Goal: Task Accomplishment & Management: Complete application form

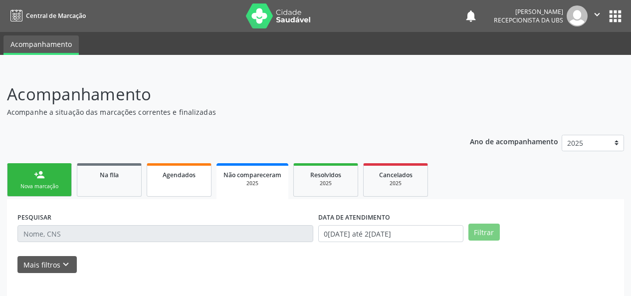
scroll to position [47, 0]
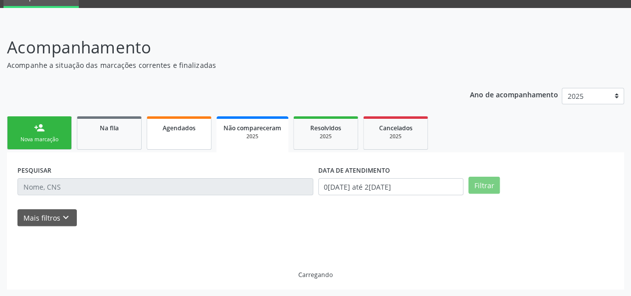
click at [172, 124] on span "Agendados" at bounding box center [179, 128] width 33 height 8
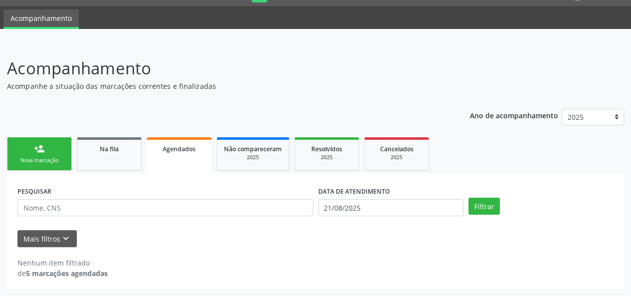
scroll to position [25, 0]
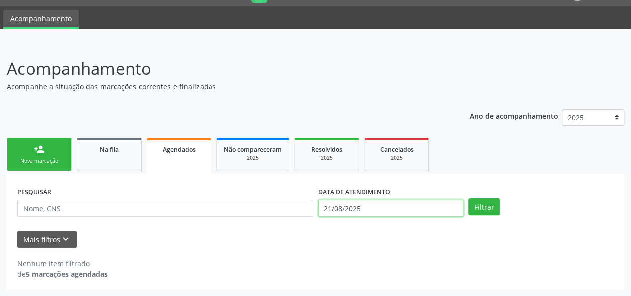
click at [374, 211] on input "21/08/2025" at bounding box center [390, 208] width 145 height 17
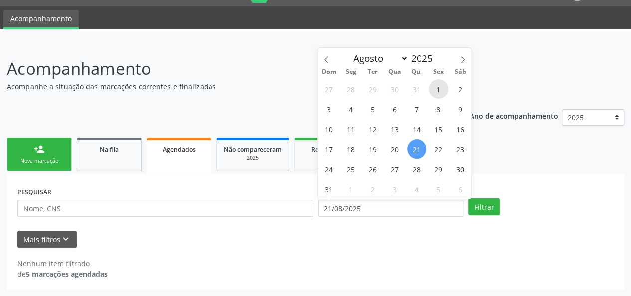
click at [433, 84] on span "1" at bounding box center [438, 88] width 19 height 19
type input "[DATE]"
click at [466, 56] on icon at bounding box center [463, 59] width 7 height 7
select select "8"
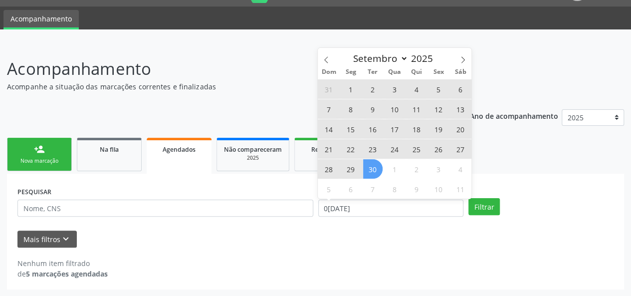
drag, startPoint x: 370, startPoint y: 167, endPoint x: 422, endPoint y: 189, distance: 56.3
click at [371, 167] on span "30" at bounding box center [372, 168] width 19 height 19
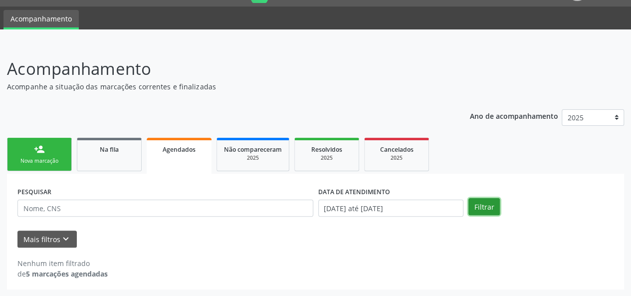
click at [472, 204] on button "Filtrar" at bounding box center [484, 206] width 31 height 17
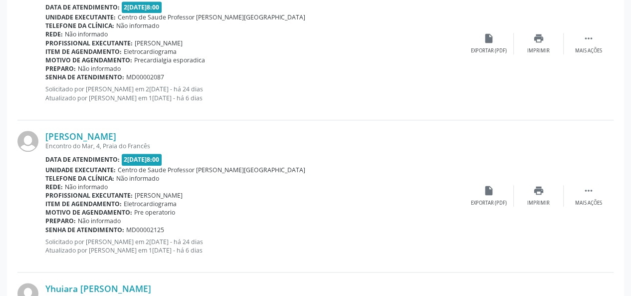
scroll to position [87, 0]
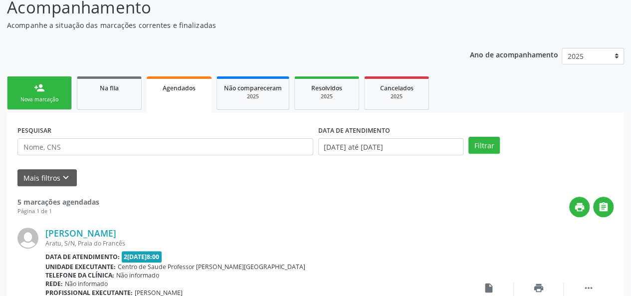
drag, startPoint x: 22, startPoint y: 95, endPoint x: 36, endPoint y: 97, distance: 13.7
click at [23, 95] on link "person_add Nova marcação" at bounding box center [39, 92] width 65 height 33
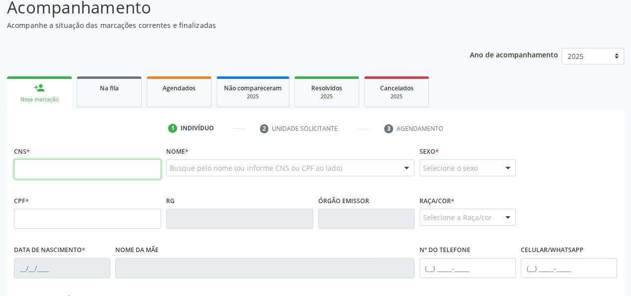
click at [65, 177] on input "text" at bounding box center [87, 169] width 147 height 20
type input "706 0033 1365 6349"
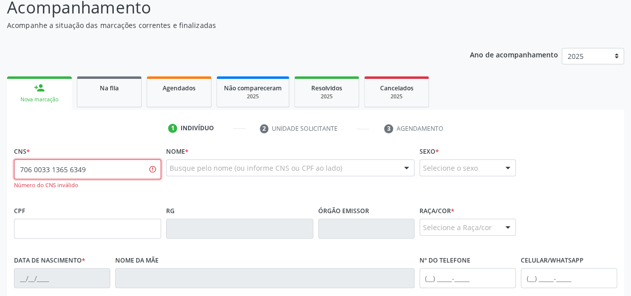
drag, startPoint x: 93, startPoint y: 167, endPoint x: 0, endPoint y: 191, distance: 96.3
click at [0, 191] on div "Acompanhamento Acompanhe a situação das marcações correntes e finalizadas Relat…" at bounding box center [315, 230] width 631 height 496
paste input "706 0093 1365 6349"
type input "706 0093 1365 6349"
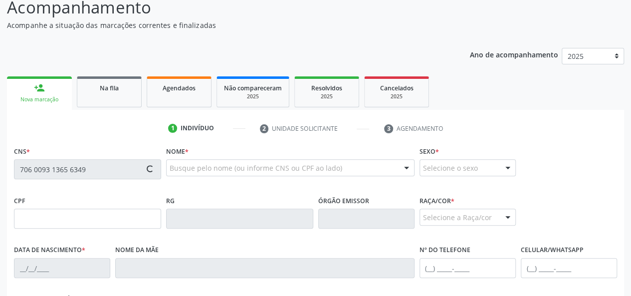
type input "092.064.944-06"
type input "09/02/1993"
type input "Maria Luciana Simiao dos Santos"
type input "(82) 98222-0832"
type input "28"
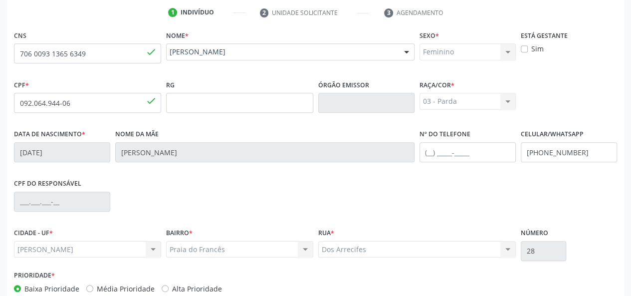
scroll to position [258, 0]
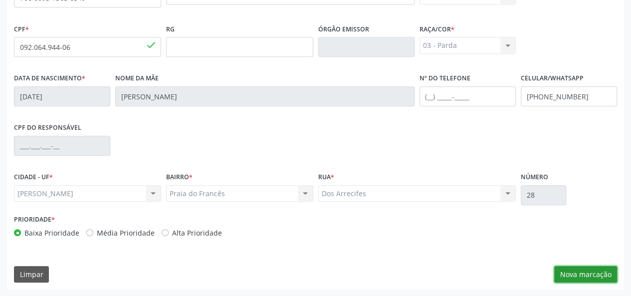
click at [574, 269] on button "Nova marcação" at bounding box center [585, 274] width 63 height 17
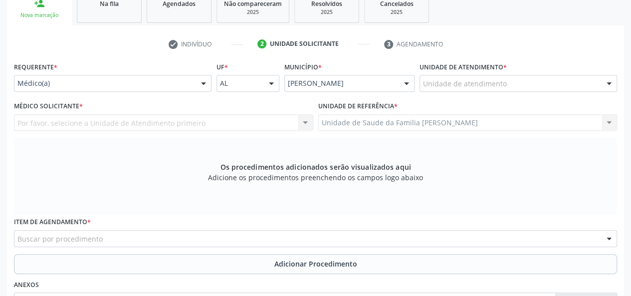
scroll to position [109, 0]
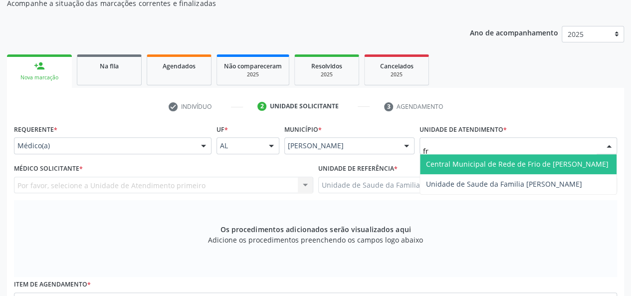
type input "fra"
click at [453, 166] on span "Unidade de Saude da Familia [PERSON_NAME]" at bounding box center [504, 163] width 156 height 9
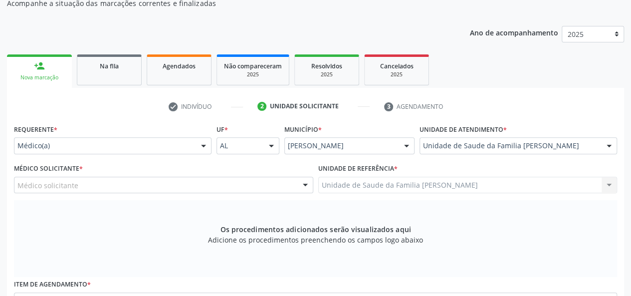
click at [25, 179] on div "Médico solicitante" at bounding box center [163, 185] width 299 height 17
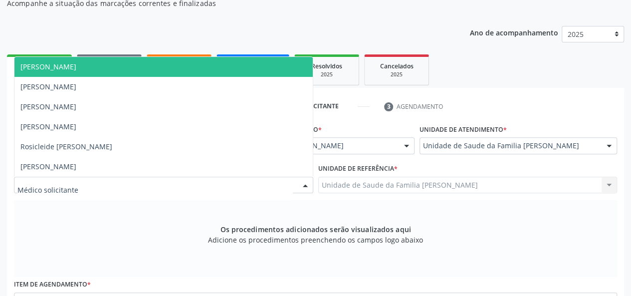
click at [58, 72] on span "Arthur Cunha de Mendonca Fragoso" at bounding box center [163, 67] width 298 height 20
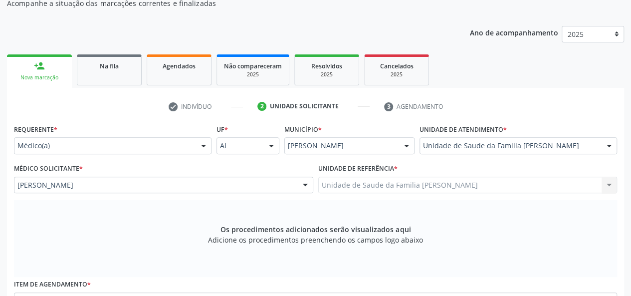
scroll to position [258, 0]
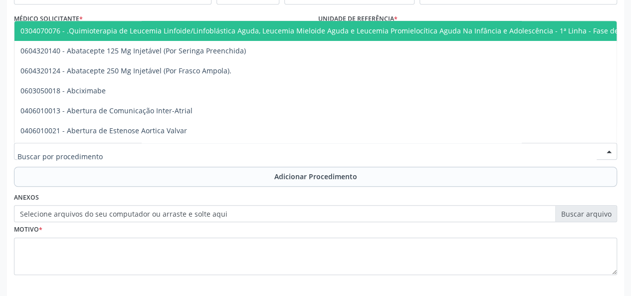
type input "c"
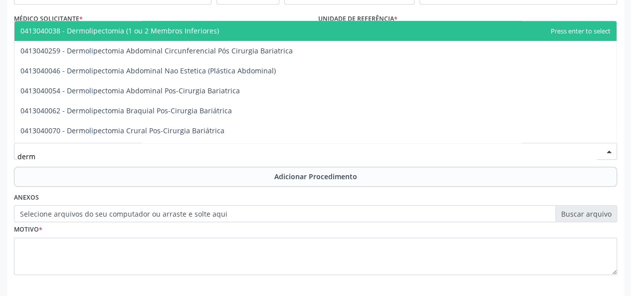
type input "derma"
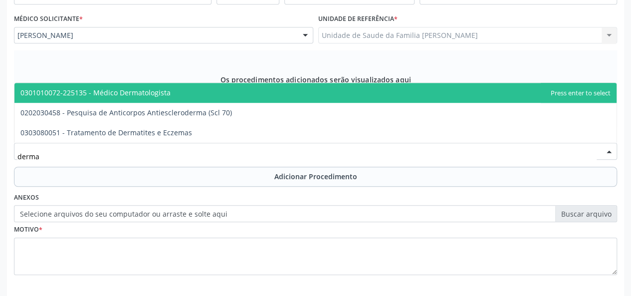
click at [114, 91] on span "0301010072-225135 - Médico Dermatologista" at bounding box center [95, 92] width 150 height 9
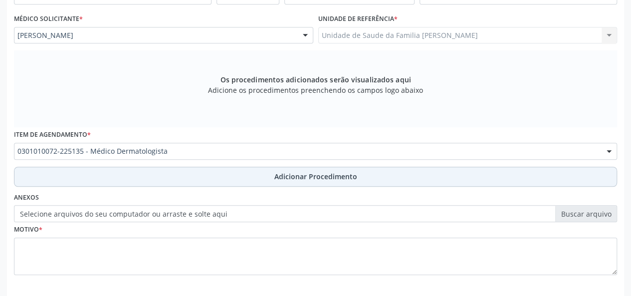
click at [338, 175] on span "Adicionar Procedimento" at bounding box center [315, 176] width 83 height 10
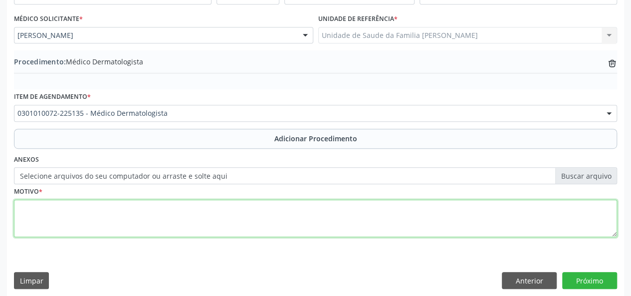
click at [35, 213] on textarea at bounding box center [315, 219] width 603 height 38
type textarea "Dermatite?"
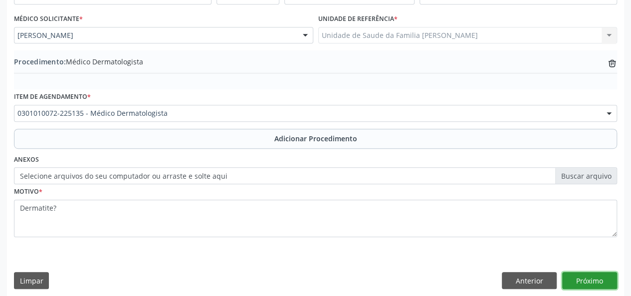
click at [603, 277] on button "Próximo" at bounding box center [589, 280] width 55 height 17
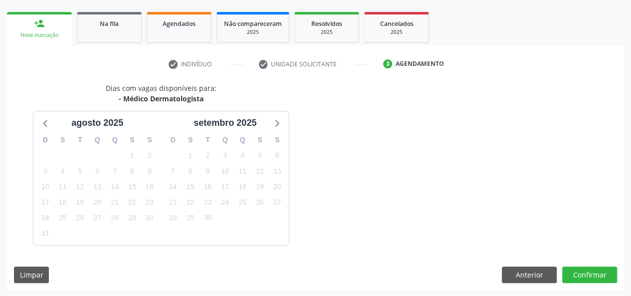
scroll to position [181, 0]
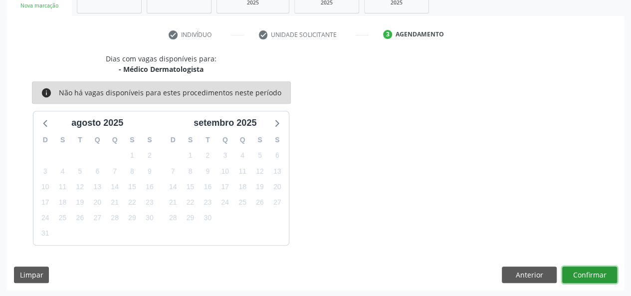
click at [603, 279] on button "Confirmar" at bounding box center [589, 274] width 55 height 17
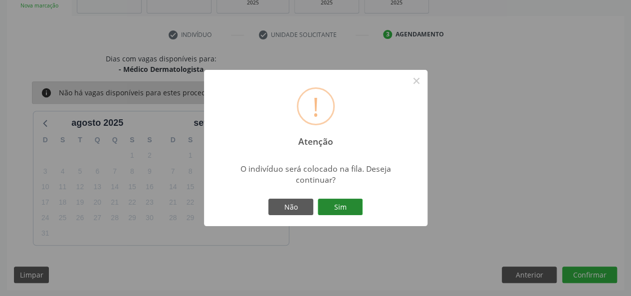
click at [342, 211] on button "Sim" at bounding box center [340, 207] width 45 height 17
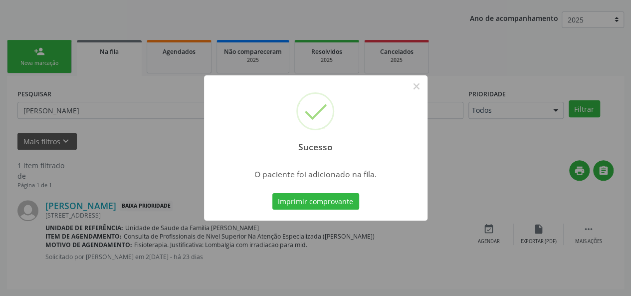
scroll to position [47, 0]
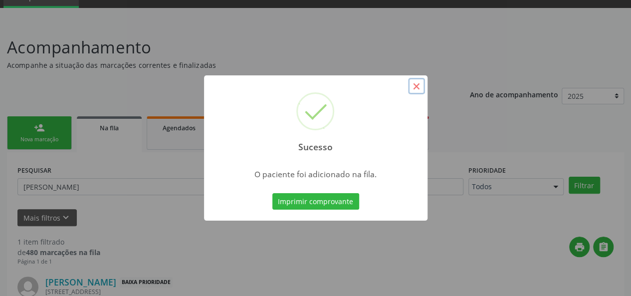
click at [420, 82] on button "×" at bounding box center [416, 86] width 17 height 17
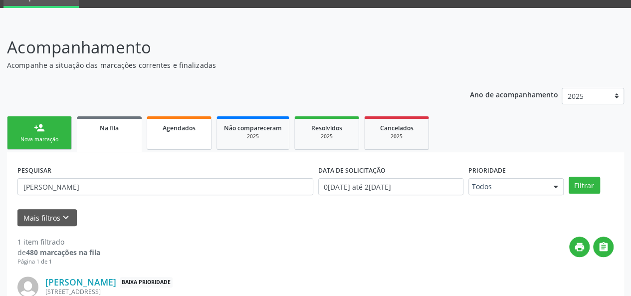
scroll to position [123, 0]
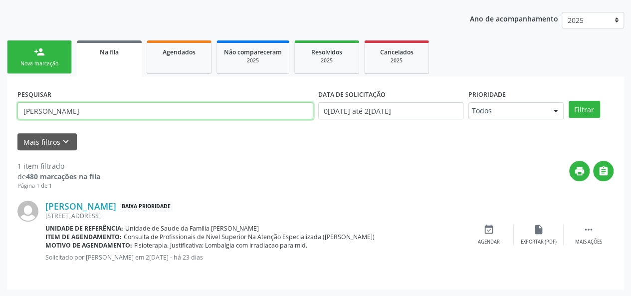
drag, startPoint x: 85, startPoint y: 112, endPoint x: 0, endPoint y: 114, distance: 84.9
click at [0, 114] on div "Acompanhamento Acompanhe a situação das marcações correntes e finalizadas Relat…" at bounding box center [315, 121] width 631 height 350
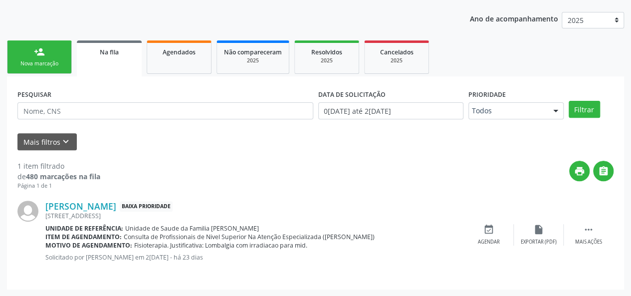
click at [38, 63] on div "Nova marcação" at bounding box center [39, 63] width 50 height 7
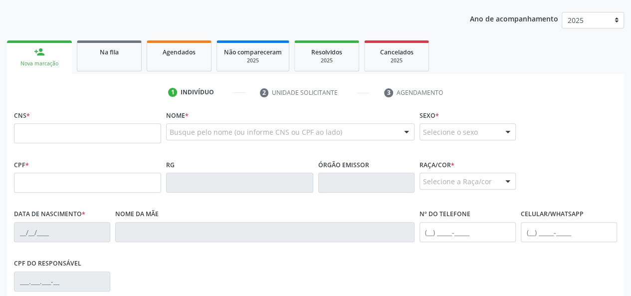
click at [54, 66] on div "Nova marcação" at bounding box center [39, 63] width 51 height 7
click at [29, 126] on input "text" at bounding box center [87, 133] width 147 height 20
click at [93, 132] on input "text" at bounding box center [87, 133] width 147 height 20
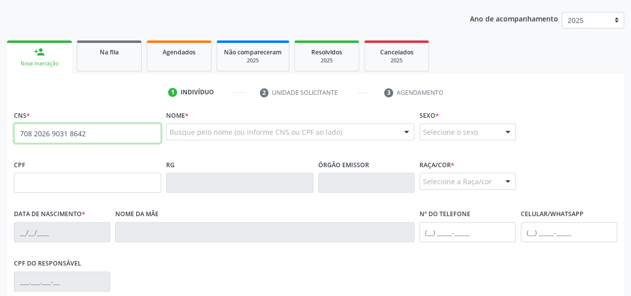
type input "708 2026 9031 8642"
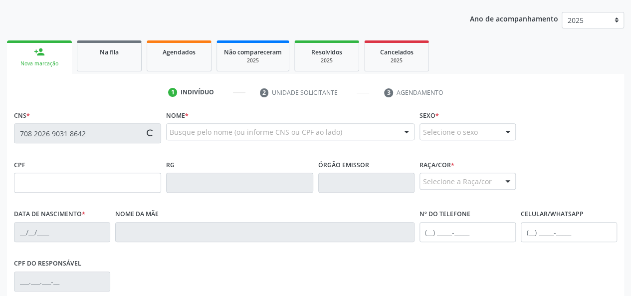
type input "178.562.294-38"
type input "05/10/2021"
type input "Ruth Maria dos Santos Silva"
type input "(82) 99348-7935"
type input "206"
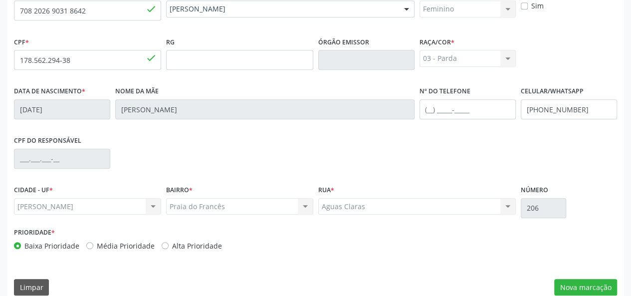
scroll to position [258, 0]
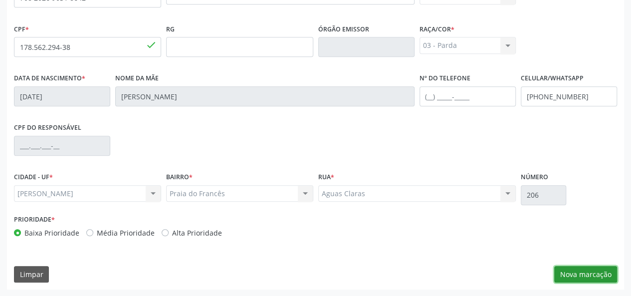
click at [565, 273] on button "Nova marcação" at bounding box center [585, 274] width 63 height 17
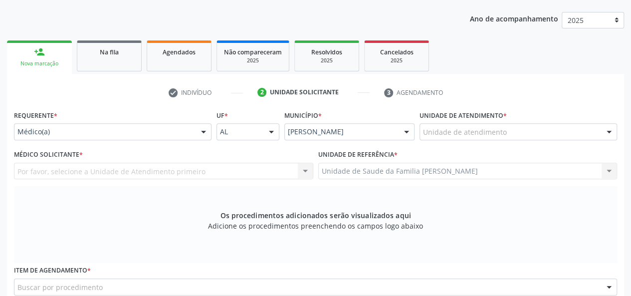
scroll to position [109, 0]
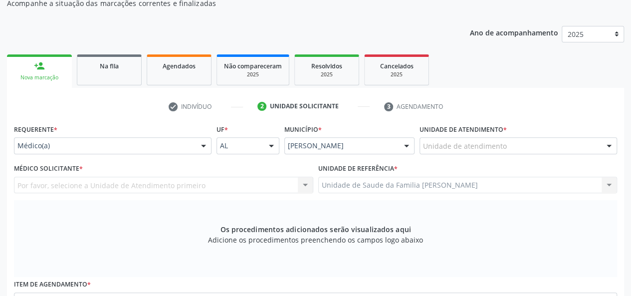
click at [462, 140] on div "Unidade de atendimento" at bounding box center [519, 145] width 198 height 17
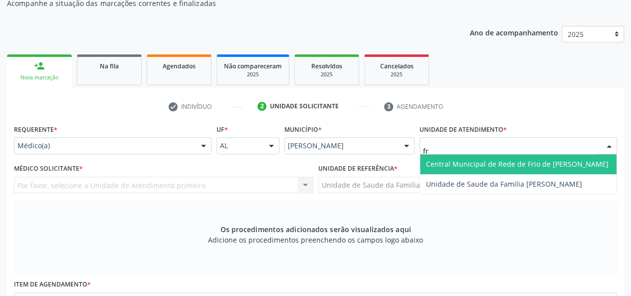
type input "fra"
click at [464, 174] on div "Unidade de Saude da Familia Frances Nenhum resultado encontrado para: " fra " N…" at bounding box center [519, 164] width 198 height 20
click at [465, 166] on span "Unidade de Saude da Familia [PERSON_NAME]" at bounding box center [504, 163] width 156 height 9
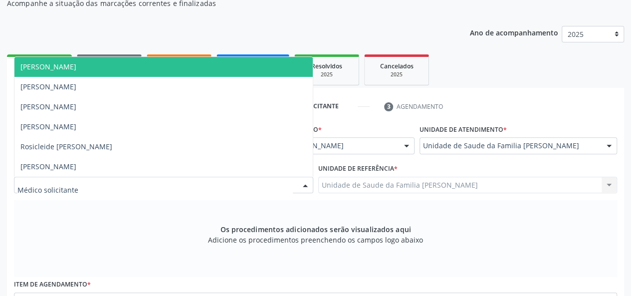
click at [76, 70] on span "Arthur Cunha de Mendonca Fragoso" at bounding box center [48, 66] width 56 height 9
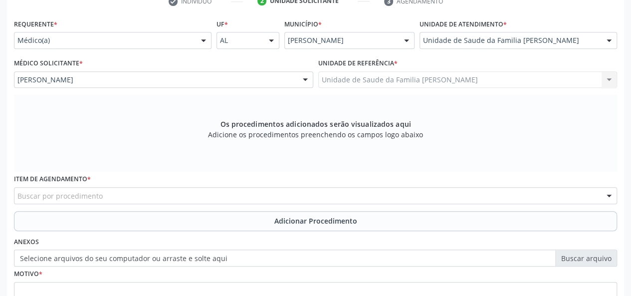
scroll to position [258, 0]
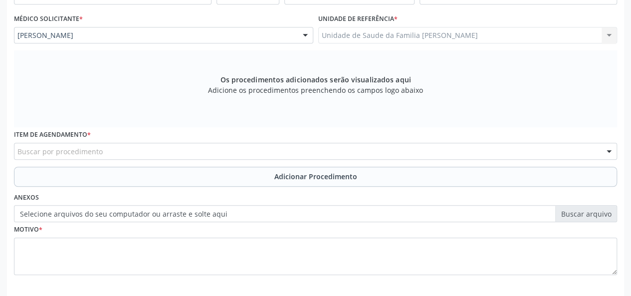
click at [157, 150] on div "Buscar por procedimento" at bounding box center [315, 151] width 603 height 17
click at [25, 156] on input "psqui" at bounding box center [306, 156] width 579 height 20
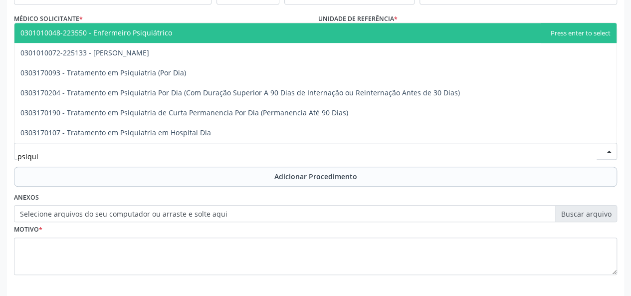
click at [41, 156] on input "psiqui" at bounding box center [306, 156] width 579 height 20
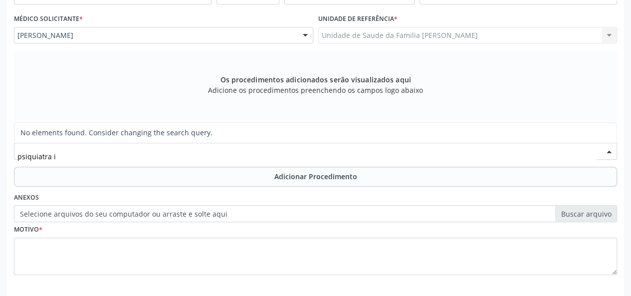
type input "psiquiatra"
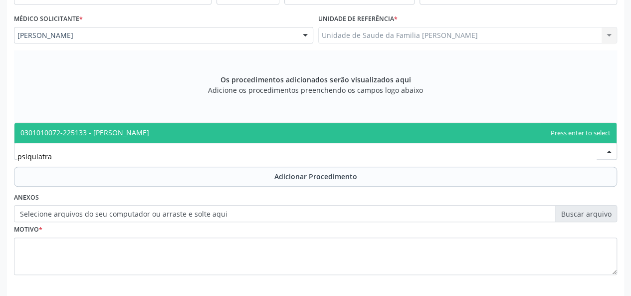
click at [120, 126] on span "0301010072-225133 - Médico Psiquiatra" at bounding box center [315, 133] width 602 height 20
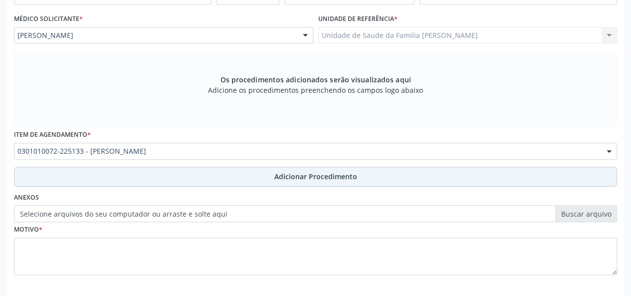
click at [320, 180] on span "Adicionar Procedimento" at bounding box center [315, 176] width 83 height 10
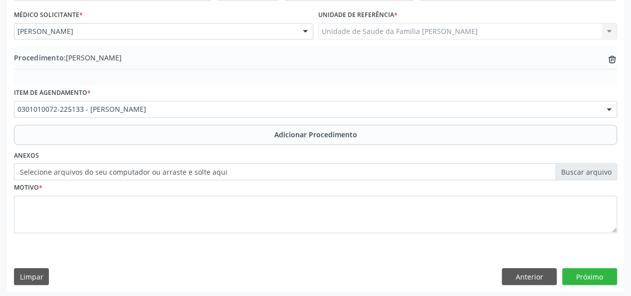
scroll to position [264, 0]
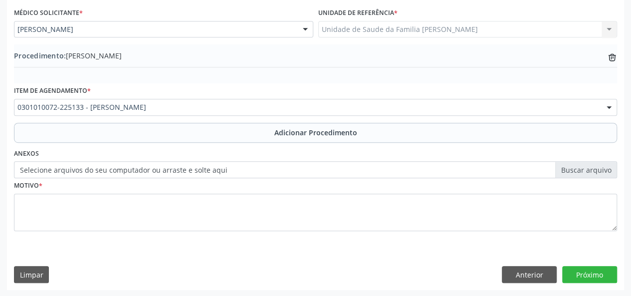
click at [13, 196] on div "Motivo *" at bounding box center [315, 211] width 608 height 67
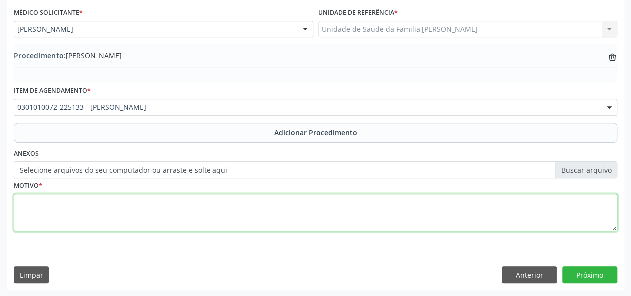
click at [22, 203] on textarea at bounding box center [315, 213] width 603 height 38
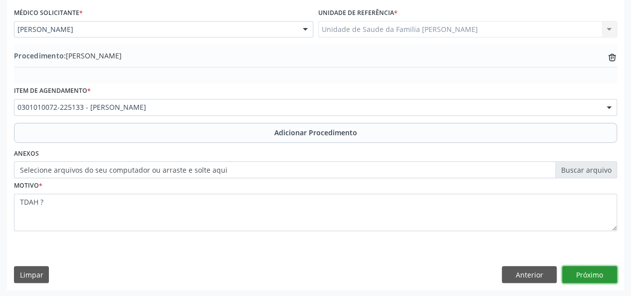
click at [575, 266] on button "Próximo" at bounding box center [589, 274] width 55 height 17
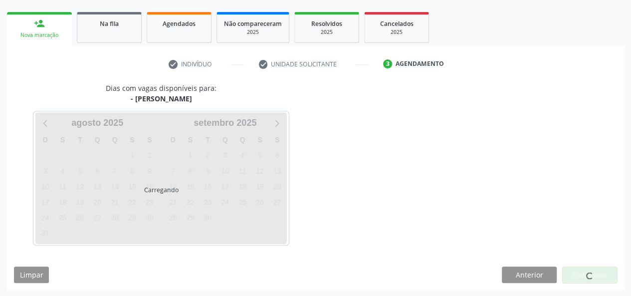
scroll to position [181, 0]
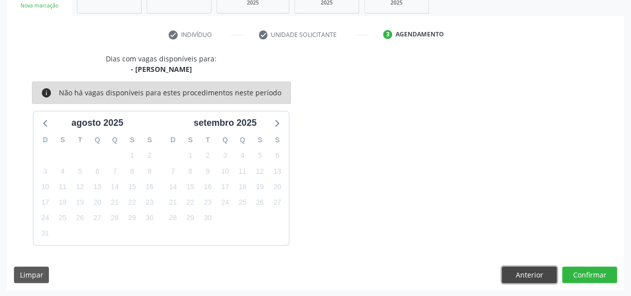
drag, startPoint x: 550, startPoint y: 272, endPoint x: 545, endPoint y: 270, distance: 5.4
click at [549, 272] on button "Anterior" at bounding box center [529, 274] width 55 height 17
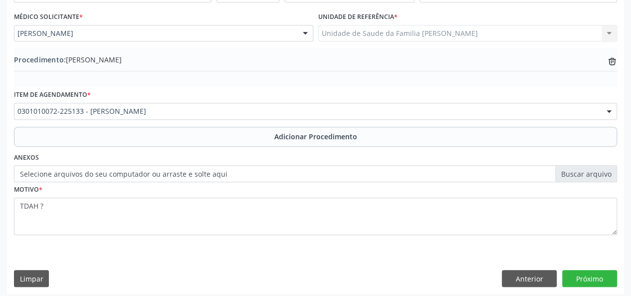
scroll to position [264, 0]
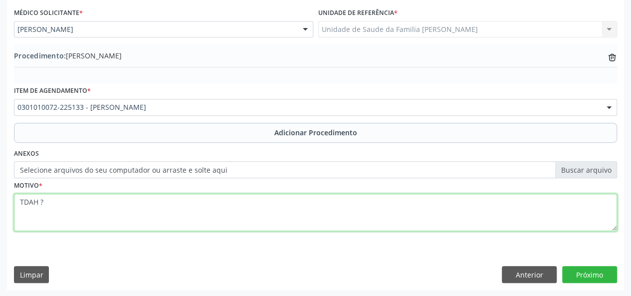
drag, startPoint x: 62, startPoint y: 202, endPoint x: 40, endPoint y: 210, distance: 23.2
click at [40, 210] on textarea "TDAH ?" at bounding box center [315, 213] width 603 height 38
type textarea "TDAH"
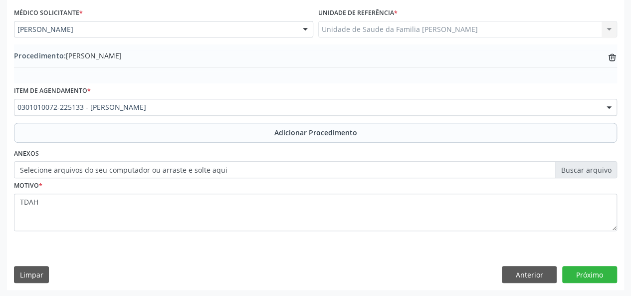
click at [606, 282] on div "Requerente * Médico(a) Médico(a) Enfermeiro(a) Paciente Nenhum resultado encont…" at bounding box center [315, 127] width 617 height 323
click at [605, 275] on button "Próximo" at bounding box center [589, 274] width 55 height 17
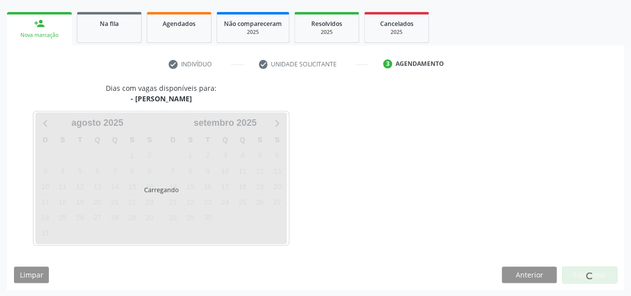
scroll to position [181, 0]
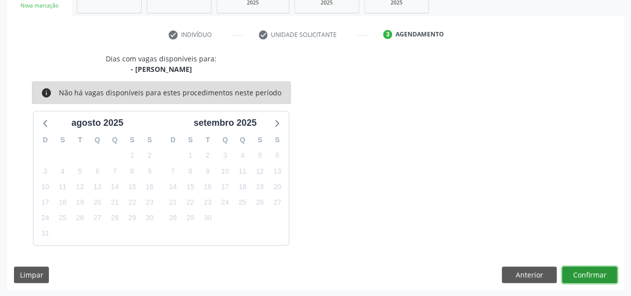
click at [593, 270] on button "Confirmar" at bounding box center [589, 274] width 55 height 17
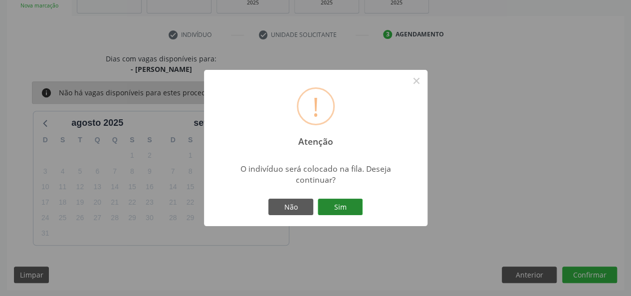
click at [337, 210] on button "Sim" at bounding box center [340, 207] width 45 height 17
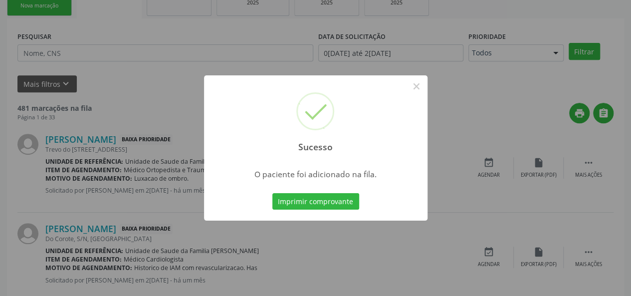
scroll to position [47, 0]
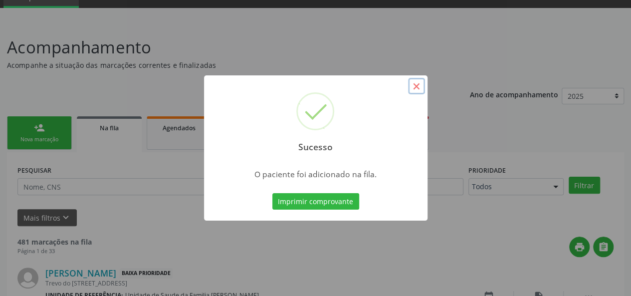
click at [422, 90] on button "×" at bounding box center [416, 86] width 17 height 17
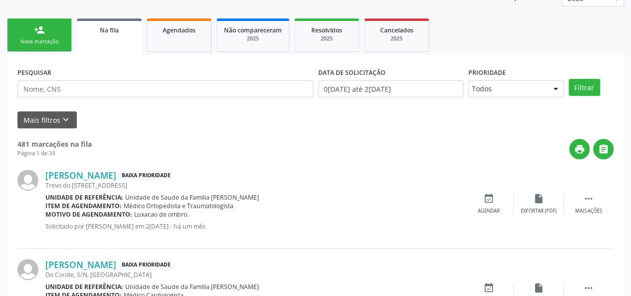
scroll to position [147, 0]
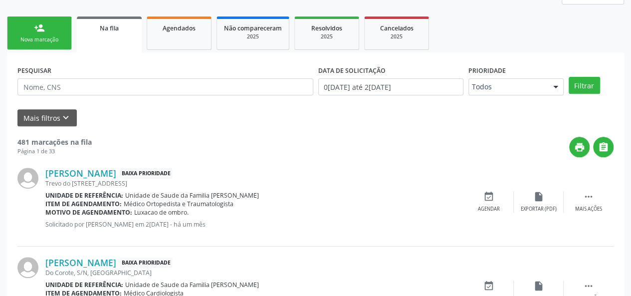
click at [32, 21] on link "person_add Nova marcação" at bounding box center [39, 32] width 65 height 33
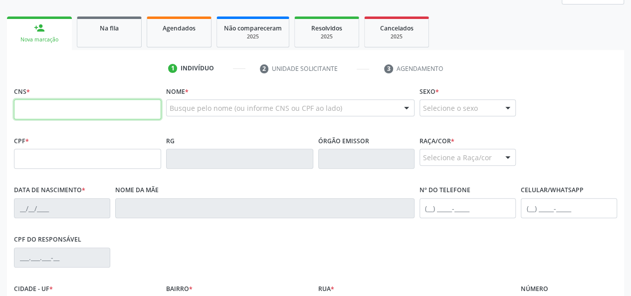
click at [37, 115] on input "text" at bounding box center [87, 109] width 147 height 20
type input "708 2026 9031 8642"
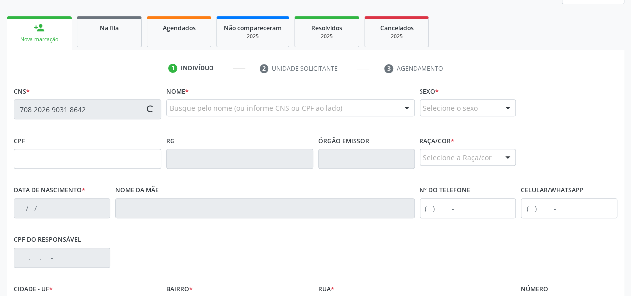
type input "178.562.294-38"
type input "05/10/2021"
type input "Ruth Maria dos Santos Silva"
type input "(82) 99348-7935"
type input "206"
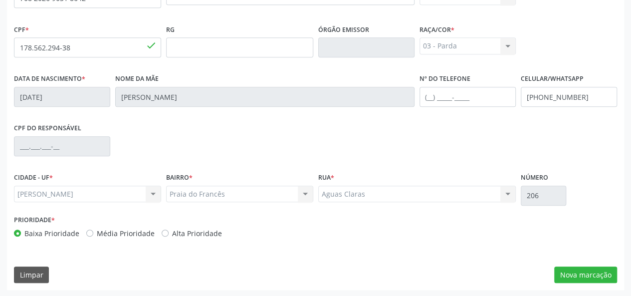
scroll to position [258, 0]
click at [571, 271] on button "Nova marcação" at bounding box center [585, 274] width 63 height 17
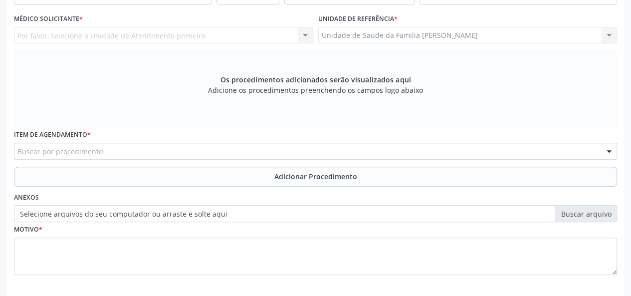
scroll to position [159, 0]
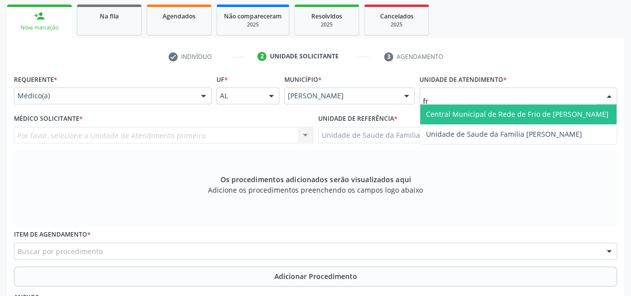
type input "fra"
click at [444, 110] on span "Unidade de Saude da Familia [PERSON_NAME]" at bounding box center [504, 113] width 156 height 9
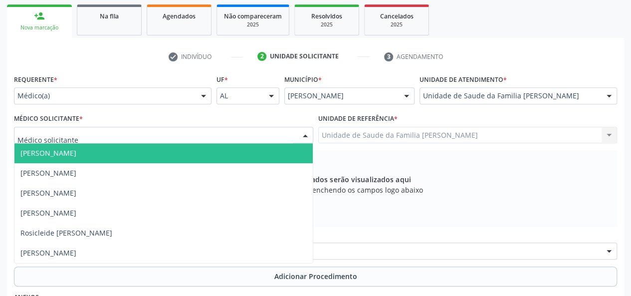
click at [34, 151] on span "Arthur Cunha de Mendonca Fragoso" at bounding box center [48, 152] width 56 height 9
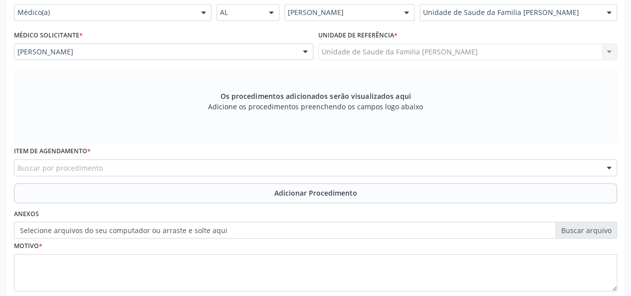
scroll to position [258, 0]
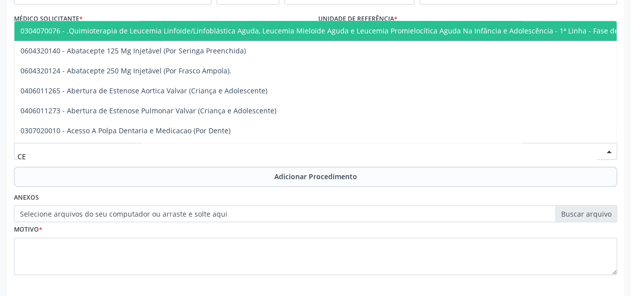
type input "C"
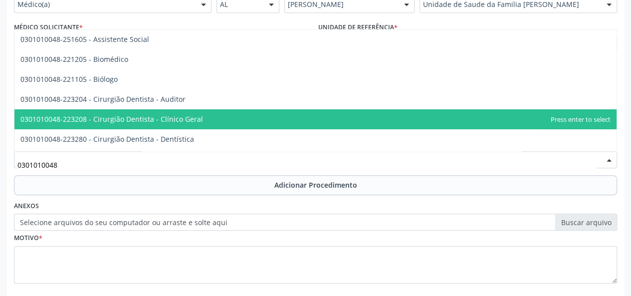
scroll to position [109, 0]
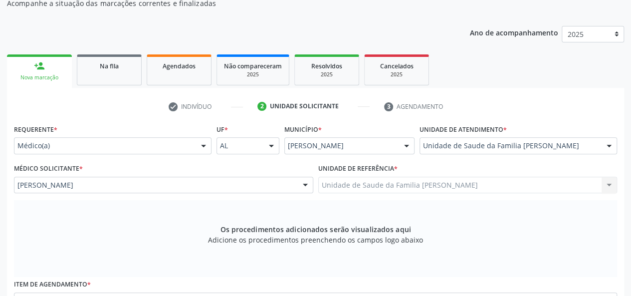
click at [115, 121] on div "check Indivíduo 2 Unidade solicitante 3 Agendamento CNS 708 2026 9031 8642 done…" at bounding box center [315, 290] width 617 height 385
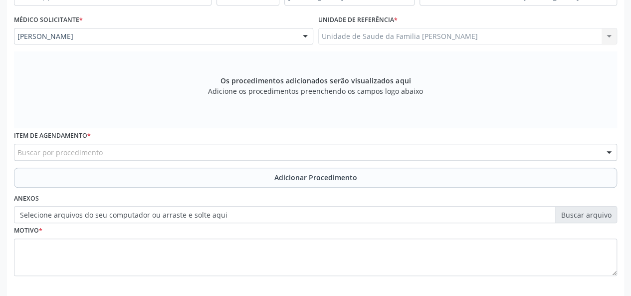
scroll to position [258, 0]
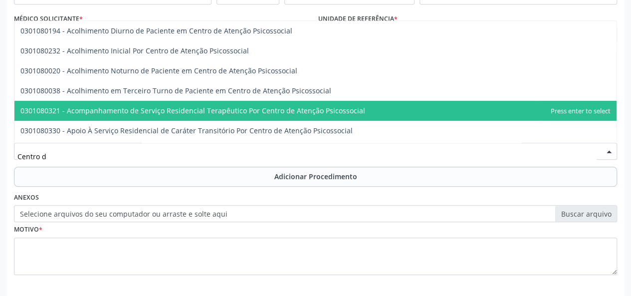
type input "Centro de"
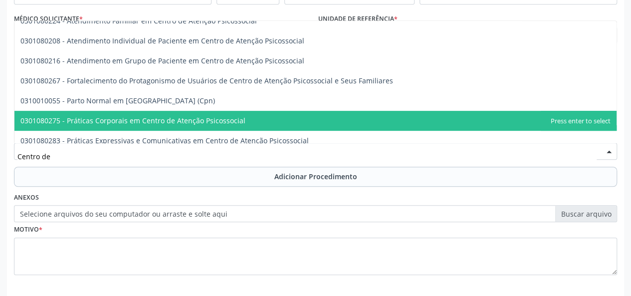
scroll to position [157, 0]
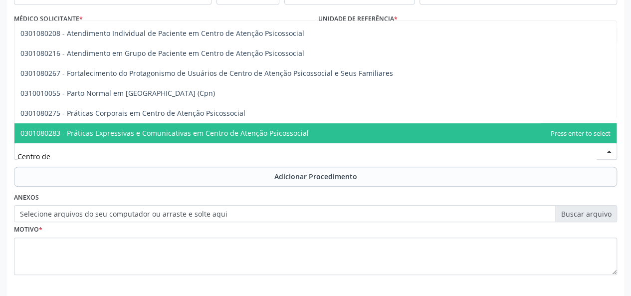
drag, startPoint x: 93, startPoint y: 158, endPoint x: 12, endPoint y: 158, distance: 81.3
click at [12, 158] on div "Item de agendamento * Centro de 0301080194 - Acolhimento Diurno de Paciente em …" at bounding box center [315, 146] width 608 height 39
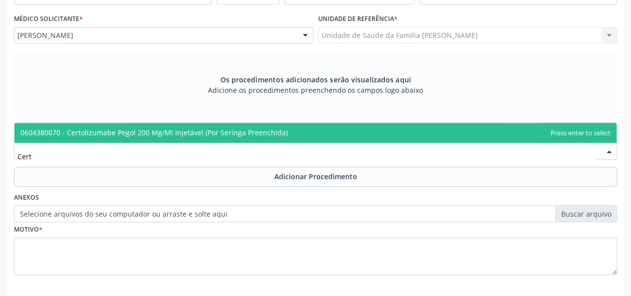
scroll to position [0, 0]
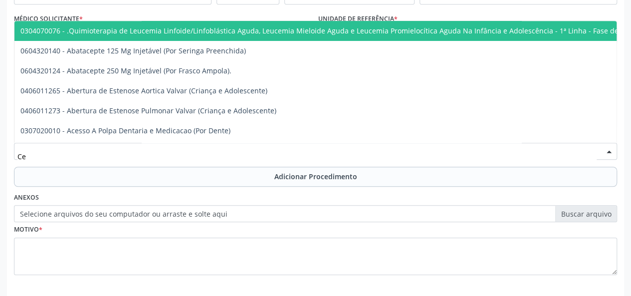
type input "C"
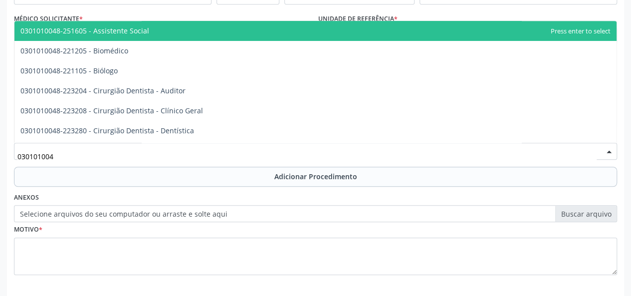
type input "0301010048"
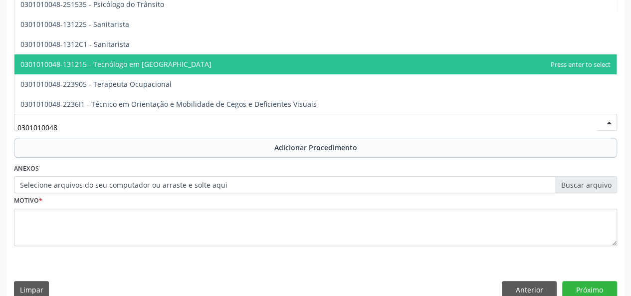
scroll to position [302, 0]
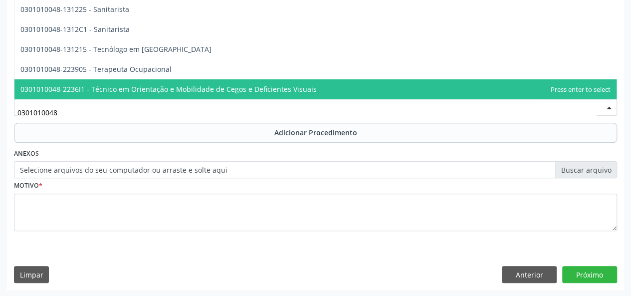
click at [81, 108] on input "0301010048" at bounding box center [306, 112] width 579 height 20
click at [92, 106] on input "0301010048" at bounding box center [306, 112] width 579 height 20
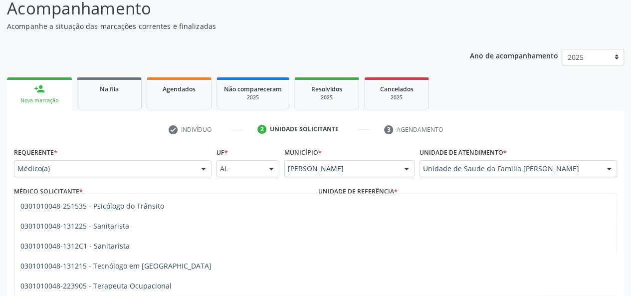
scroll to position [0, 0]
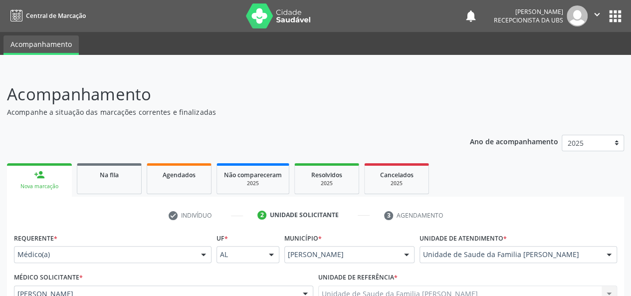
click at [272, 102] on p "Acompanhamento" at bounding box center [223, 94] width 432 height 25
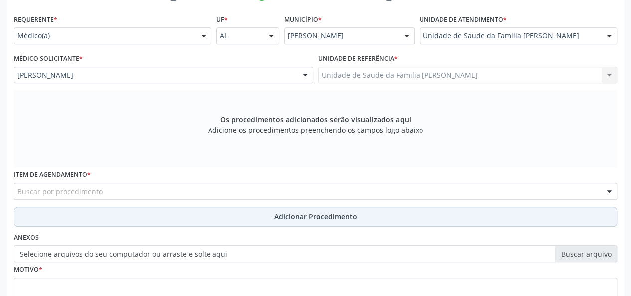
scroll to position [200, 0]
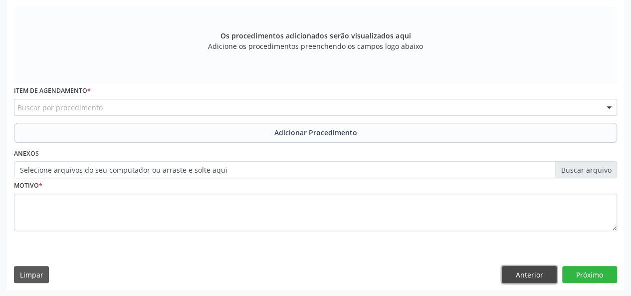
click at [532, 272] on button "Anterior" at bounding box center [529, 274] width 55 height 17
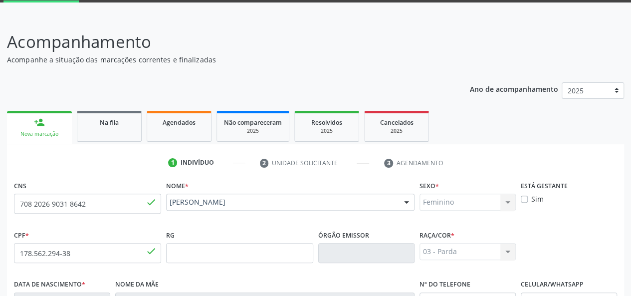
scroll to position [0, 0]
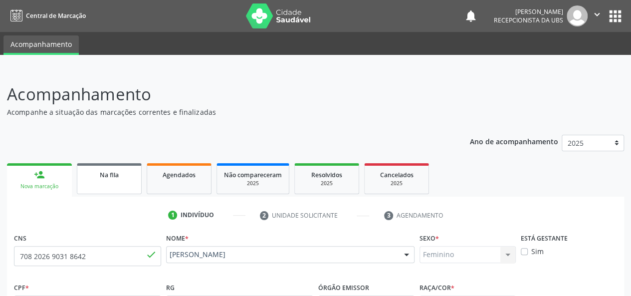
click at [108, 177] on span "Na fila" at bounding box center [109, 175] width 19 height 8
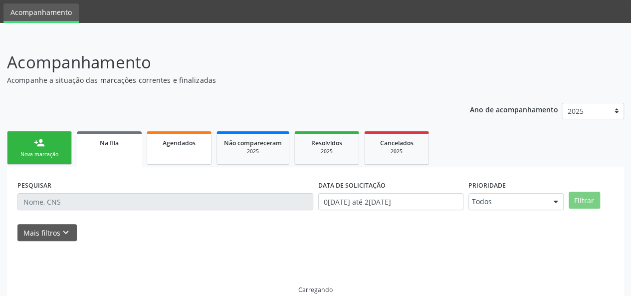
scroll to position [47, 0]
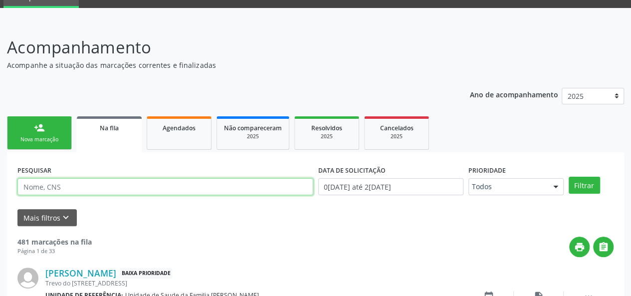
click at [110, 181] on input "text" at bounding box center [165, 186] width 296 height 17
type input "Quezia"
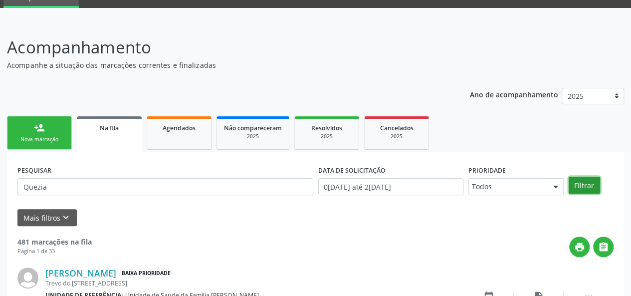
click at [586, 186] on button "Filtrar" at bounding box center [584, 185] width 31 height 17
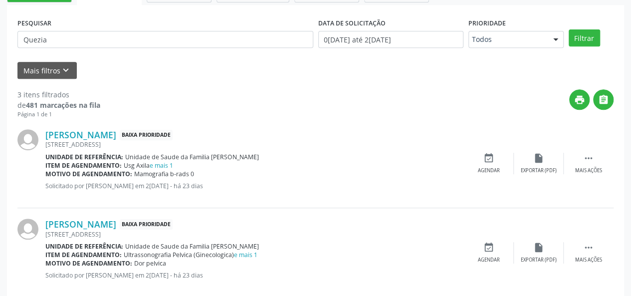
scroll to position [147, 0]
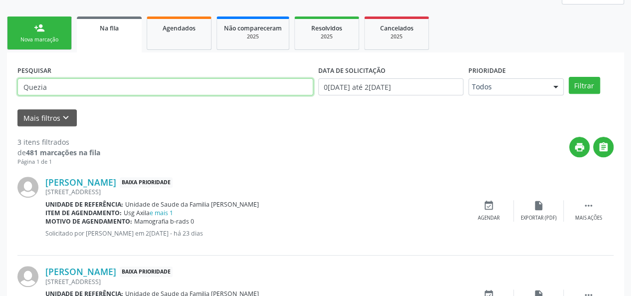
drag, startPoint x: 114, startPoint y: 90, endPoint x: 22, endPoint y: 95, distance: 92.4
click at [22, 95] on div "PESQUISAR Quezia" at bounding box center [165, 82] width 301 height 39
click at [569, 77] on button "Filtrar" at bounding box center [584, 85] width 31 height 17
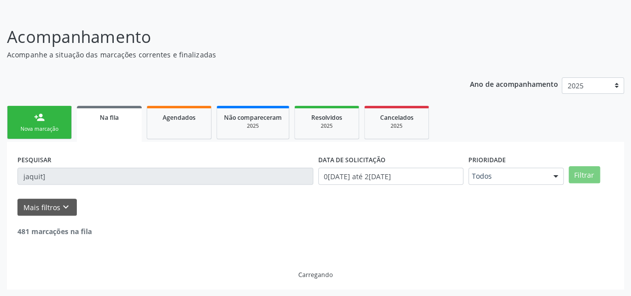
scroll to position [25, 0]
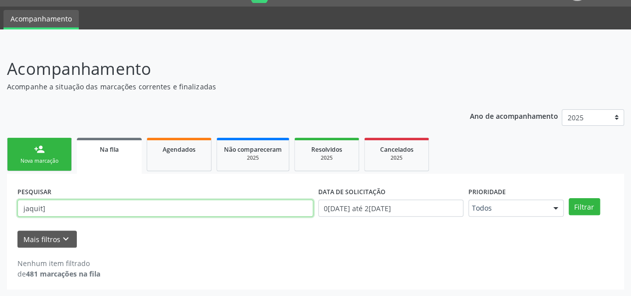
click at [52, 208] on input "jaquit]" at bounding box center [165, 208] width 296 height 17
type input "jaquilene"
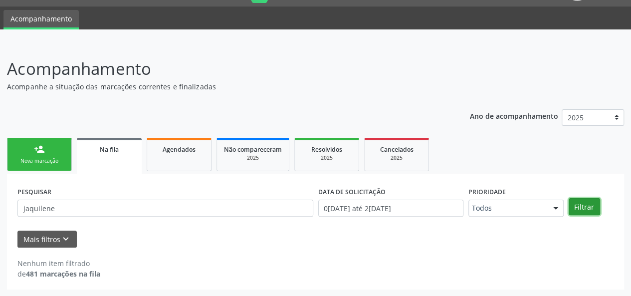
click at [585, 206] on button "Filtrar" at bounding box center [584, 206] width 31 height 17
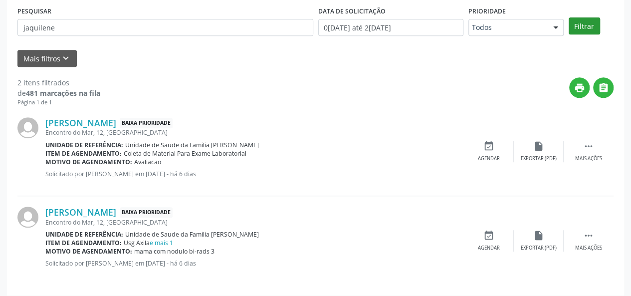
scroll to position [212, 0]
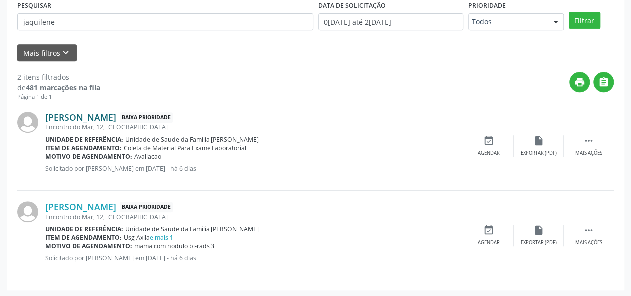
click at [116, 118] on link "Jaquilene Oliveira do Nascimento" at bounding box center [80, 117] width 71 height 11
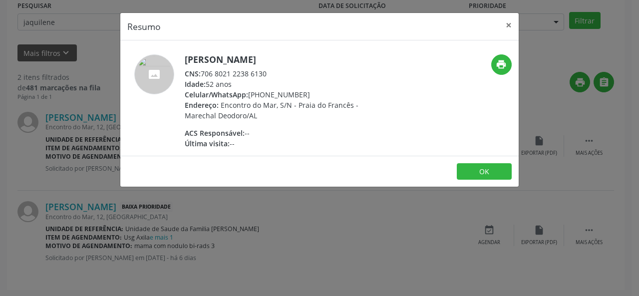
drag, startPoint x: 272, startPoint y: 76, endPoint x: 200, endPoint y: 76, distance: 72.4
click at [200, 76] on div "CNS: 706 8021 2238 6130" at bounding box center [282, 73] width 194 height 10
copy div "706 8021 2238 6130"
click at [512, 24] on button "×" at bounding box center [508, 25] width 20 height 24
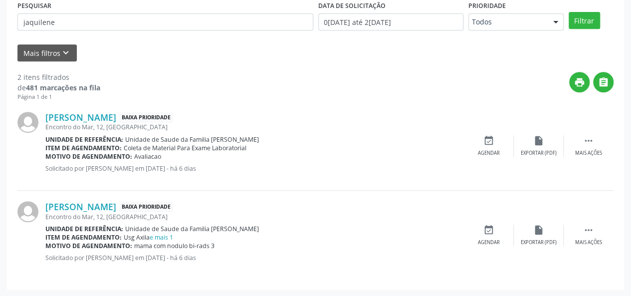
scroll to position [162, 0]
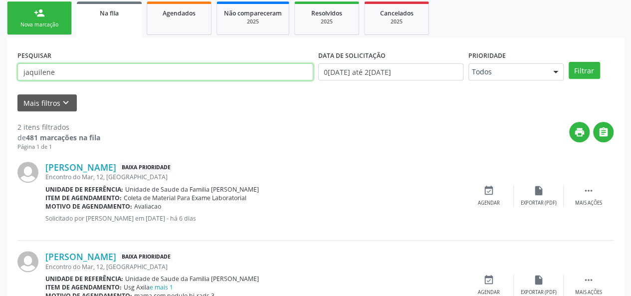
drag, startPoint x: 72, startPoint y: 75, endPoint x: 0, endPoint y: 95, distance: 74.7
click at [0, 94] on div "Acompanhamento Acompanhe a situação das marcações correntes e finalizadas Relat…" at bounding box center [315, 127] width 631 height 440
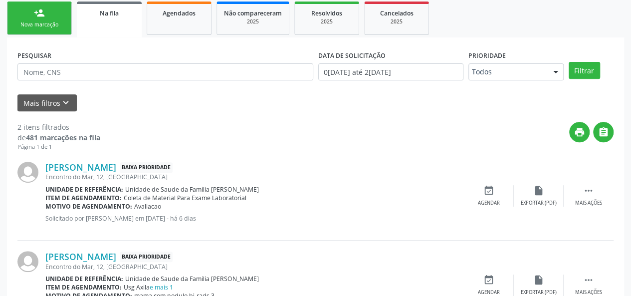
click at [38, 24] on div "Nova marcação" at bounding box center [39, 24] width 50 height 7
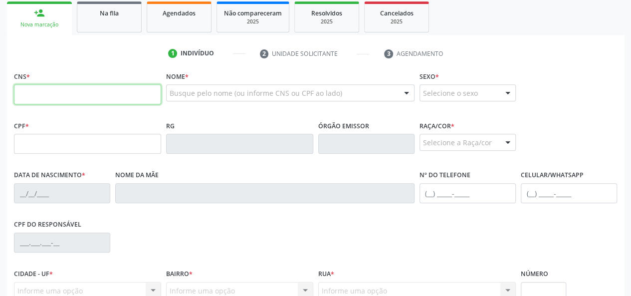
click at [21, 93] on input "text" at bounding box center [87, 94] width 147 height 20
type input "708 2026 9031 8642"
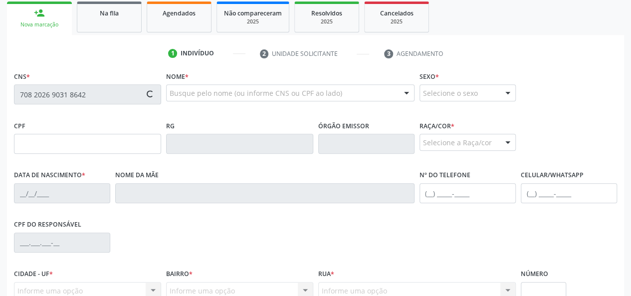
type input "178.562.294-38"
type input "05/10/2021"
type input "Ruth Maria dos Santos Silva"
type input "(82) 99348-7935"
type input "206"
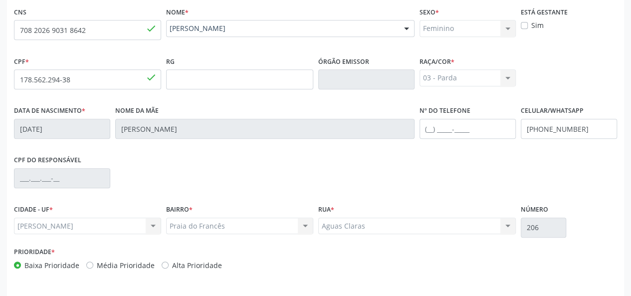
scroll to position [258, 0]
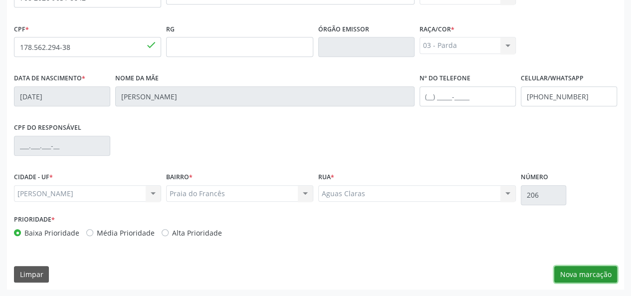
click at [604, 277] on button "Nova marcação" at bounding box center [585, 274] width 63 height 17
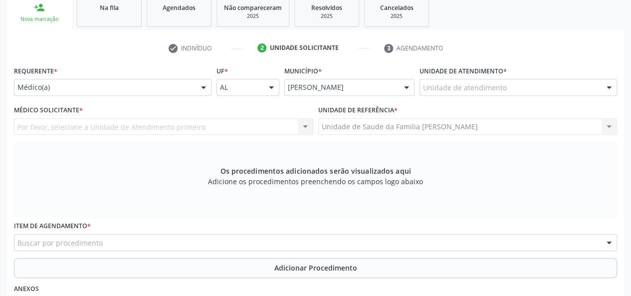
scroll to position [159, 0]
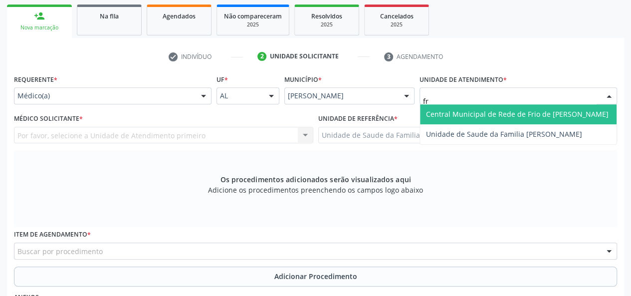
type input "fra"
click at [469, 112] on span "Unidade de Saude da Familia [PERSON_NAME]" at bounding box center [504, 113] width 156 height 9
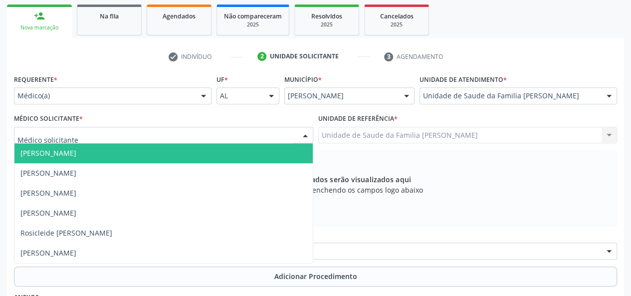
click at [32, 155] on span "Arthur Cunha de Mendonca Fragoso" at bounding box center [48, 152] width 56 height 9
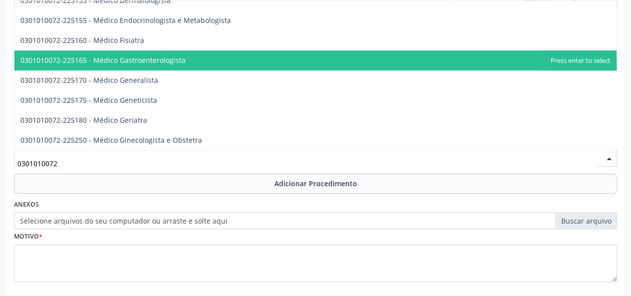
scroll to position [302, 0]
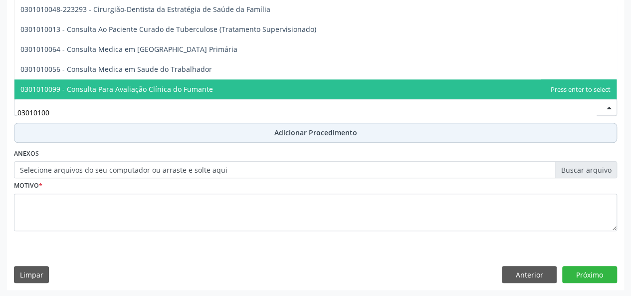
type input "030101004"
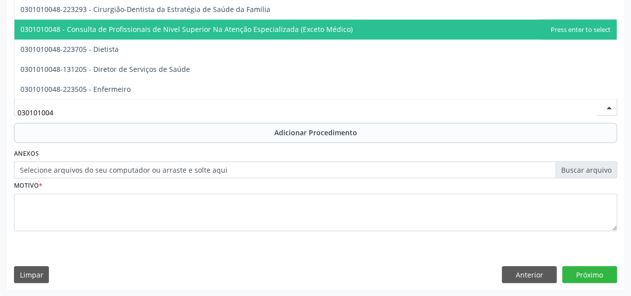
click at [119, 25] on span "0301010048 - Consulta de Profissionais de Nivel Superior Na Atenção Especializa…" at bounding box center [186, 28] width 332 height 9
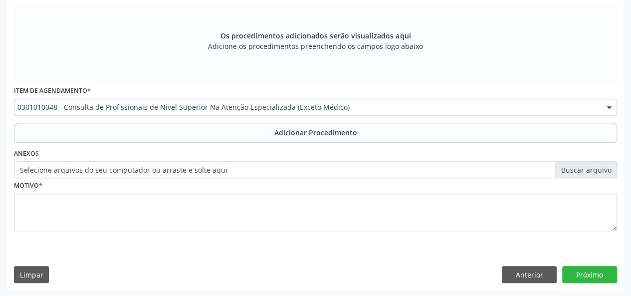
click at [44, 172] on label "Selecione arquivos do seu computador ou arraste e solte aqui" at bounding box center [315, 169] width 603 height 17
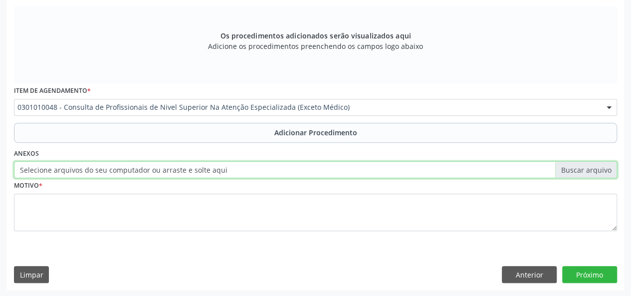
click at [44, 172] on input "Selecione arquivos do seu computador ou arraste e solte aqui" at bounding box center [315, 169] width 603 height 17
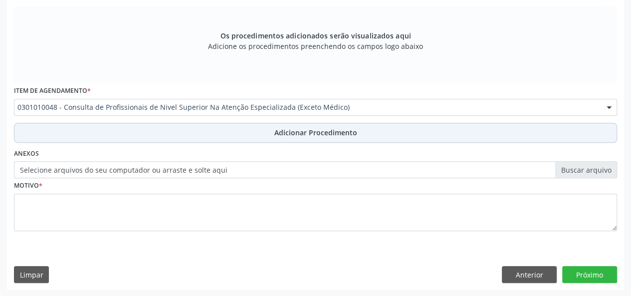
click at [291, 134] on span "Adicionar Procedimento" at bounding box center [315, 132] width 83 height 10
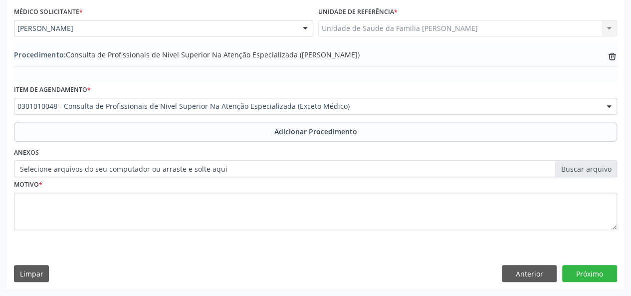
scroll to position [264, 0]
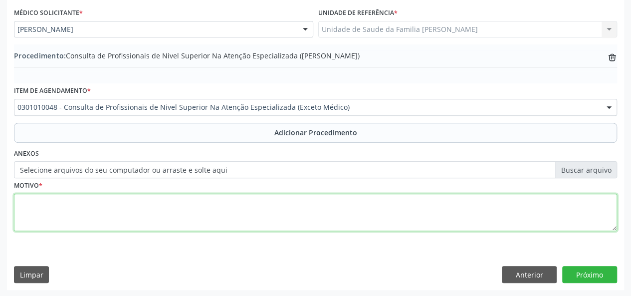
click at [40, 201] on textarea at bounding box center [315, 213] width 603 height 38
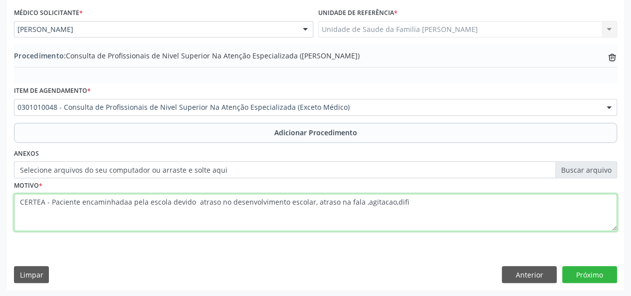
click at [127, 201] on textarea "CERTEA - Paciente encaminhadaa pela escola devido atraso no desenvolvimento esc…" at bounding box center [315, 213] width 603 height 38
click at [394, 208] on textarea "CERTEA - Paciente encaminhada pela escola devido atraso no desenvolvimento esco…" at bounding box center [315, 213] width 603 height 38
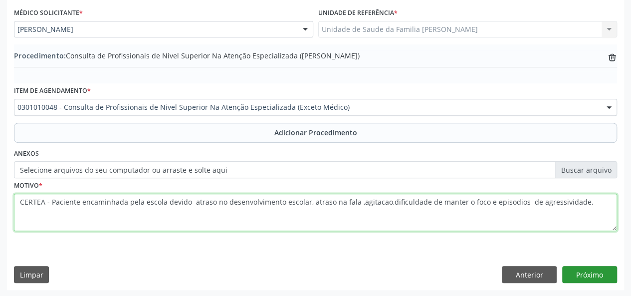
type textarea "CERTEA - Paciente encaminhada pela escola devido atraso no desenvolvimento esco…"
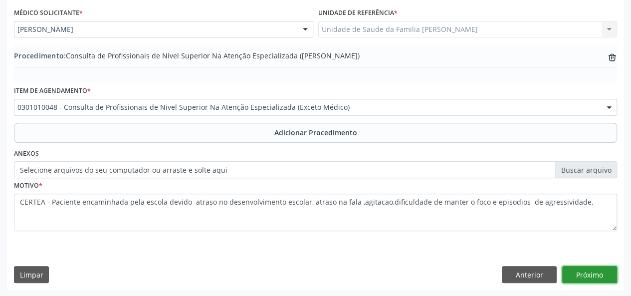
click at [592, 270] on button "Próximo" at bounding box center [589, 274] width 55 height 17
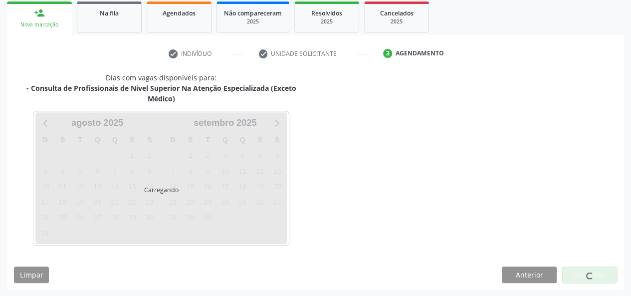
scroll to position [191, 0]
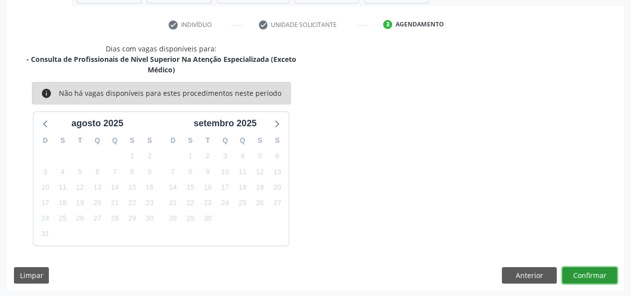
click at [577, 278] on button "Confirmar" at bounding box center [589, 275] width 55 height 17
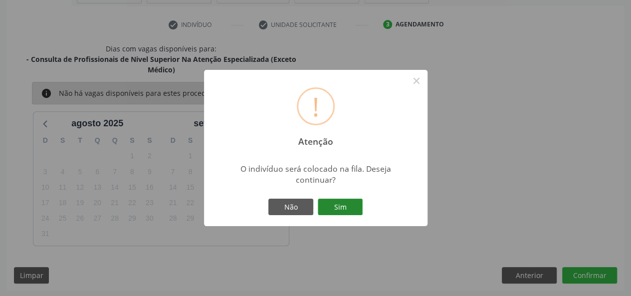
click at [356, 212] on button "Sim" at bounding box center [340, 207] width 45 height 17
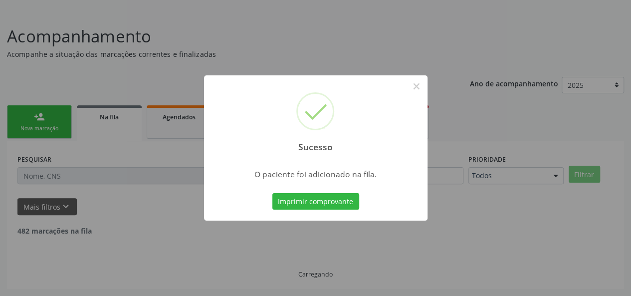
scroll to position [47, 0]
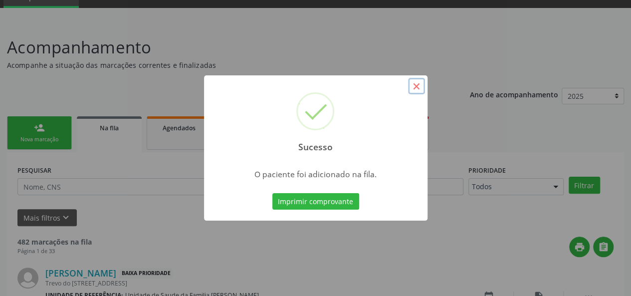
click at [423, 84] on button "×" at bounding box center [416, 86] width 17 height 17
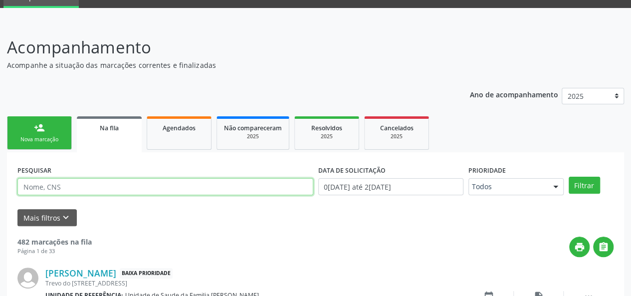
click at [143, 185] on input "text" at bounding box center [165, 186] width 296 height 17
type input "898004135184075"
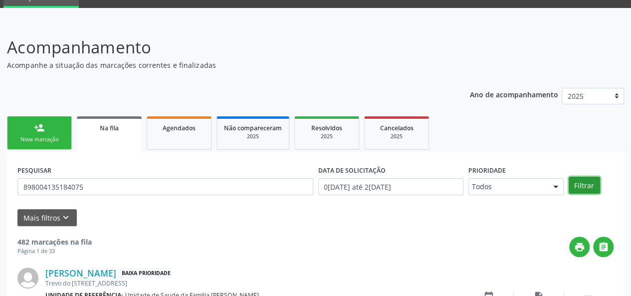
click at [586, 193] on button "Filtrar" at bounding box center [584, 185] width 31 height 17
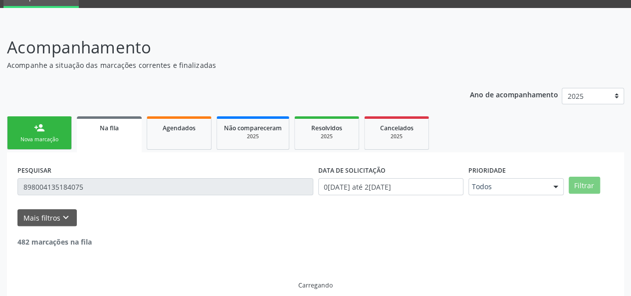
scroll to position [25, 0]
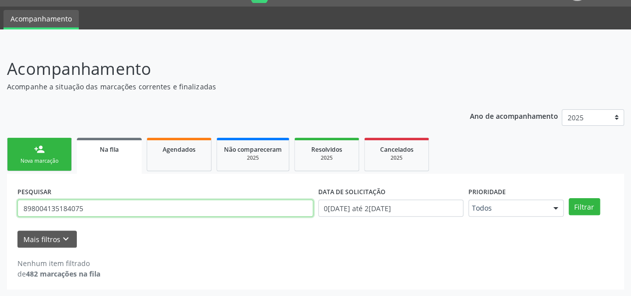
click at [71, 202] on input "898004135184075" at bounding box center [165, 208] width 296 height 17
click at [42, 156] on link "person_add Nova marcação" at bounding box center [39, 154] width 65 height 33
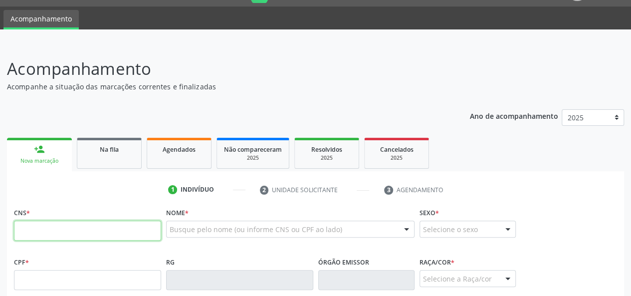
paste input "text"
click at [60, 238] on input "text" at bounding box center [87, 231] width 147 height 20
paste input "898 0041 3518 4075"
type input "898 0041 3518 4075"
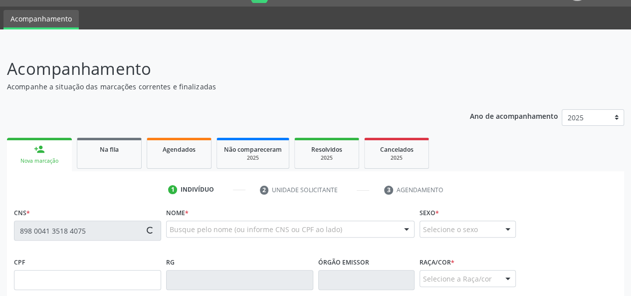
type input "139.367.914-57"
type input "19/08/2012"
type input "Itamara Minervino dos Santos"
type input "(82) 99324-7681"
type input "(82) 98863-8120"
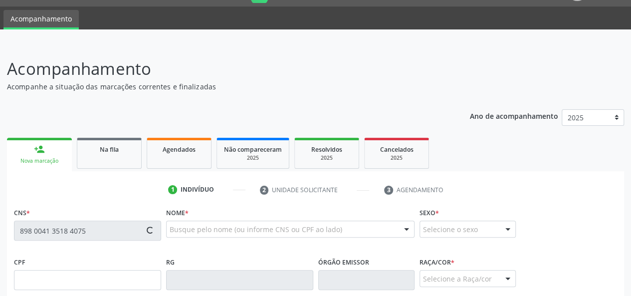
type input "12"
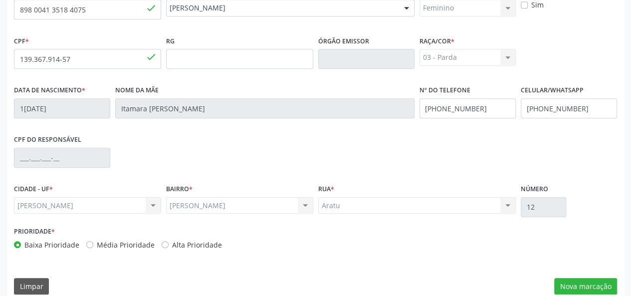
scroll to position [258, 0]
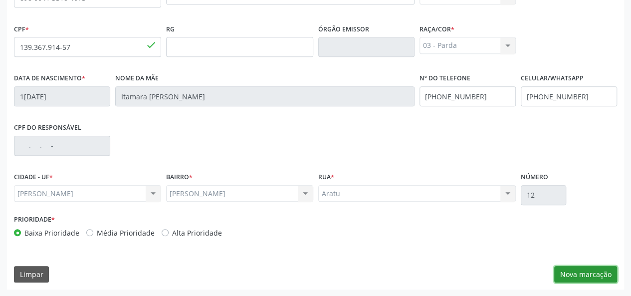
click at [574, 269] on button "Nova marcação" at bounding box center [585, 274] width 63 height 17
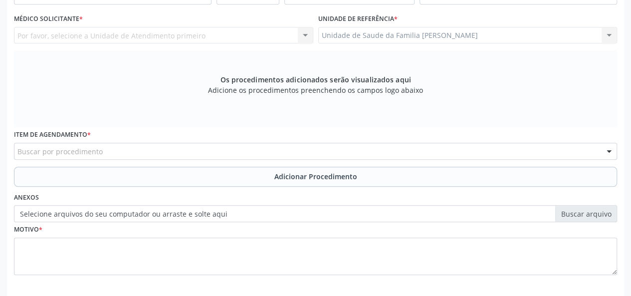
scroll to position [109, 0]
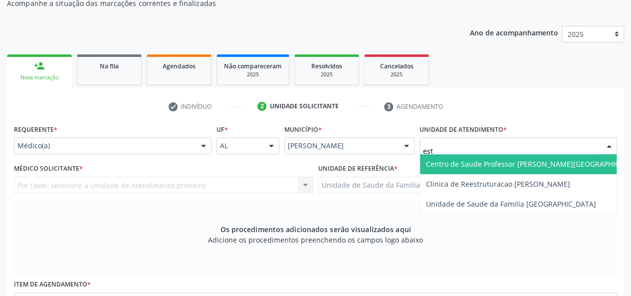
type input "esta"
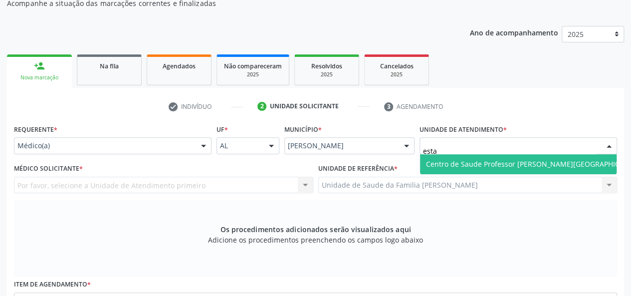
click at [456, 161] on span "Centro de Saude Professor [PERSON_NAME][GEOGRAPHIC_DATA]" at bounding box center [534, 163] width 217 height 9
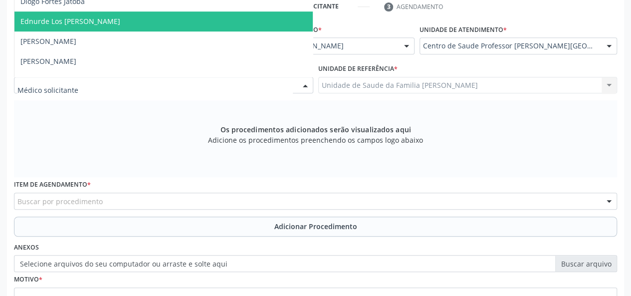
scroll to position [249, 0]
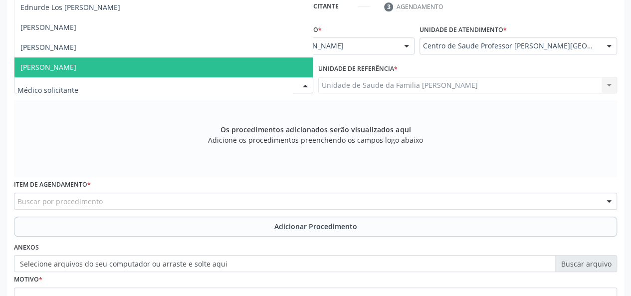
click at [76, 69] on span "[PERSON_NAME]" at bounding box center [48, 66] width 56 height 9
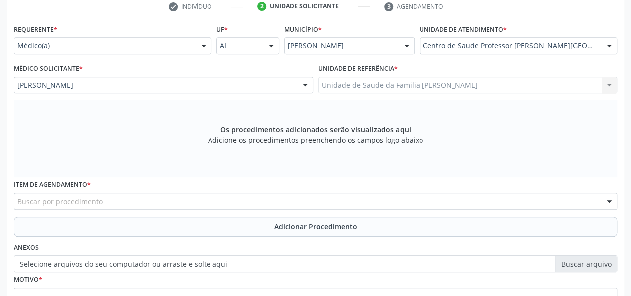
click at [104, 201] on div "Buscar por procedimento" at bounding box center [315, 201] width 603 height 17
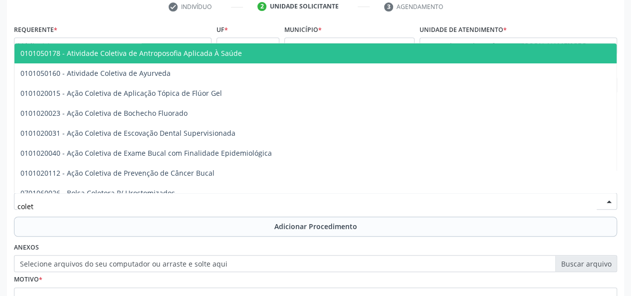
type input "coleta"
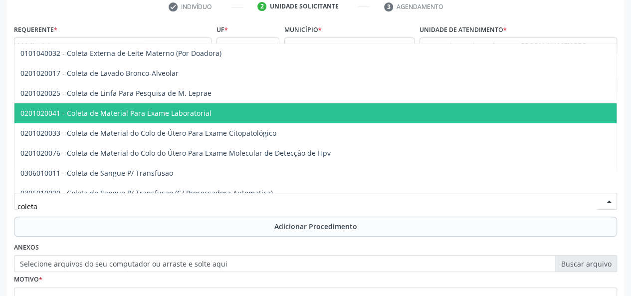
click at [208, 105] on span "0201020041 - Coleta de Material Para Exame Laboratorial" at bounding box center [374, 113] width 720 height 20
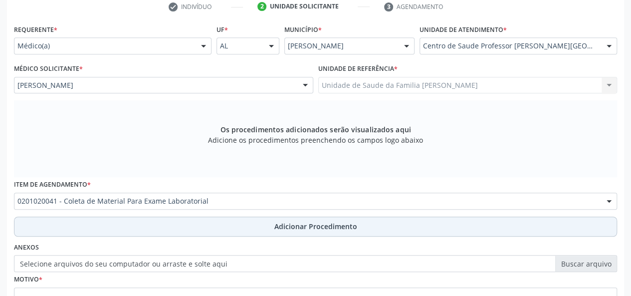
click at [283, 225] on span "Adicionar Procedimento" at bounding box center [315, 226] width 83 height 10
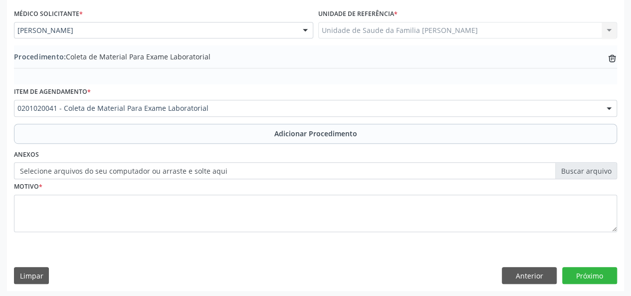
scroll to position [264, 0]
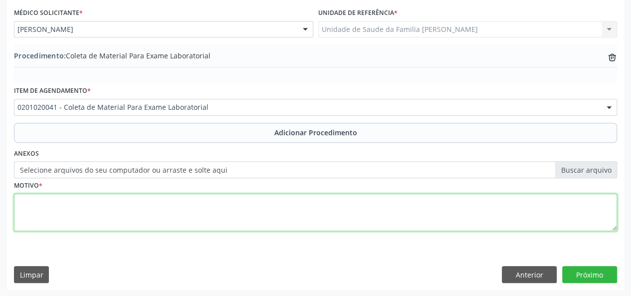
click at [24, 204] on textarea at bounding box center [315, 213] width 603 height 38
type textarea "vulvovaginite"
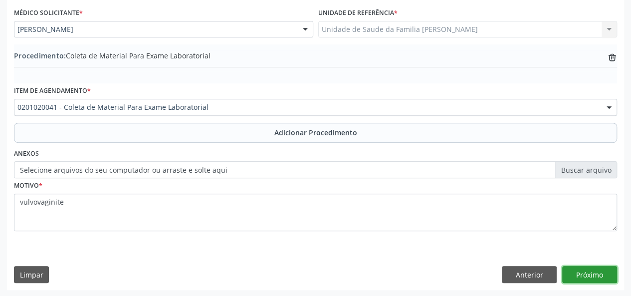
click at [585, 269] on button "Próximo" at bounding box center [589, 274] width 55 height 17
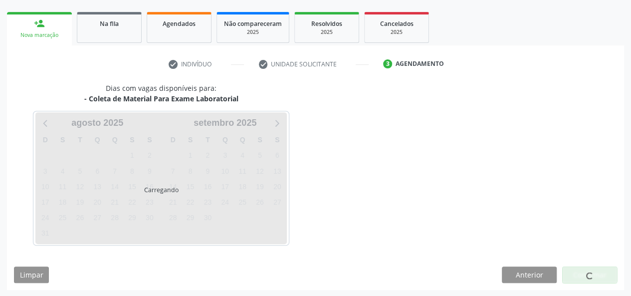
scroll to position [181, 0]
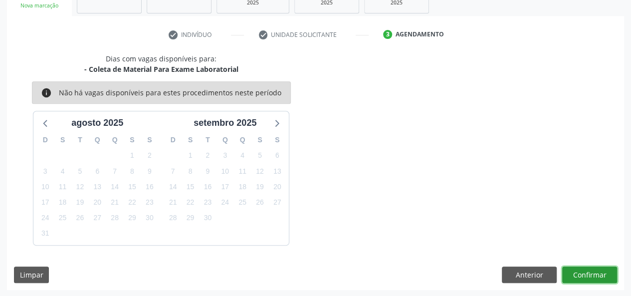
click at [604, 271] on button "Confirmar" at bounding box center [589, 274] width 55 height 17
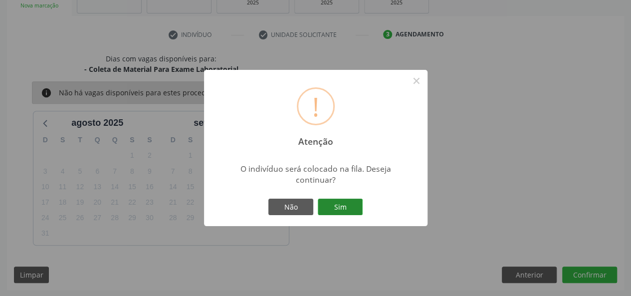
click at [358, 212] on button "Sim" at bounding box center [340, 207] width 45 height 17
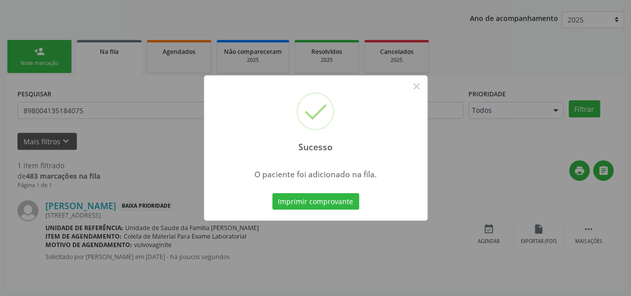
scroll to position [47, 0]
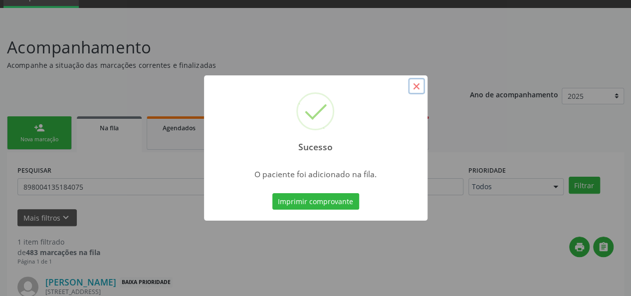
click at [415, 85] on button "×" at bounding box center [416, 86] width 17 height 17
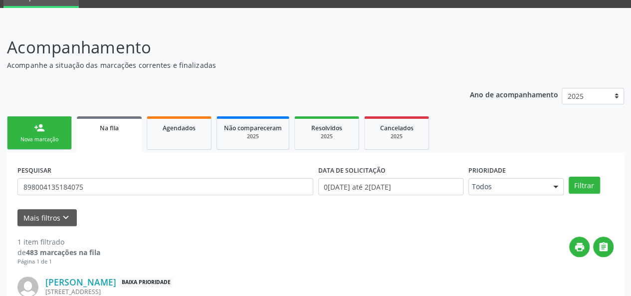
click at [28, 132] on link "person_add Nova marcação" at bounding box center [39, 132] width 65 height 33
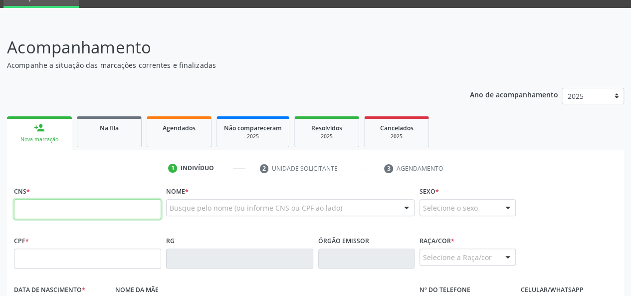
paste input "898 0041 3518 4075"
type input "898 0041 3518 4075"
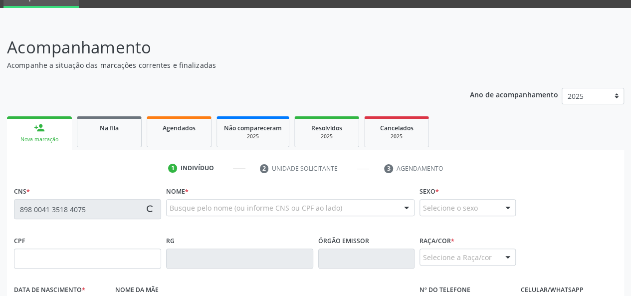
type input "139.367.914-57"
type input "19/08/2012"
type input "Itamara Minervino dos Santos"
type input "(82) 99324-7681"
type input "(82) 98863-8120"
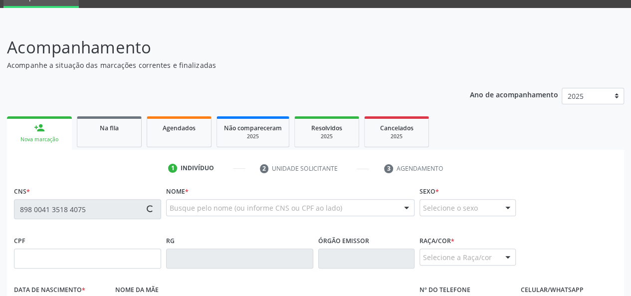
type input "12"
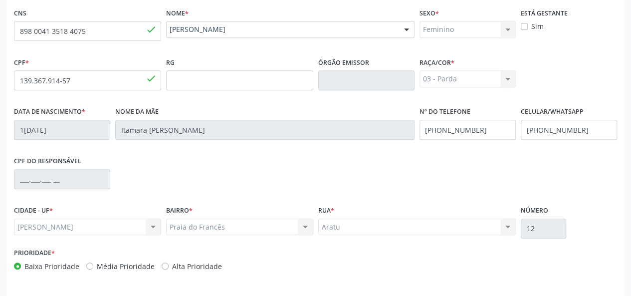
scroll to position [258, 0]
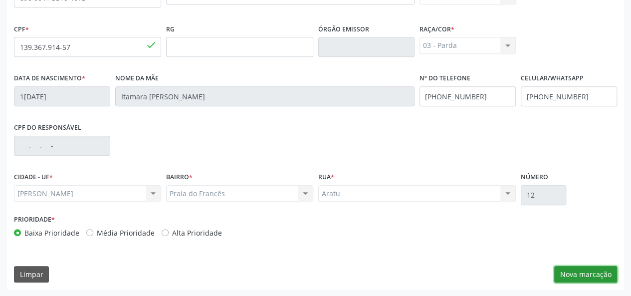
click at [575, 271] on button "Nova marcação" at bounding box center [585, 274] width 63 height 17
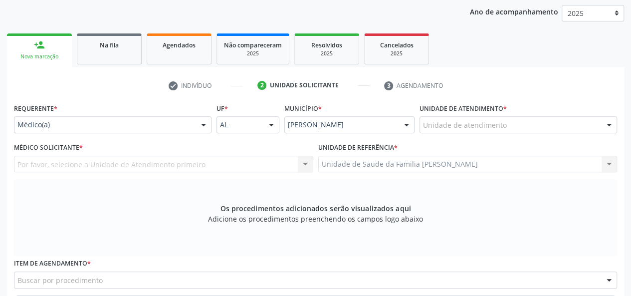
scroll to position [109, 0]
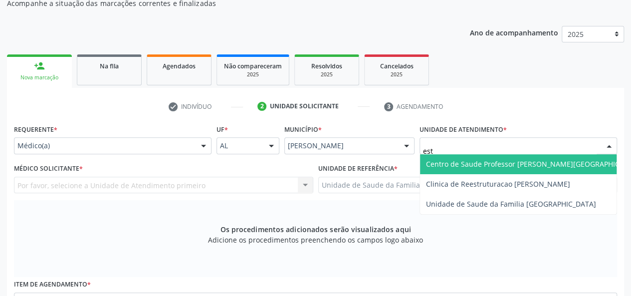
type input "esta"
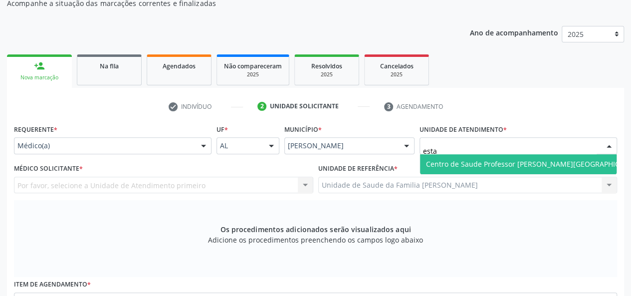
click at [481, 164] on span "Centro de Saude Professor [PERSON_NAME][GEOGRAPHIC_DATA]" at bounding box center [534, 163] width 217 height 9
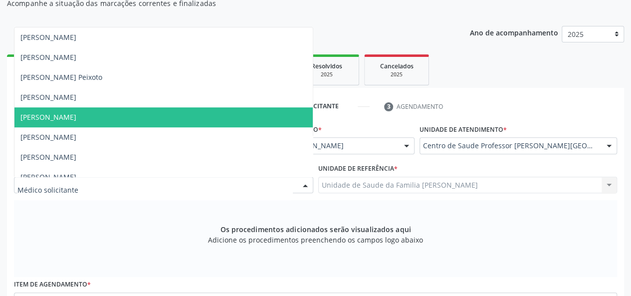
scroll to position [299, 0]
click at [61, 114] on span "[PERSON_NAME]" at bounding box center [48, 116] width 56 height 9
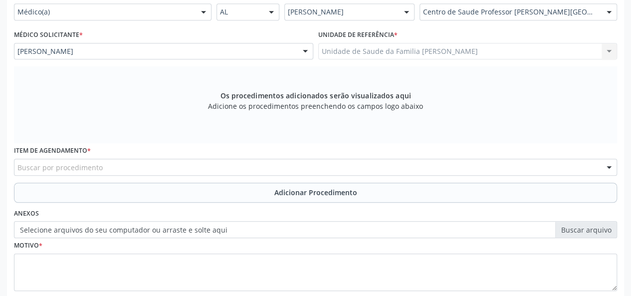
scroll to position [258, 0]
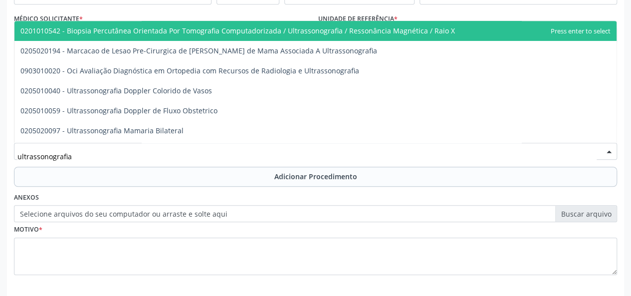
type input "ultrassonografia p"
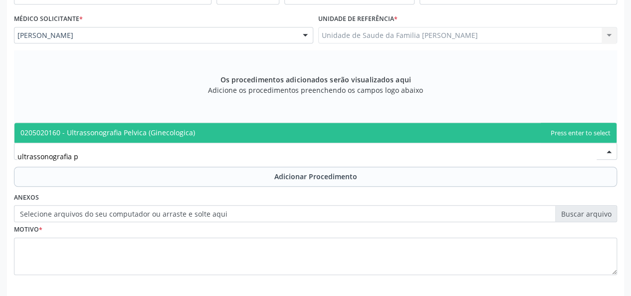
click at [63, 136] on span "0205020160 - Ultrassonografia Pelvica (Ginecologica)" at bounding box center [107, 132] width 175 height 9
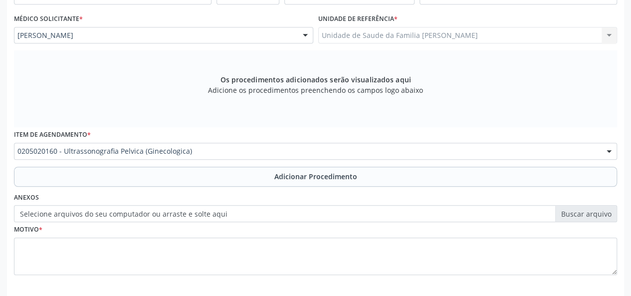
scroll to position [302, 0]
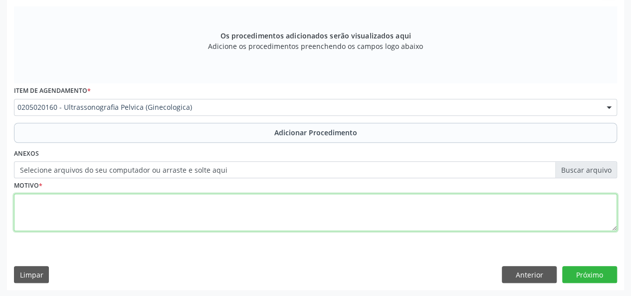
click at [23, 215] on textarea at bounding box center [315, 213] width 603 height 38
click at [38, 198] on textarea at bounding box center [315, 213] width 603 height 38
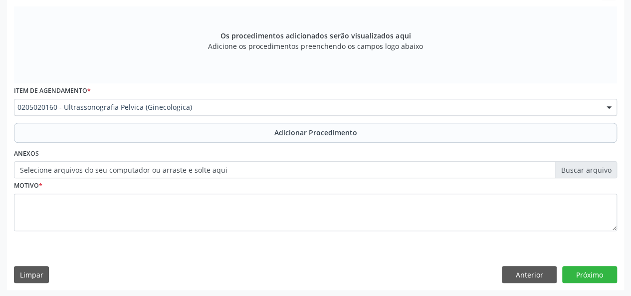
click at [29, 190] on label "Motivo *" at bounding box center [28, 185] width 28 height 15
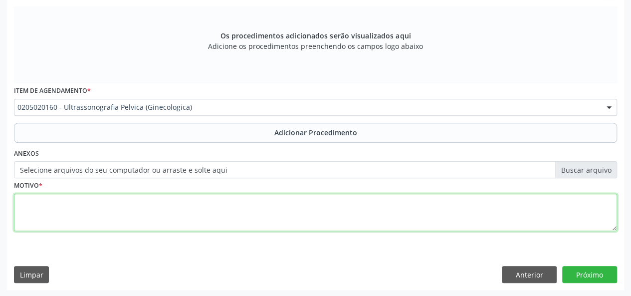
click at [27, 205] on textarea at bounding box center [315, 213] width 603 height 38
type textarea "Dor abdominal"
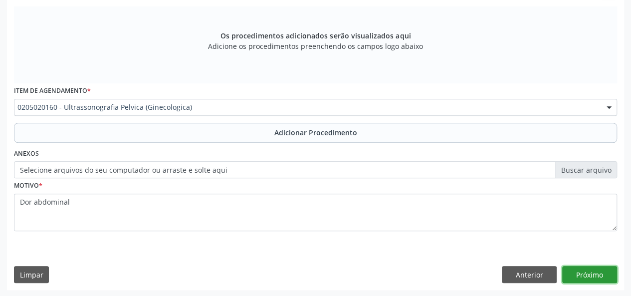
click at [594, 268] on button "Próximo" at bounding box center [589, 274] width 55 height 17
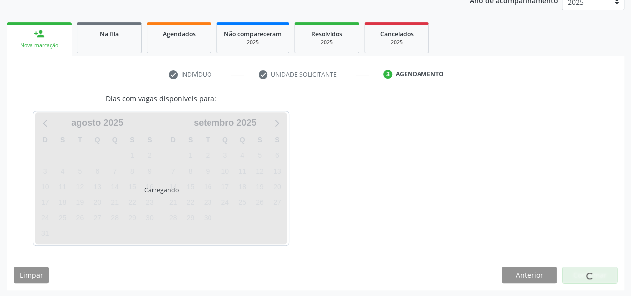
scroll to position [170, 0]
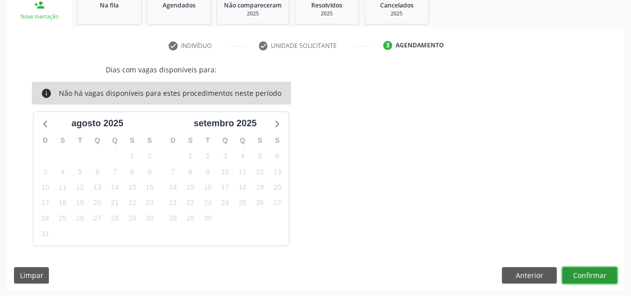
click at [590, 267] on button "Confirmar" at bounding box center [589, 275] width 55 height 17
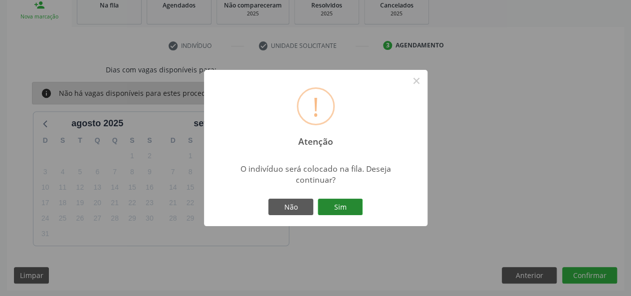
click at [338, 207] on button "Sim" at bounding box center [340, 207] width 45 height 17
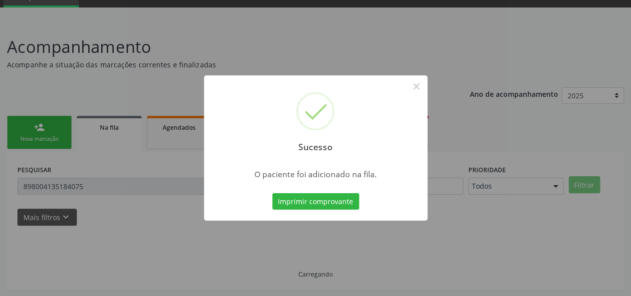
scroll to position [47, 0]
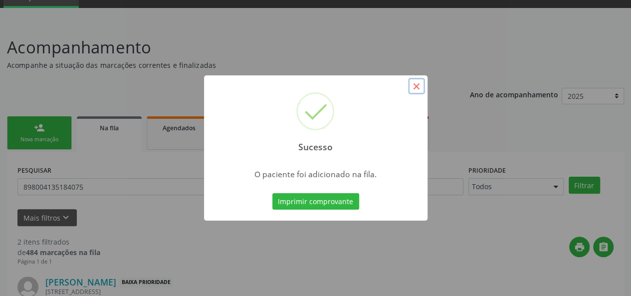
click at [410, 85] on button "×" at bounding box center [416, 86] width 17 height 17
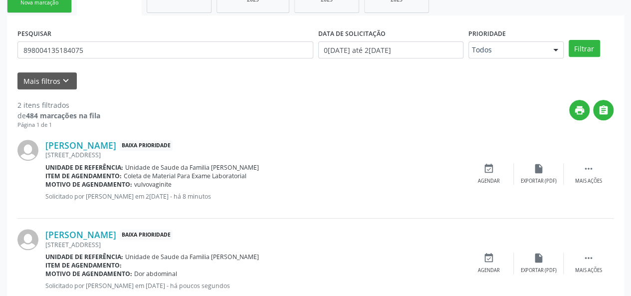
scroll to position [212, 0]
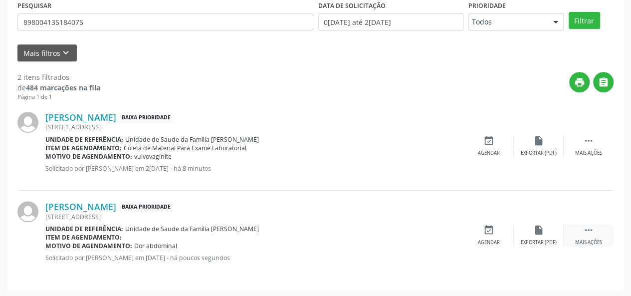
click at [568, 242] on div " Mais ações" at bounding box center [589, 235] width 50 height 21
click at [525, 239] on div "edit Editar" at bounding box center [539, 235] width 50 height 21
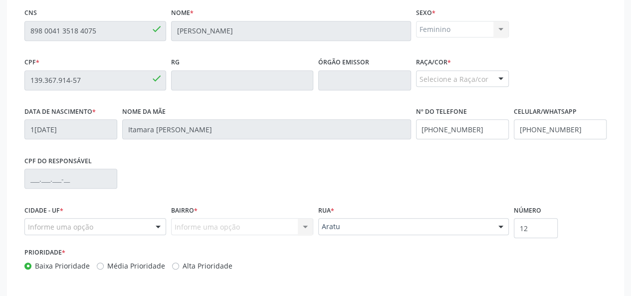
scroll to position [249, 0]
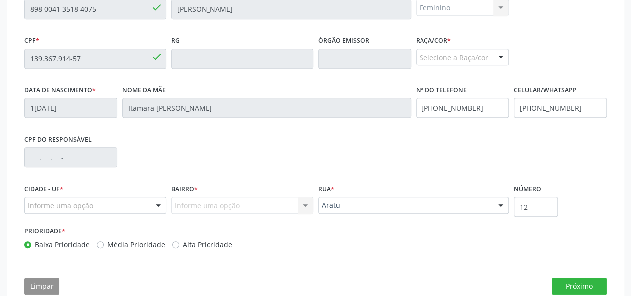
click at [468, 53] on div "Selecione a Raça/cor" at bounding box center [462, 57] width 93 height 17
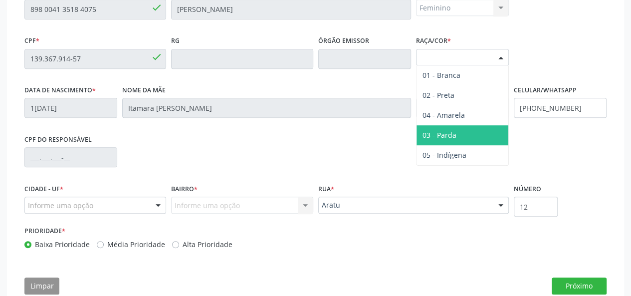
click at [456, 142] on span "03 - Parda" at bounding box center [463, 135] width 92 height 20
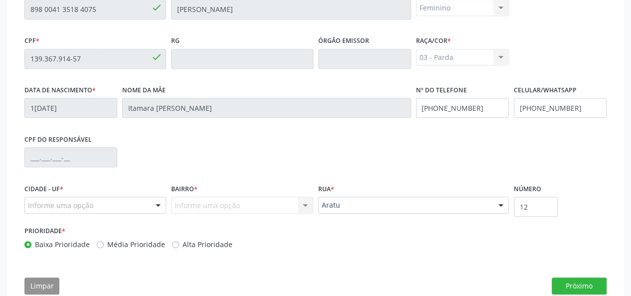
click at [106, 212] on div "Informe uma opção" at bounding box center [95, 205] width 142 height 17
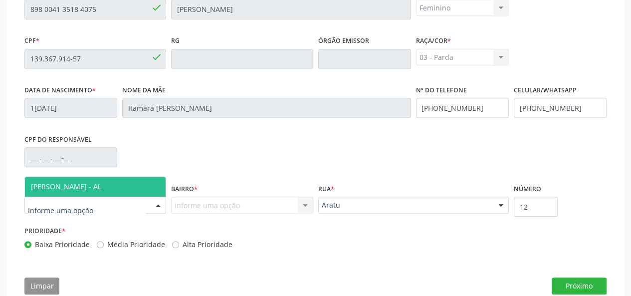
click at [74, 187] on span "[PERSON_NAME] - AL" at bounding box center [66, 186] width 70 height 9
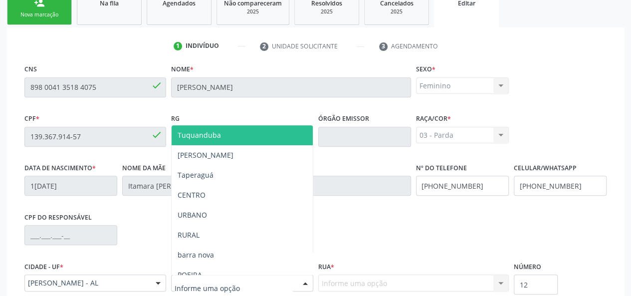
scroll to position [150, 0]
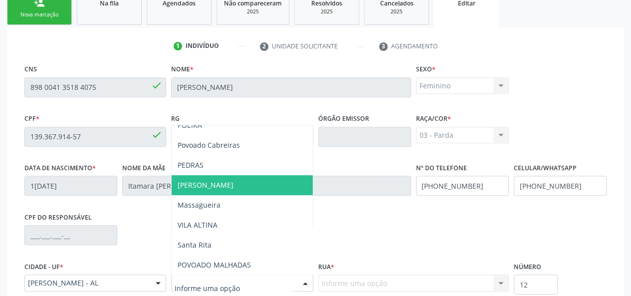
click at [204, 188] on span "Frances" at bounding box center [242, 185] width 141 height 20
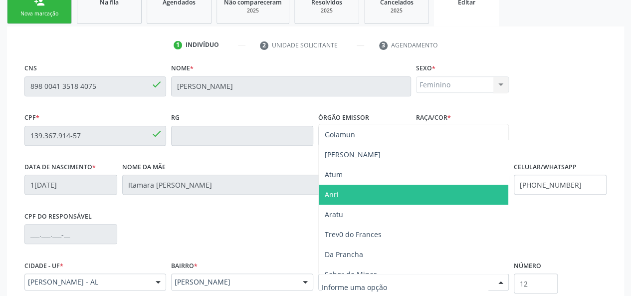
scroll to position [629, 0]
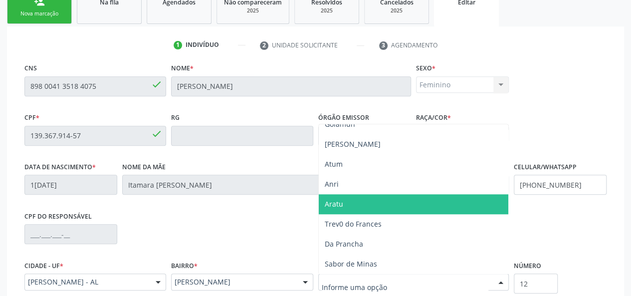
click at [348, 197] on span "Aratu" at bounding box center [414, 204] width 190 height 20
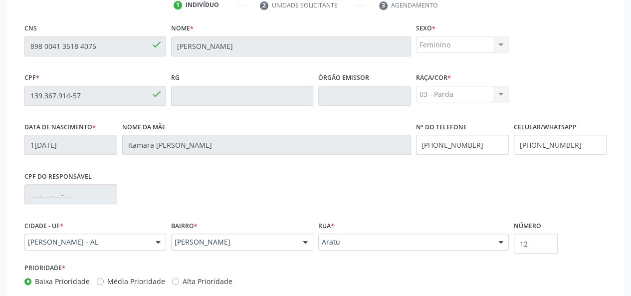
scroll to position [271, 0]
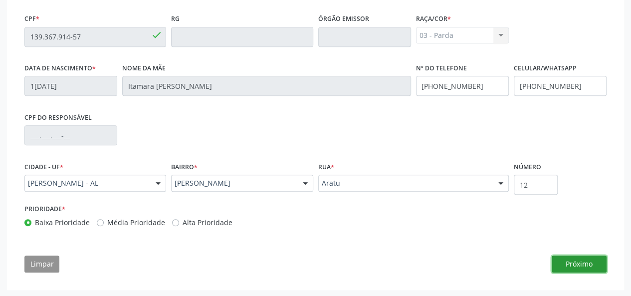
click at [561, 258] on button "Próximo" at bounding box center [579, 263] width 55 height 17
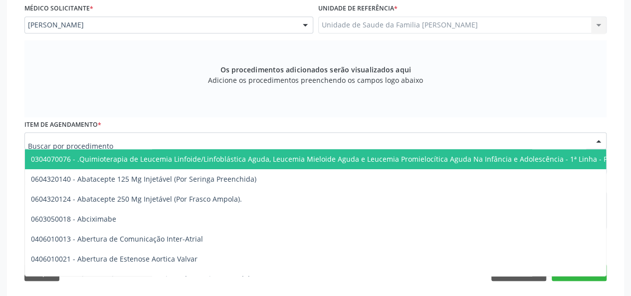
click at [144, 141] on div at bounding box center [315, 140] width 582 height 17
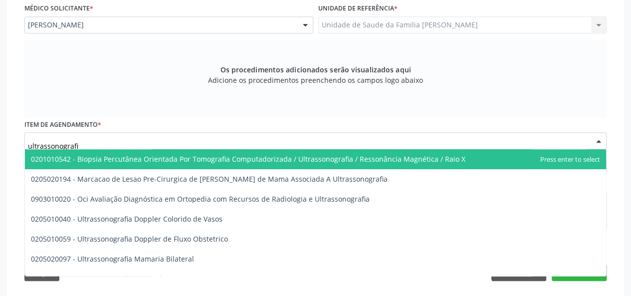
type input "ultrassonografia"
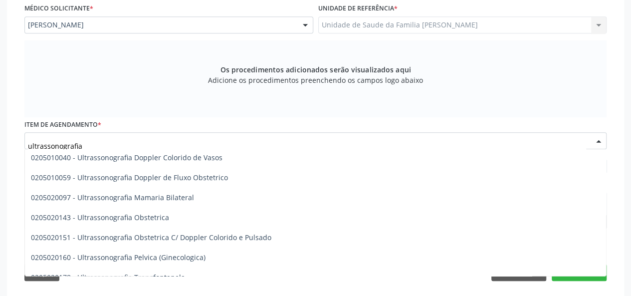
scroll to position [100, 0]
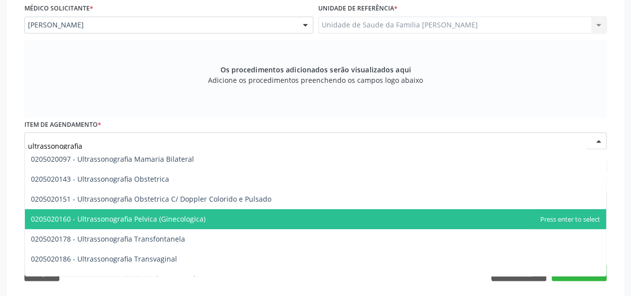
click at [196, 219] on span "0205020160 - Ultrassonografia Pelvica (Ginecologica)" at bounding box center [118, 218] width 175 height 9
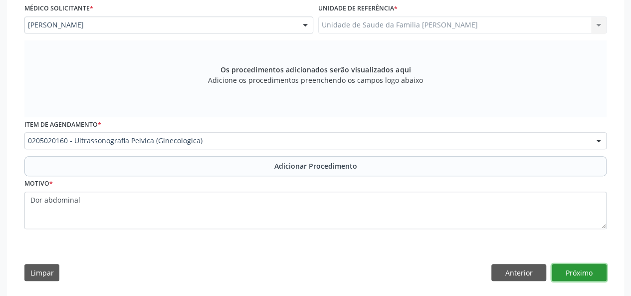
click at [572, 268] on button "Próximo" at bounding box center [579, 272] width 55 height 17
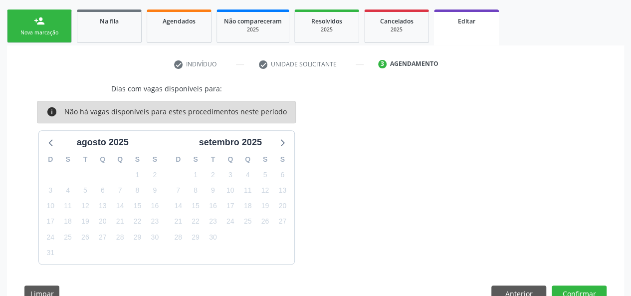
scroll to position [183, 0]
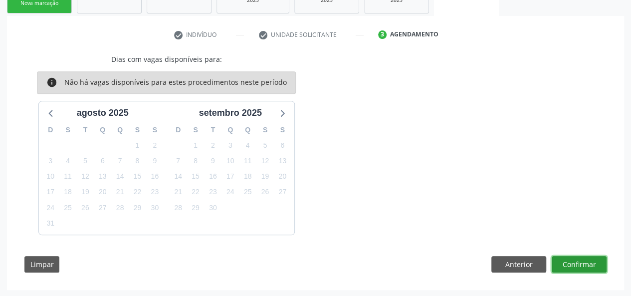
click at [572, 268] on button "Confirmar" at bounding box center [579, 264] width 55 height 17
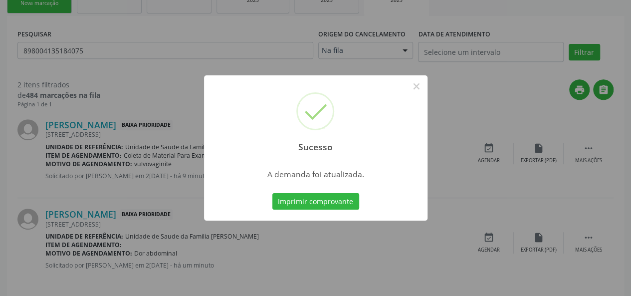
scroll to position [0, 0]
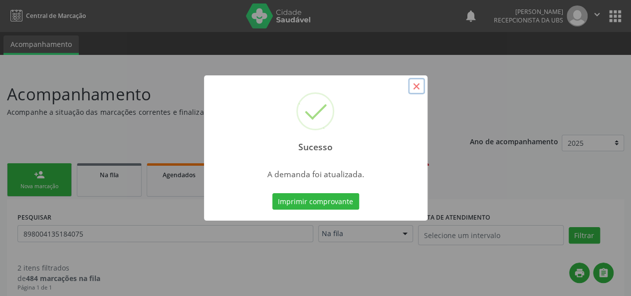
click at [416, 87] on button "×" at bounding box center [416, 86] width 17 height 17
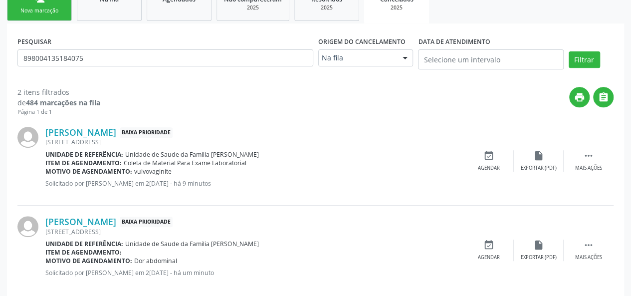
scroll to position [191, 0]
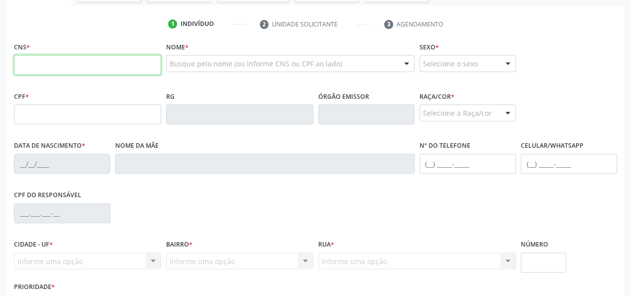
scroll to position [41, 0]
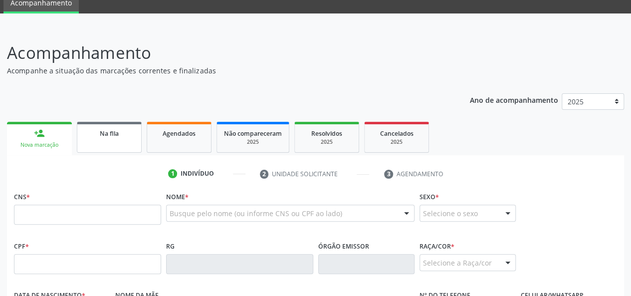
click at [127, 145] on link "Na fila" at bounding box center [109, 137] width 65 height 31
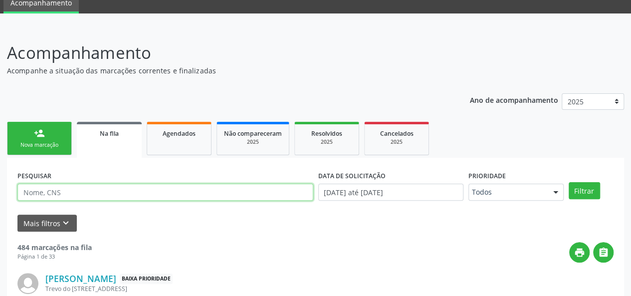
paste input "898004135184075"
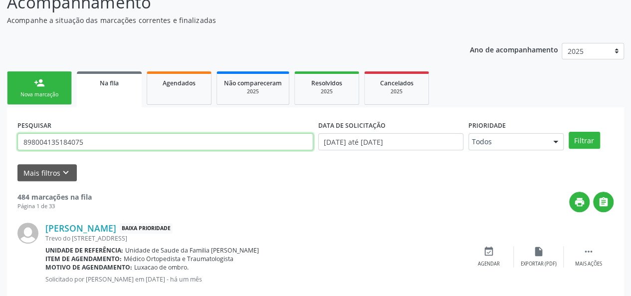
scroll to position [91, 0]
type input "898004135184075"
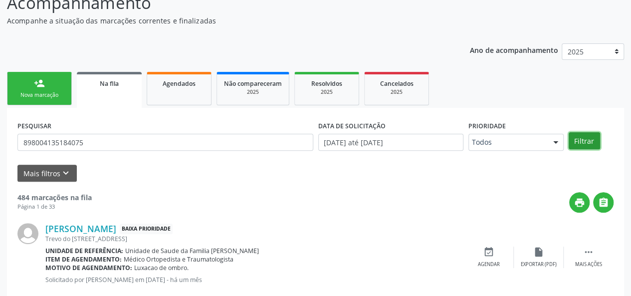
click at [575, 139] on button "Filtrar" at bounding box center [584, 140] width 31 height 17
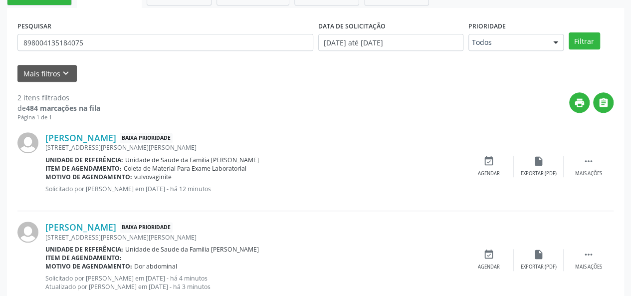
scroll to position [221, 0]
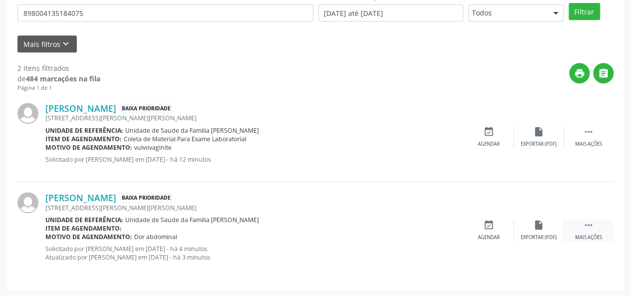
click at [590, 234] on div "Mais ações" at bounding box center [588, 237] width 27 height 7
click at [546, 232] on div "edit Editar" at bounding box center [539, 230] width 50 height 21
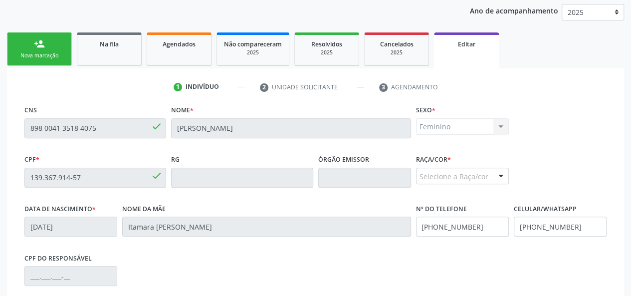
scroll to position [249, 0]
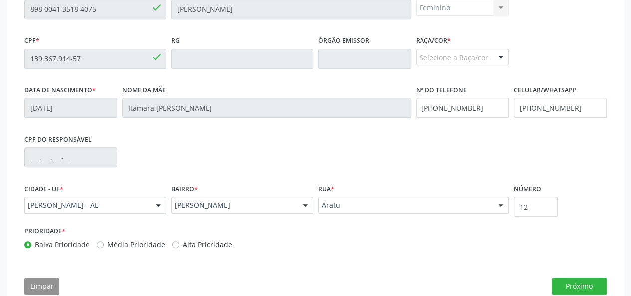
click at [428, 59] on div "Selecione a Raça/cor" at bounding box center [462, 57] width 93 height 17
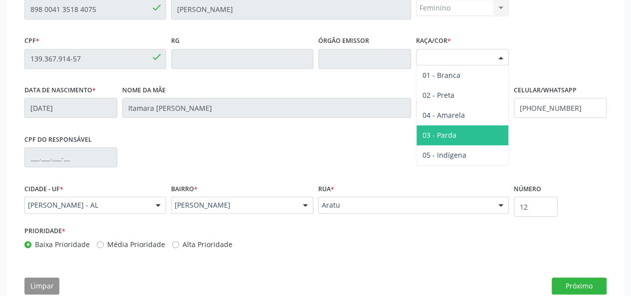
drag, startPoint x: 450, startPoint y: 139, endPoint x: 530, endPoint y: 165, distance: 83.9
click at [450, 139] on span "03 - Parda" at bounding box center [440, 134] width 34 height 9
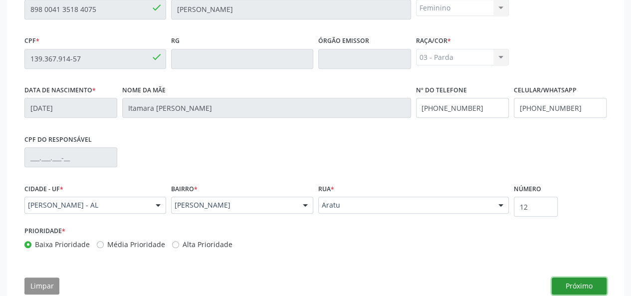
click at [584, 285] on button "Próximo" at bounding box center [579, 285] width 55 height 17
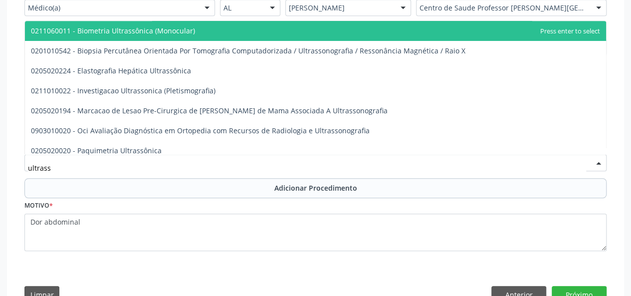
type input "ultrasso"
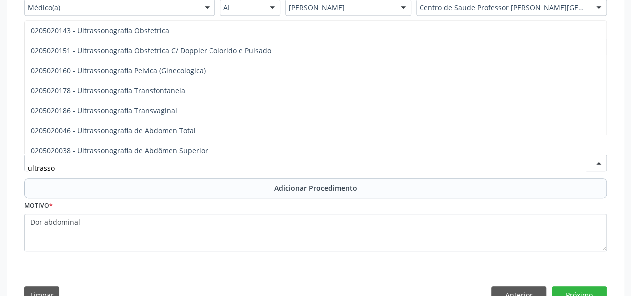
scroll to position [150, 0]
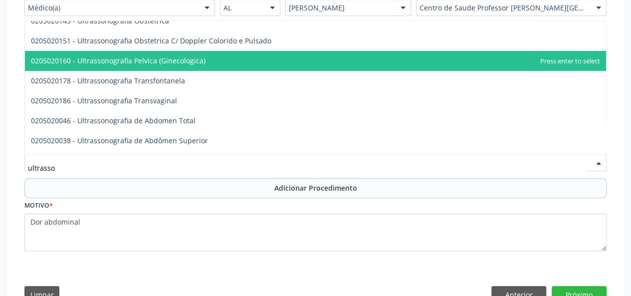
click at [151, 59] on span "0205020160 - Ultrassonografia Pelvica (Ginecologica)" at bounding box center [118, 60] width 175 height 9
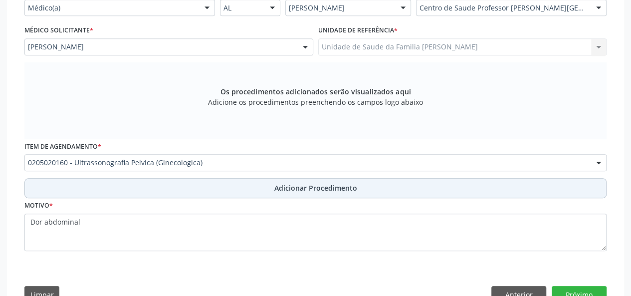
click at [334, 180] on button "Adicionar Procedimento" at bounding box center [315, 188] width 582 height 20
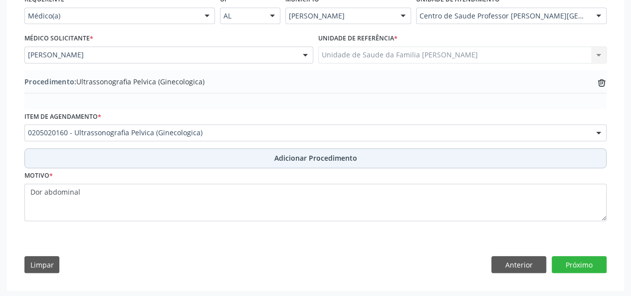
click at [337, 159] on span "Adicionar Procedimento" at bounding box center [315, 158] width 83 height 10
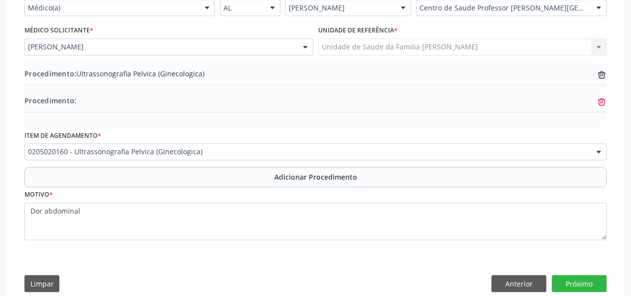
click at [599, 79] on icon at bounding box center [601, 75] width 6 height 6
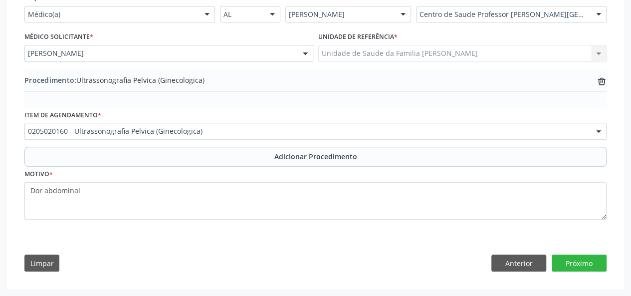
scroll to position [242, 0]
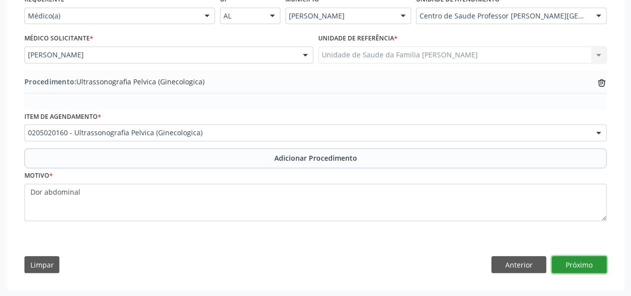
click at [572, 268] on button "Próximo" at bounding box center [579, 264] width 55 height 17
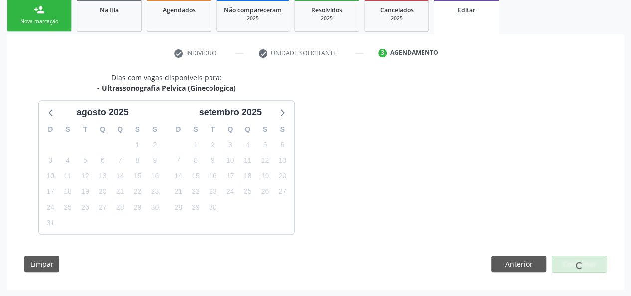
scroll to position [194, 0]
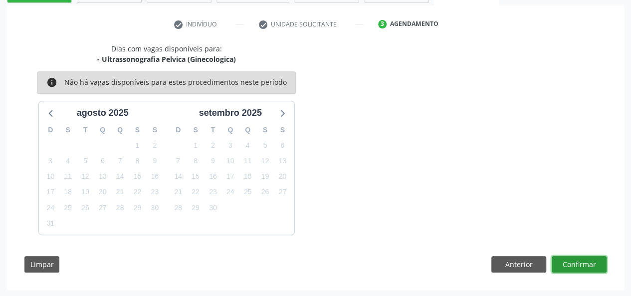
click at [572, 267] on button "Confirmar" at bounding box center [579, 264] width 55 height 17
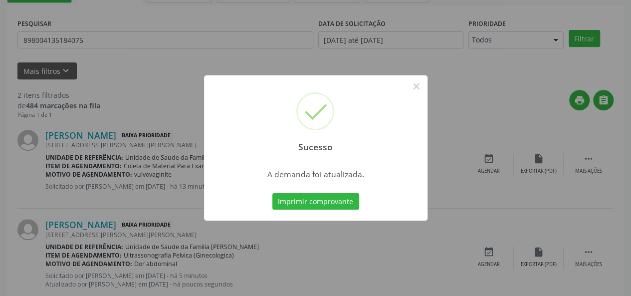
scroll to position [47, 0]
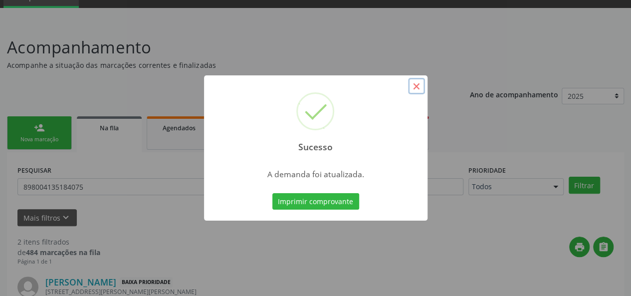
click at [416, 92] on button "×" at bounding box center [416, 86] width 17 height 17
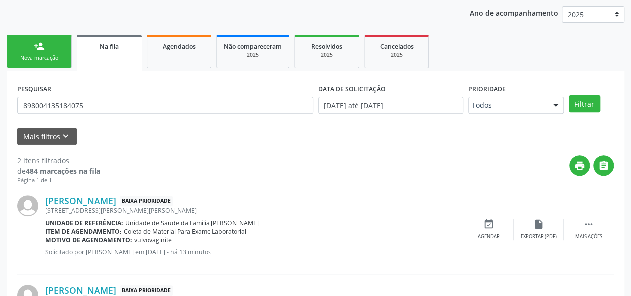
scroll to position [121, 0]
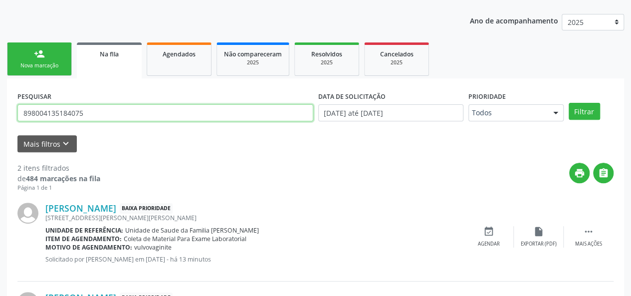
drag, startPoint x: 138, startPoint y: 111, endPoint x: 0, endPoint y: 148, distance: 142.6
click at [0, 149] on div "Acompanhamento Acompanhe a situação das marcações correntes e finalizadas Relat…" at bounding box center [315, 172] width 631 height 449
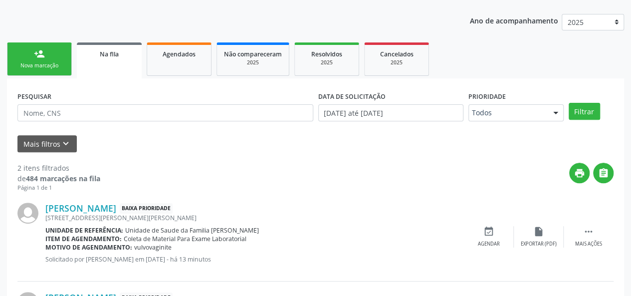
click at [28, 57] on link "person_add Nova marcação" at bounding box center [39, 58] width 65 height 33
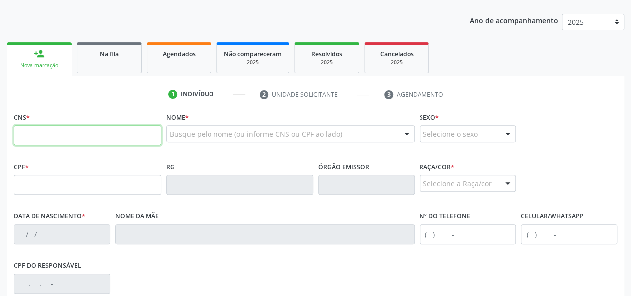
click at [35, 132] on input "text" at bounding box center [87, 135] width 147 height 20
type input "704 6071 4093 1021"
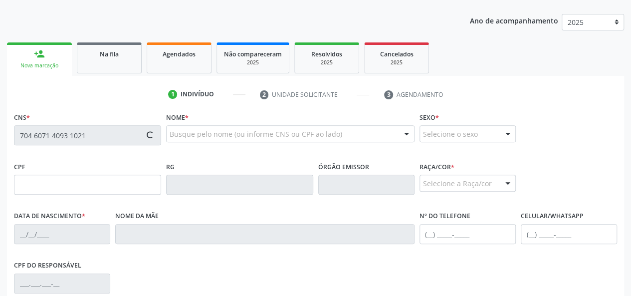
type input "09/11/2010"
type input "Rosimeiry Freitas Gomides Campos"
type input "(33) 98822-9800"
type input "42"
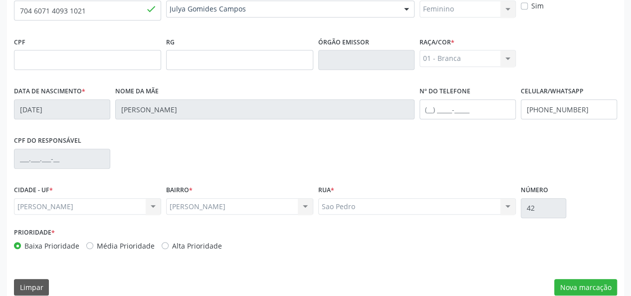
scroll to position [258, 0]
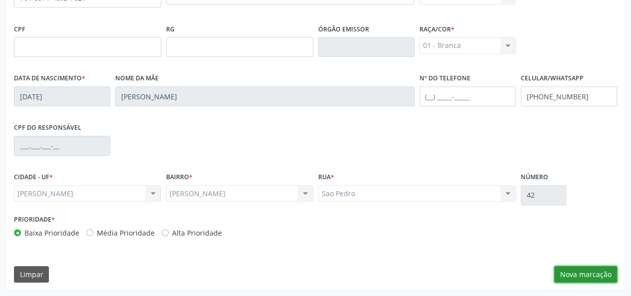
click at [590, 272] on button "Nova marcação" at bounding box center [585, 274] width 63 height 17
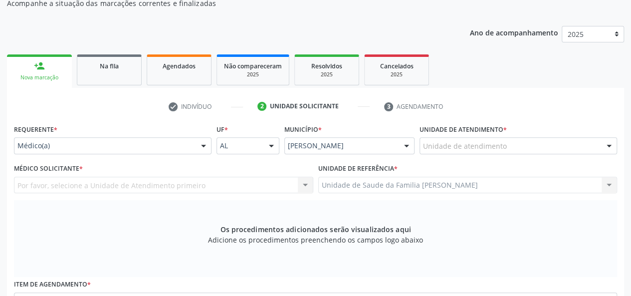
scroll to position [109, 0]
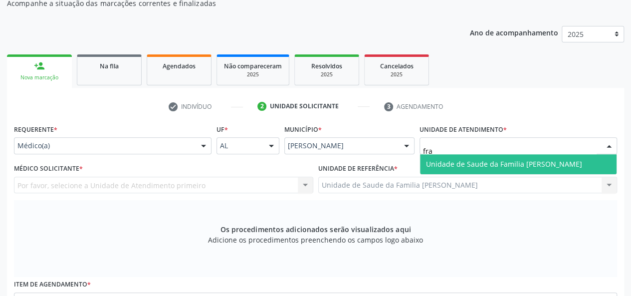
click at [504, 167] on span "Unidade de Saude da Familia [PERSON_NAME]" at bounding box center [504, 163] width 156 height 9
type input "fra"
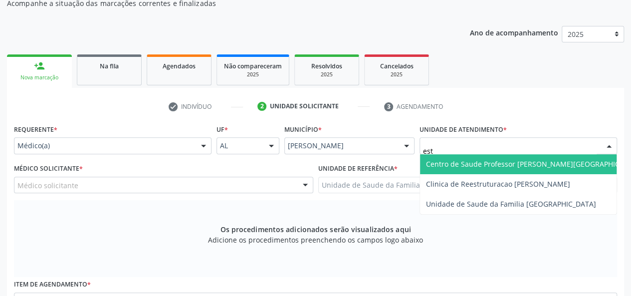
type input "esta"
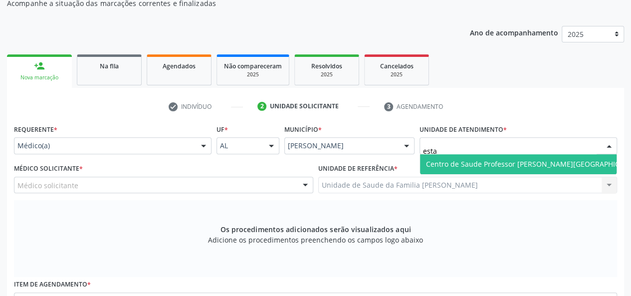
click at [469, 170] on span "Centro de Saude Professor [PERSON_NAME][GEOGRAPHIC_DATA]" at bounding box center [534, 164] width 229 height 20
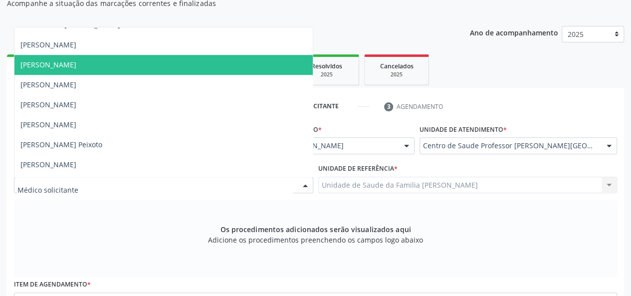
scroll to position [349, 0]
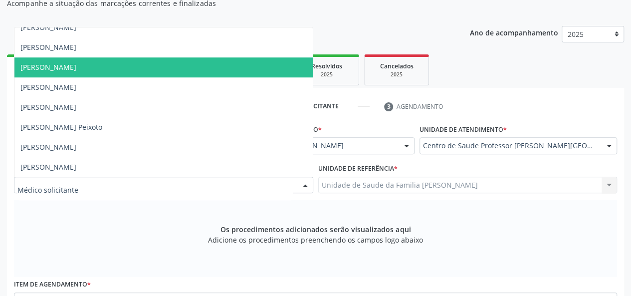
click at [76, 68] on span "[PERSON_NAME]" at bounding box center [48, 66] width 56 height 9
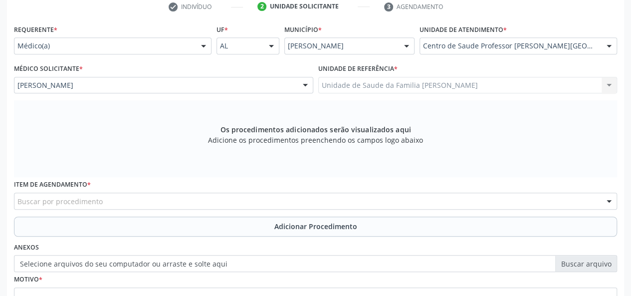
scroll to position [302, 0]
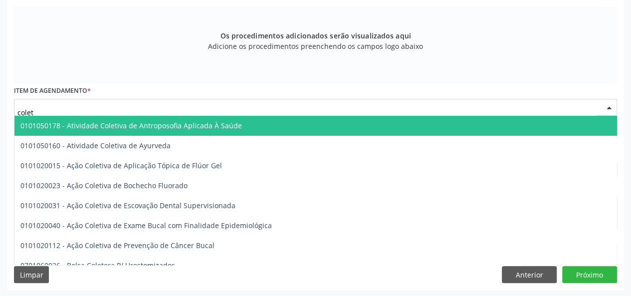
type input "coleta"
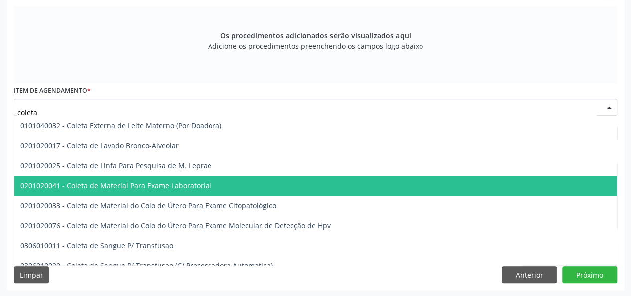
click at [156, 186] on span "0201020041 - Coleta de Material Para Exame Laboratorial" at bounding box center [115, 185] width 191 height 9
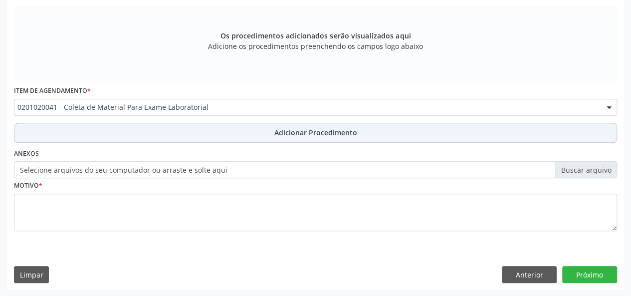
click at [298, 129] on span "Adicionar Procedimento" at bounding box center [315, 132] width 83 height 10
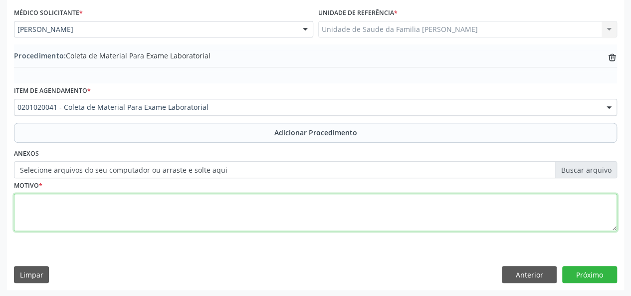
click at [31, 216] on textarea at bounding box center [315, 213] width 603 height 38
type textarea "[MEDICAL_DATA]"
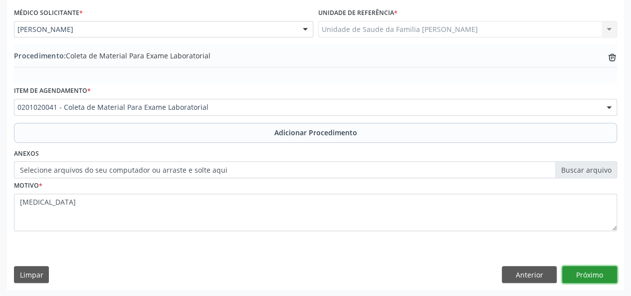
click at [579, 271] on button "Próximo" at bounding box center [589, 274] width 55 height 17
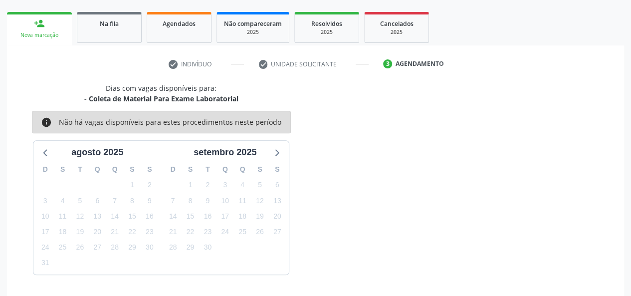
scroll to position [181, 0]
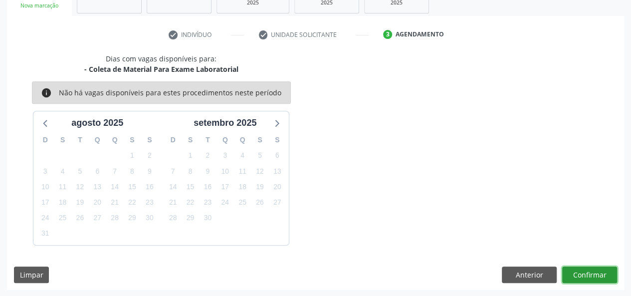
click at [591, 280] on button "Confirmar" at bounding box center [589, 274] width 55 height 17
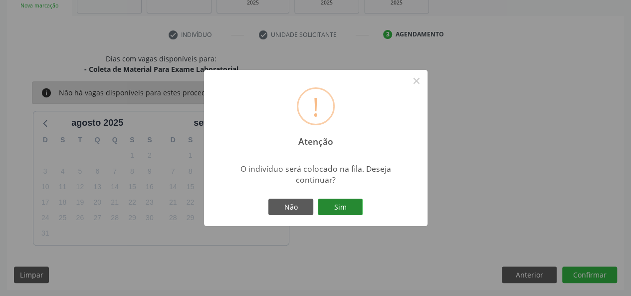
click at [346, 209] on button "Sim" at bounding box center [340, 207] width 45 height 17
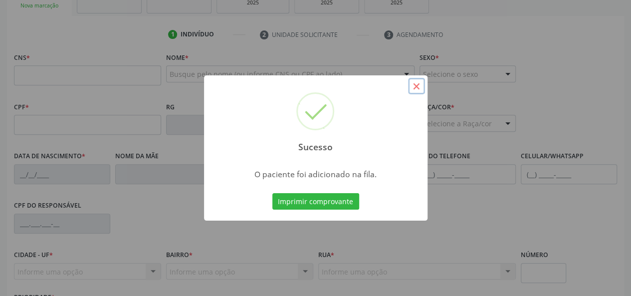
click at [419, 83] on button "×" at bounding box center [416, 86] width 17 height 17
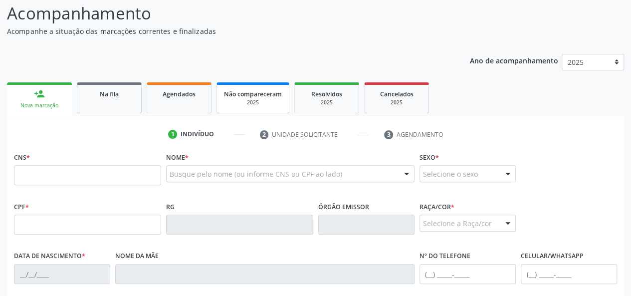
scroll to position [81, 0]
click at [103, 96] on span "Na fila" at bounding box center [109, 94] width 19 height 8
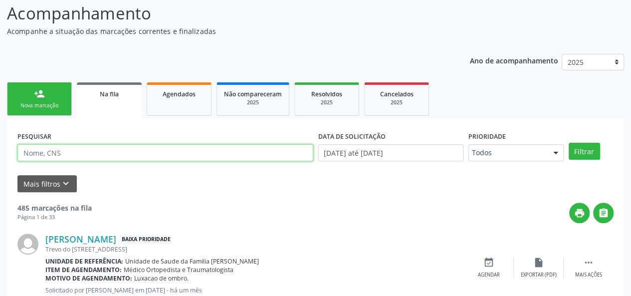
click at [60, 149] on input "text" at bounding box center [165, 152] width 296 height 17
type input "Felismino"
click at [569, 143] on button "Filtrar" at bounding box center [584, 151] width 31 height 17
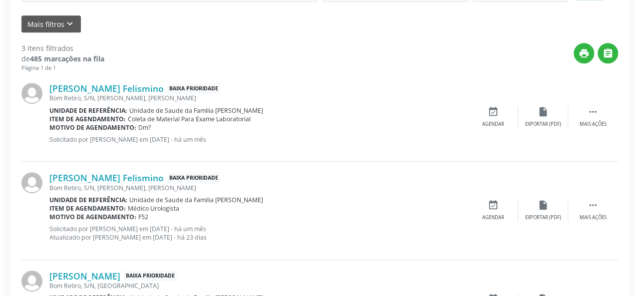
scroll to position [309, 0]
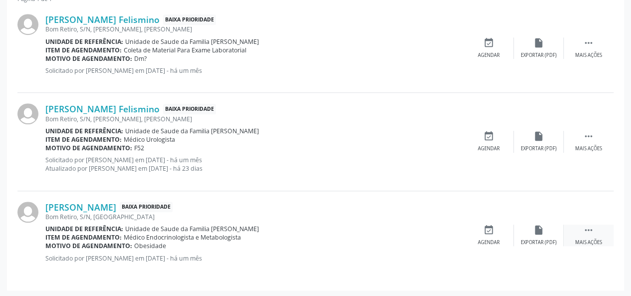
click at [589, 228] on icon "" at bounding box center [588, 230] width 11 height 11
click at [492, 239] on div "Cancelar" at bounding box center [488, 242] width 23 height 7
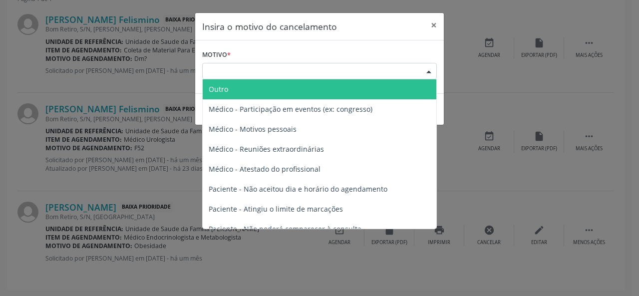
click at [242, 70] on div "Escolha o motivo" at bounding box center [319, 71] width 235 height 17
click at [218, 89] on span "Outro" at bounding box center [218, 88] width 19 height 9
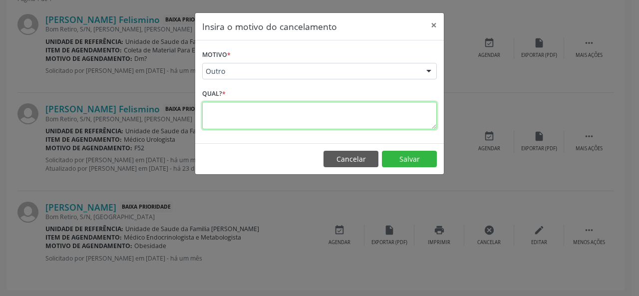
click at [208, 119] on textarea at bounding box center [319, 115] width 235 height 27
type textarea "Duplicidade, tem solicitacao na antiga."
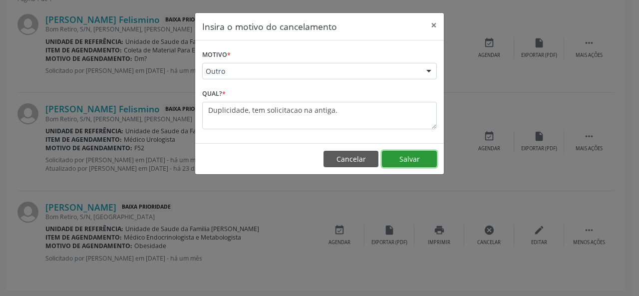
click at [407, 159] on button "Salvar" at bounding box center [409, 159] width 55 height 17
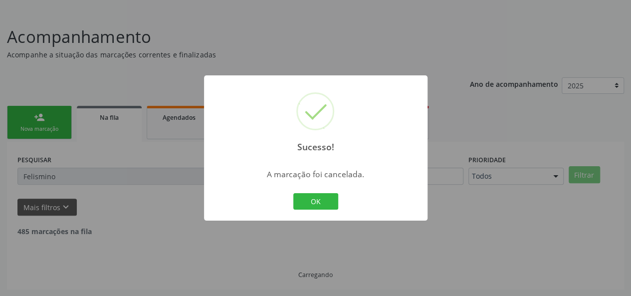
scroll to position [221, 0]
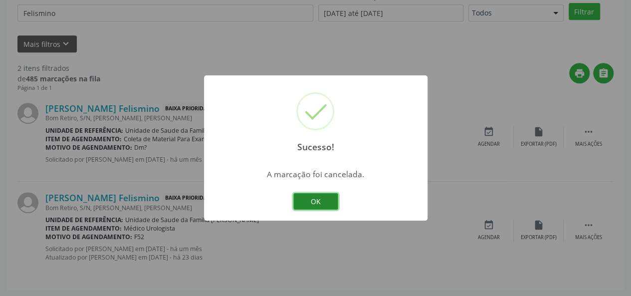
click at [328, 196] on button "OK" at bounding box center [315, 201] width 45 height 17
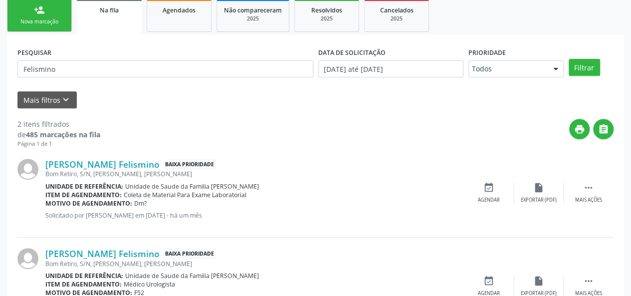
scroll to position [71, 0]
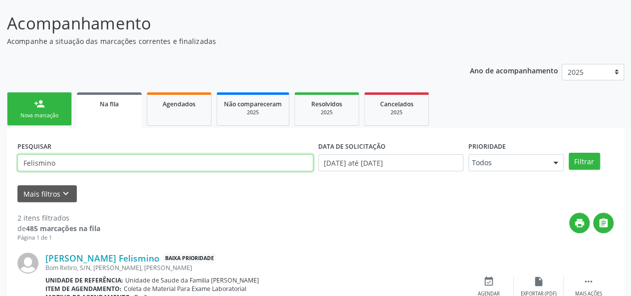
drag, startPoint x: 84, startPoint y: 160, endPoint x: 0, endPoint y: 173, distance: 84.9
click at [0, 175] on div "Acompanhamento Acompanhe a situação das marcações correntes e finalizadas Relat…" at bounding box center [315, 222] width 631 height 449
type input "yhuiara"
click at [569, 153] on button "Filtrar" at bounding box center [584, 161] width 31 height 17
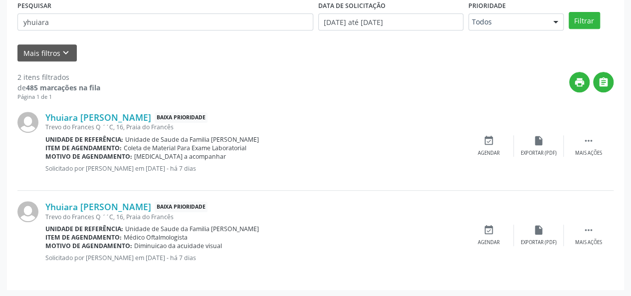
scroll to position [162, 0]
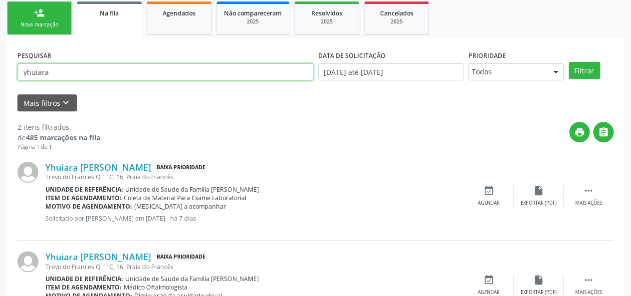
drag, startPoint x: 127, startPoint y: 65, endPoint x: 0, endPoint y: 72, distance: 127.0
click at [0, 72] on div "Acompanhamento Acompanhe a situação das marcações correntes e finalizadas Relat…" at bounding box center [315, 127] width 631 height 440
paste input "705603478903513"
type input "705603478903513"
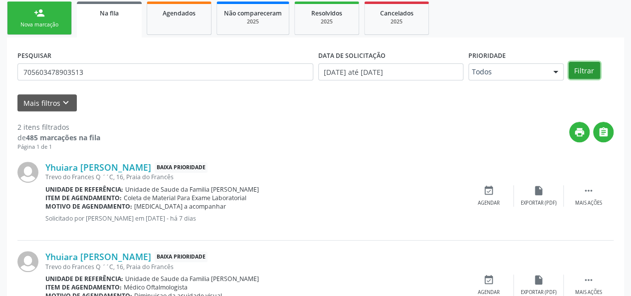
click at [583, 71] on button "Filtrar" at bounding box center [584, 70] width 31 height 17
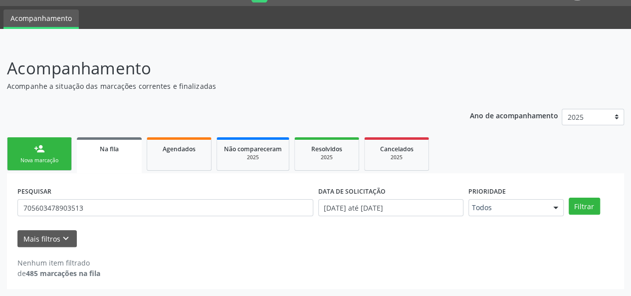
scroll to position [25, 0]
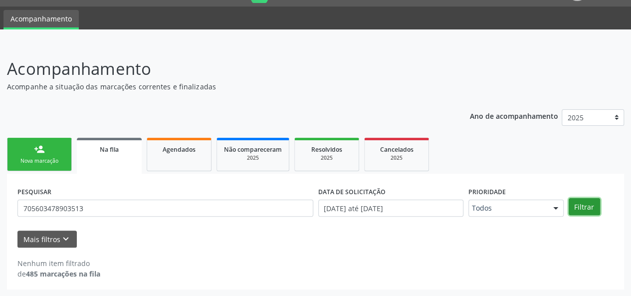
click at [590, 203] on button "Filtrar" at bounding box center [584, 206] width 31 height 17
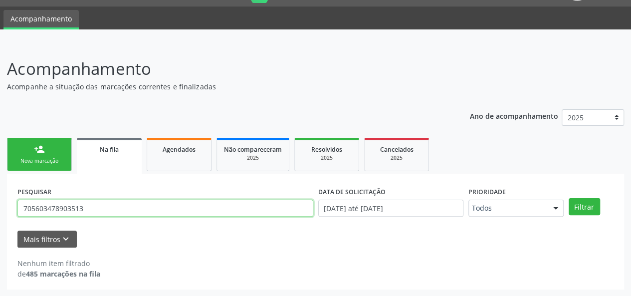
drag, startPoint x: 97, startPoint y: 205, endPoint x: 0, endPoint y: 194, distance: 97.4
click at [0, 194] on div "Acompanhamento Acompanhe a situação das marcações correntes e finalizadas Relat…" at bounding box center [315, 169] width 631 height 253
paste input "[PERSON_NAME]"
type input "[PERSON_NAME]"
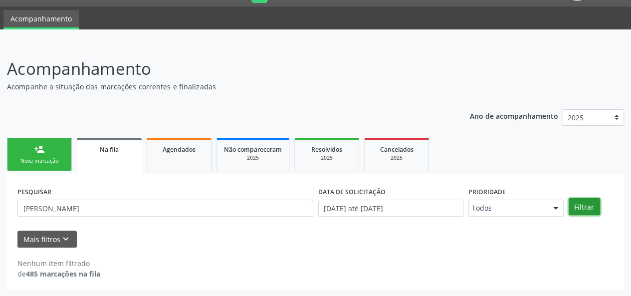
click at [579, 204] on button "Filtrar" at bounding box center [584, 206] width 31 height 17
click at [408, 211] on input "[DATE] até [DATE]" at bounding box center [390, 208] width 145 height 17
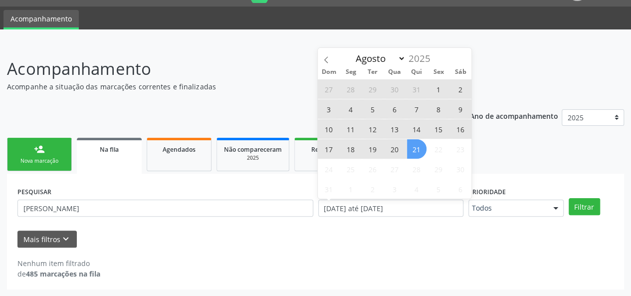
click at [439, 89] on span "1" at bounding box center [438, 88] width 19 height 19
type input "[DATE]"
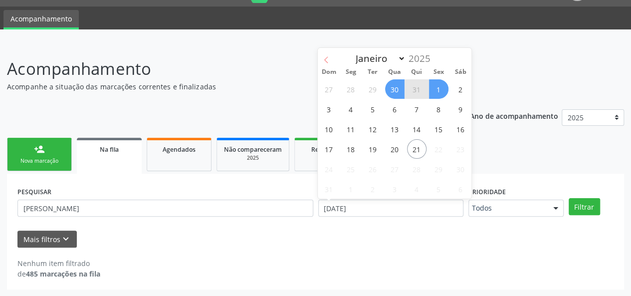
click at [324, 60] on icon at bounding box center [326, 59] width 7 height 7
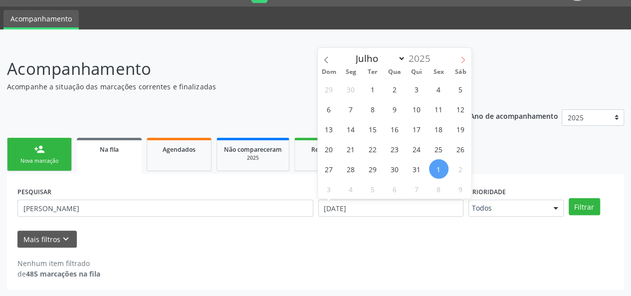
click at [463, 57] on icon at bounding box center [463, 59] width 7 height 7
select select "7"
click at [463, 57] on div "Janeiro Fevereiro Março Abril Maio Junho Julho [DATE]" at bounding box center [395, 56] width 154 height 17
click at [401, 57] on select "Janeiro Fevereiro Março Abril Maio Junho Julho Agosto" at bounding box center [378, 58] width 55 height 14
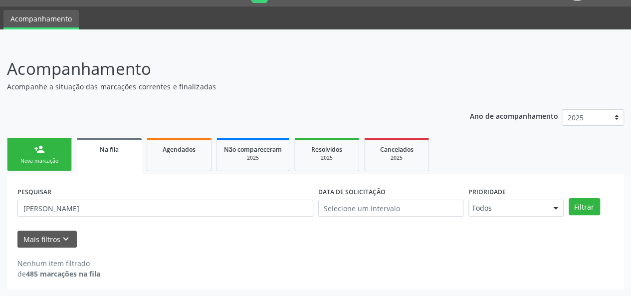
click at [366, 235] on div "Mais filtros keyboard_arrow_down" at bounding box center [315, 239] width 601 height 17
click at [98, 161] on link "Na fila" at bounding box center [109, 156] width 65 height 36
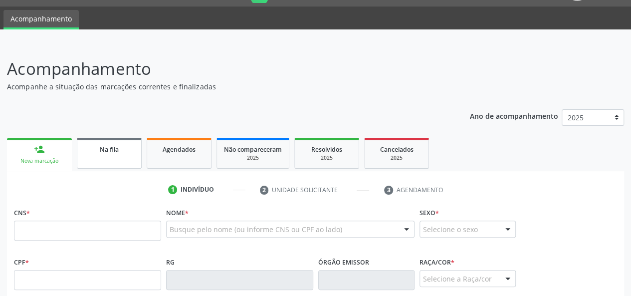
scroll to position [25, 0]
click at [109, 145] on span "Na fila" at bounding box center [109, 149] width 19 height 8
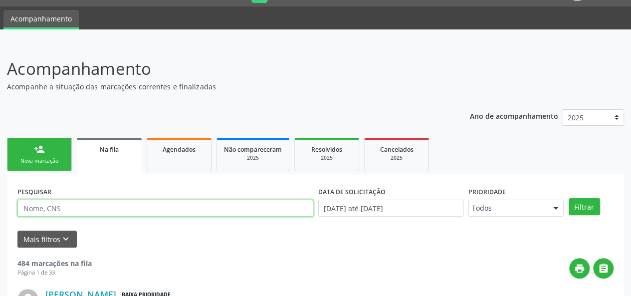
click at [145, 205] on input "text" at bounding box center [165, 208] width 296 height 17
drag, startPoint x: 145, startPoint y: 205, endPoint x: 144, endPoint y: 199, distance: 6.0
paste input "[PERSON_NAME]"
type input "[PERSON_NAME]"
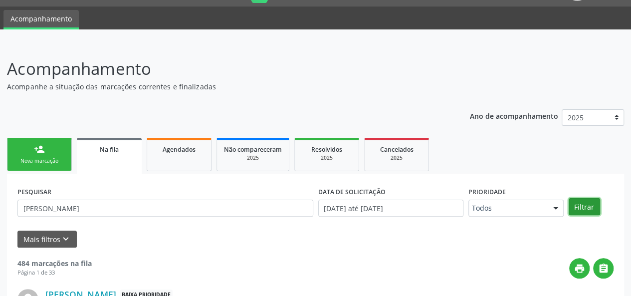
click at [595, 203] on button "Filtrar" at bounding box center [584, 206] width 31 height 17
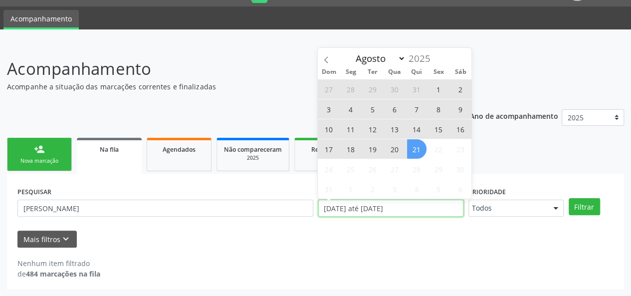
click at [426, 206] on input "[DATE] até [DATE]" at bounding box center [390, 208] width 145 height 17
click at [441, 83] on span "1" at bounding box center [438, 88] width 19 height 19
type input "[DATE]"
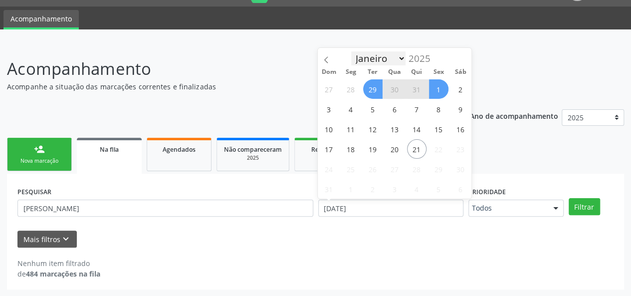
click at [399, 54] on select "Janeiro Fevereiro Março Abril Maio Junho Julho Agosto" at bounding box center [378, 58] width 55 height 14
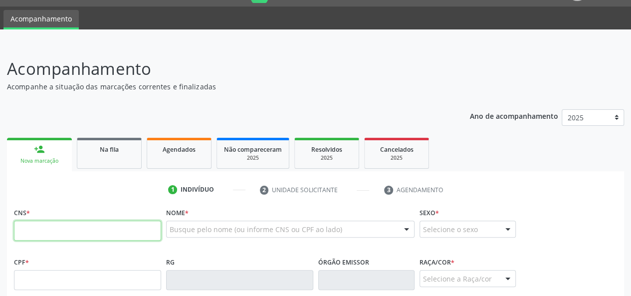
scroll to position [175, 0]
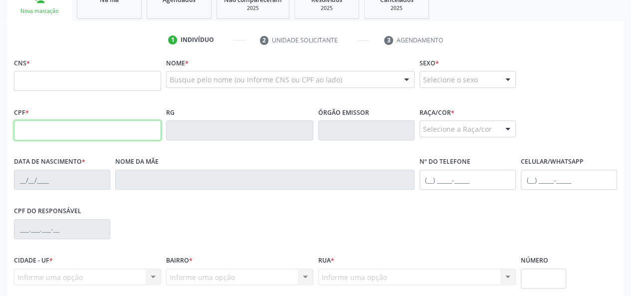
paste input "700.009.035-06"
type input "700.009.035-06"
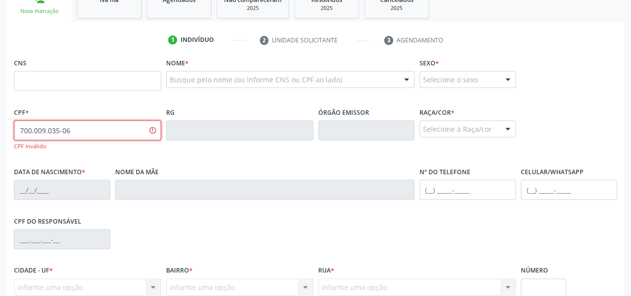
drag, startPoint x: 97, startPoint y: 125, endPoint x: 0, endPoint y: 114, distance: 97.9
click at [0, 114] on div "Acompanhamento Acompanhe a situação das marcações correntes e finalizadas Relat…" at bounding box center [315, 142] width 631 height 496
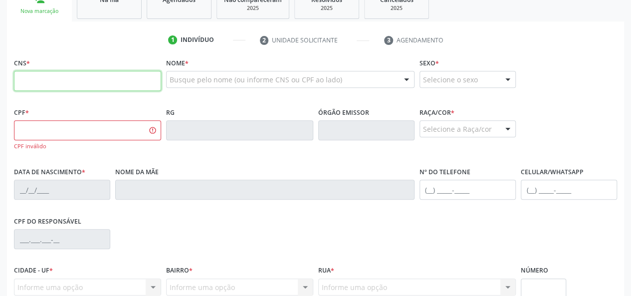
paste input "705 6034 7890 3513"
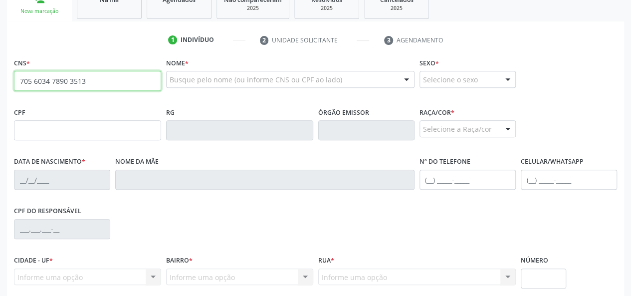
type input "705 6034 7890 3513"
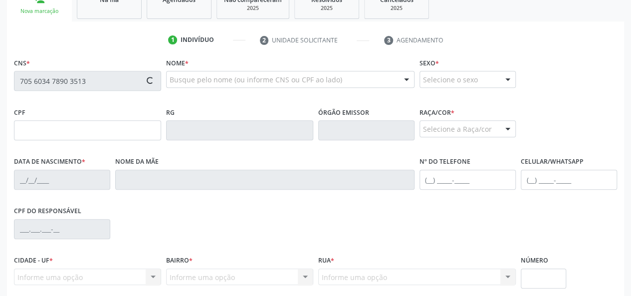
type input "26/12/1978"
type input "Maria de Lourdes Almeida de Araújo"
type input "(82) 99113-6308"
type input "S/N"
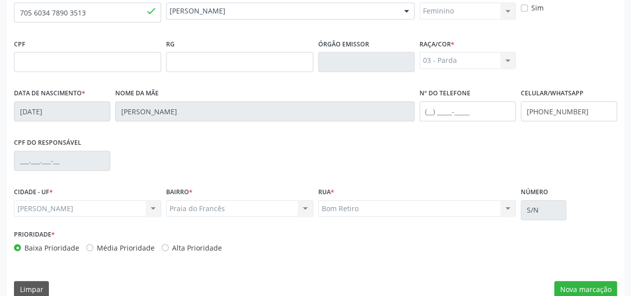
scroll to position [258, 0]
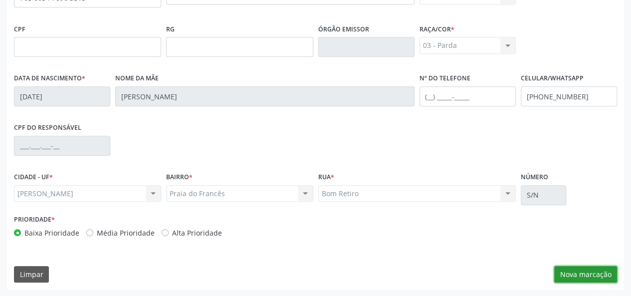
click at [578, 276] on button "Nova marcação" at bounding box center [585, 274] width 63 height 17
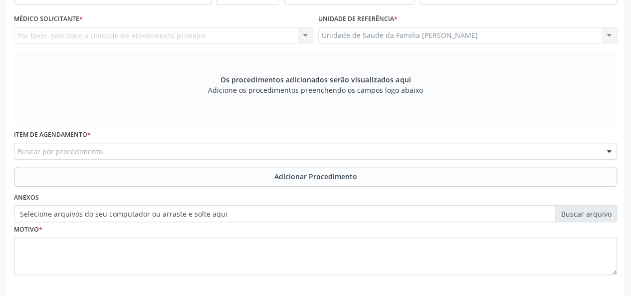
click at [347, 30] on div "Unidade de Saude da Familia Frances Unidade de Saude da Familia Frances Nenhum …" at bounding box center [467, 35] width 299 height 17
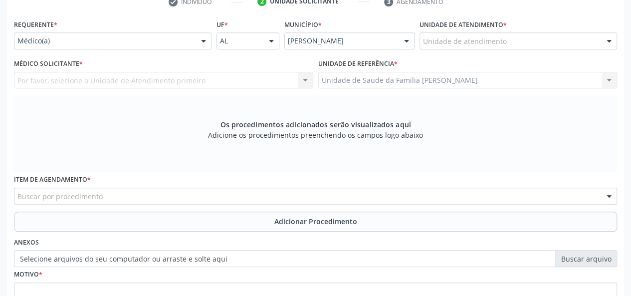
scroll to position [159, 0]
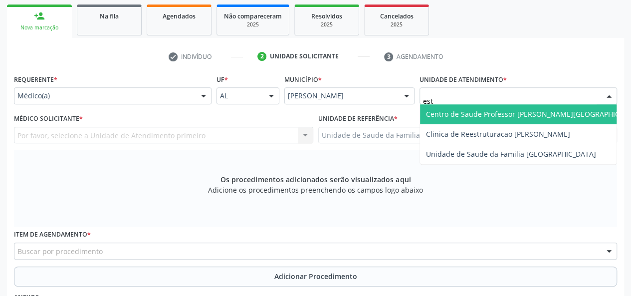
type input "esta"
click at [463, 114] on span "Centro de Saude Professor [PERSON_NAME][GEOGRAPHIC_DATA]" at bounding box center [534, 113] width 217 height 9
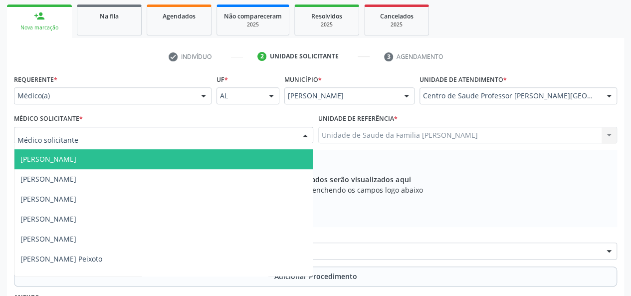
scroll to position [349, 0]
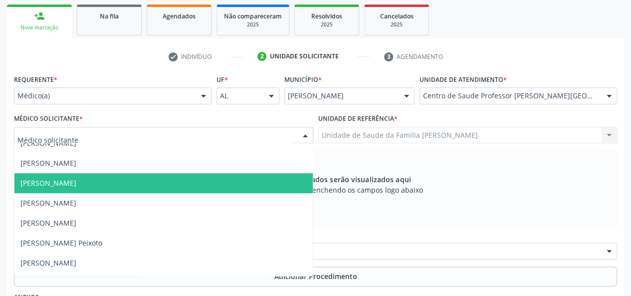
click at [62, 185] on span "Fabiane Cristine Ferreira de Freitas" at bounding box center [48, 182] width 56 height 9
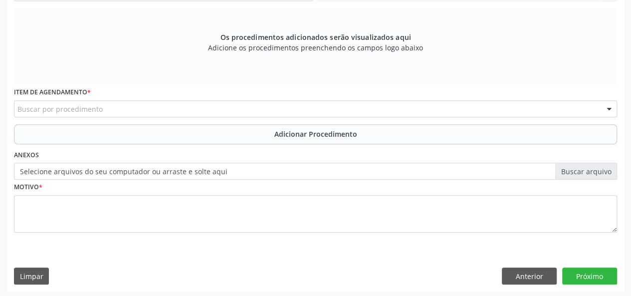
scroll to position [302, 0]
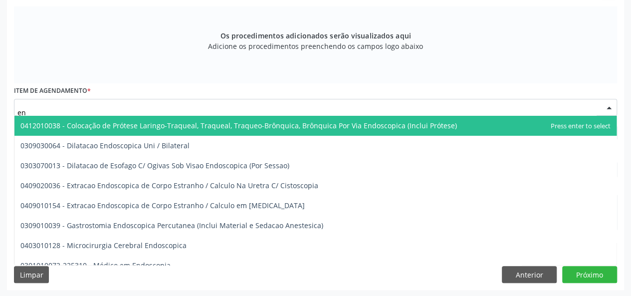
type input "e"
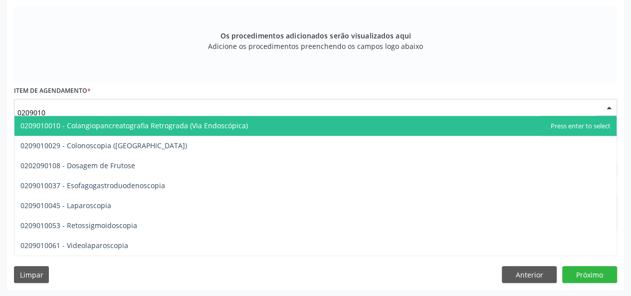
type input "02090100"
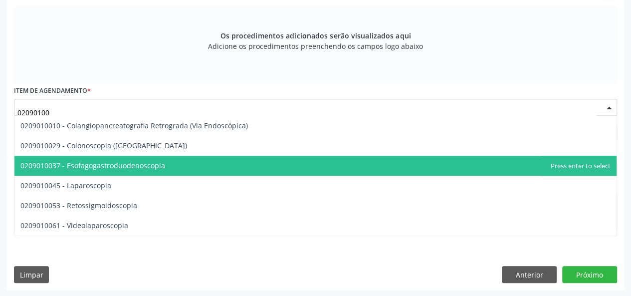
click at [92, 162] on span "0209010037 - Esofagogastroduodenoscopia" at bounding box center [92, 165] width 145 height 9
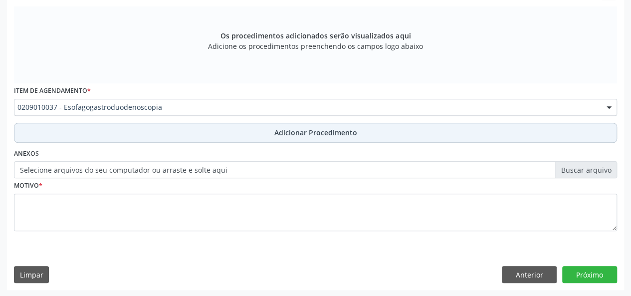
click at [342, 133] on span "Adicionar Procedimento" at bounding box center [315, 132] width 83 height 10
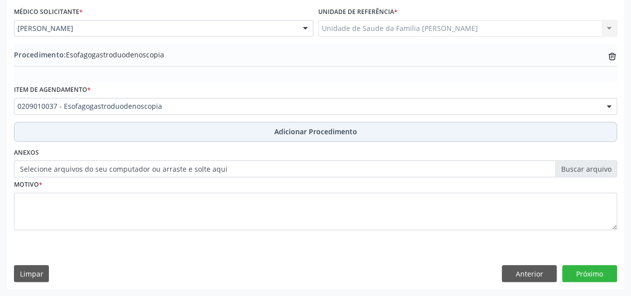
scroll to position [264, 0]
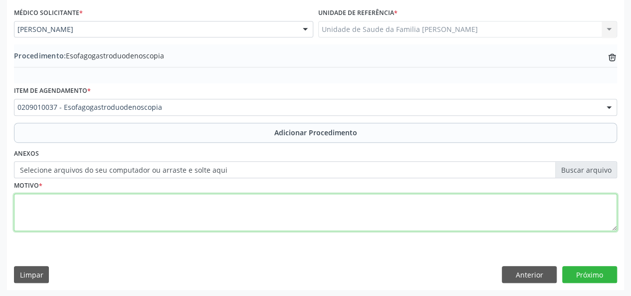
click at [25, 196] on textarea at bounding box center [315, 213] width 603 height 38
type textarea "Avaliacao"
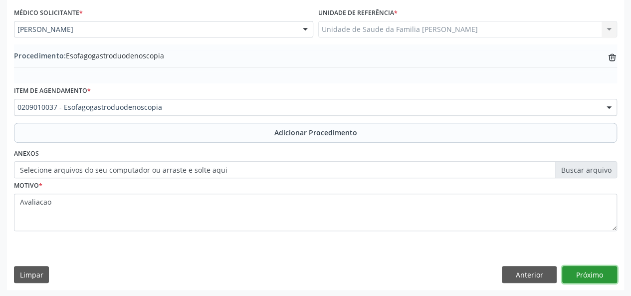
click at [592, 267] on button "Próximo" at bounding box center [589, 274] width 55 height 17
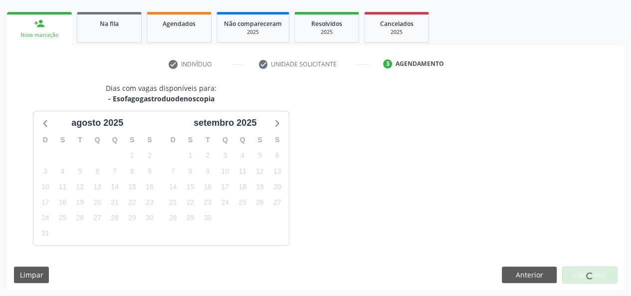
scroll to position [181, 0]
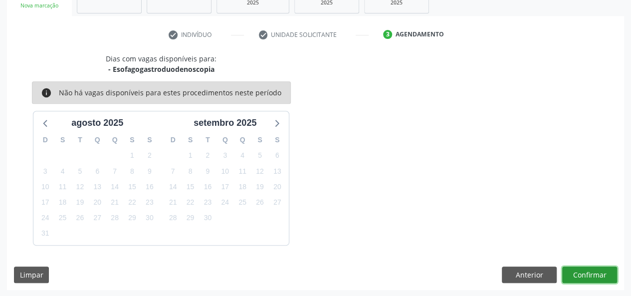
click at [601, 273] on button "Confirmar" at bounding box center [589, 274] width 55 height 17
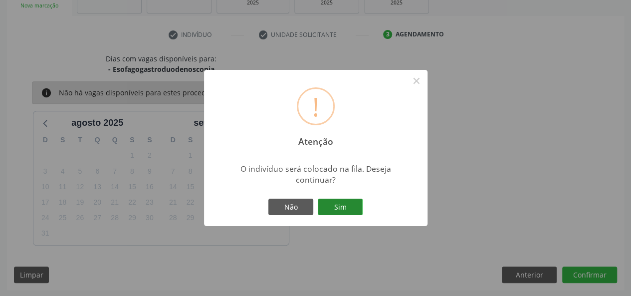
click at [351, 211] on button "Sim" at bounding box center [340, 207] width 45 height 17
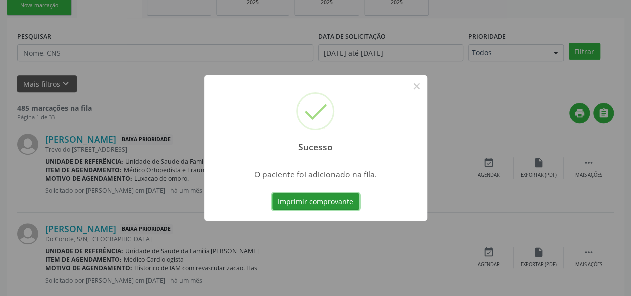
scroll to position [47, 0]
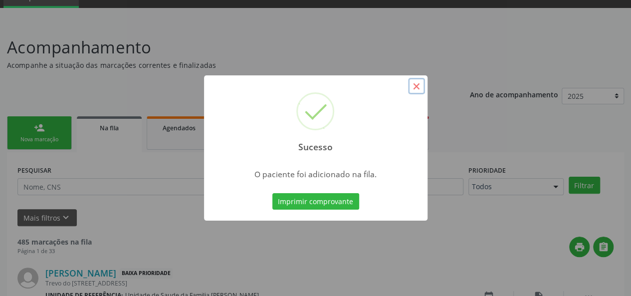
click at [418, 86] on button "×" at bounding box center [416, 86] width 17 height 17
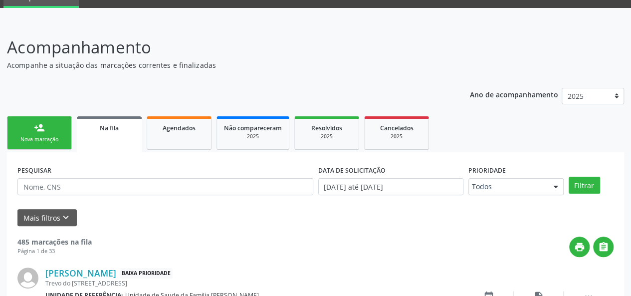
scroll to position [147, 0]
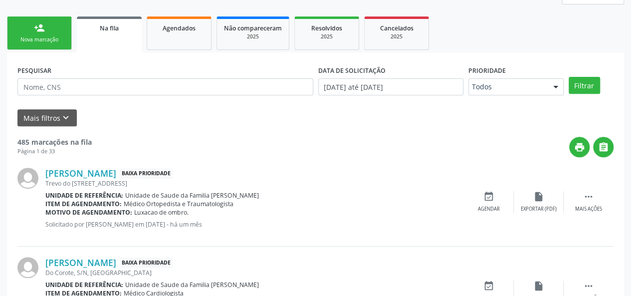
click at [63, 40] on div "Nova marcação" at bounding box center [39, 39] width 50 height 7
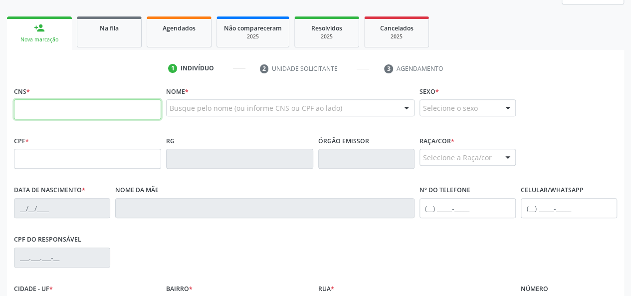
paste input "067 8032 4400"
type input "067 8032 4400"
drag, startPoint x: 65, startPoint y: 105, endPoint x: 0, endPoint y: 118, distance: 66.1
click at [0, 117] on div "Acompanhamento Acompanhe a situação das marcações correntes e finalizadas Relat…" at bounding box center [315, 165] width 631 height 486
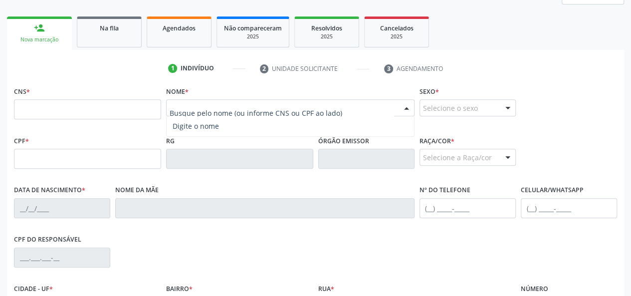
paste input "705603478903513"
type input "705603478903513"
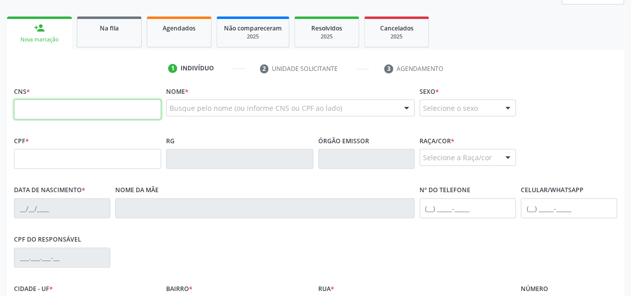
click at [87, 106] on input "text" at bounding box center [87, 109] width 147 height 20
paste input "705 6034 7890 3513"
type input "705 6034 7890 3513"
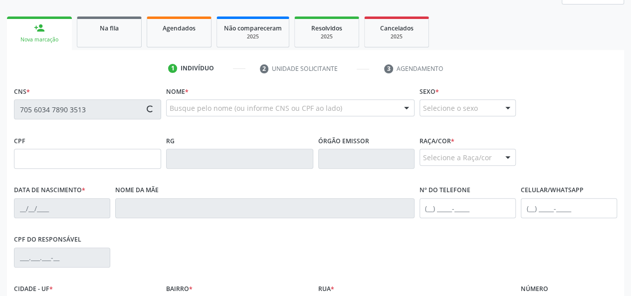
type input "[DATE]"
type input "[PERSON_NAME]"
type input "[PHONE_NUMBER]"
type input "S/N"
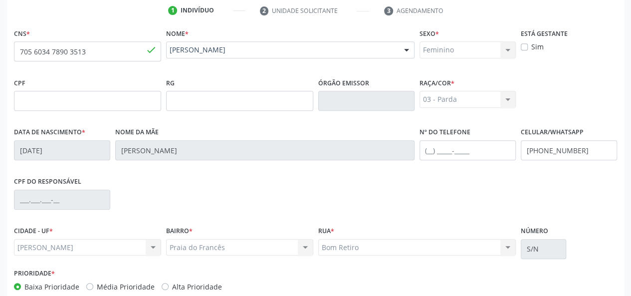
scroll to position [258, 0]
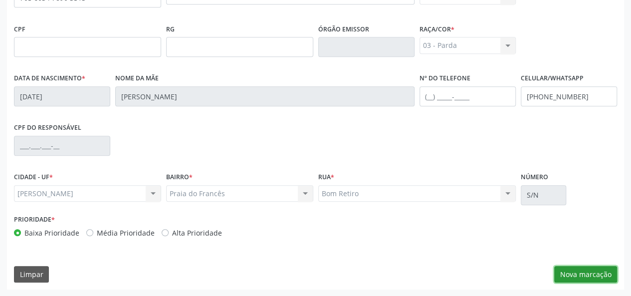
click at [600, 273] on button "Nova marcação" at bounding box center [585, 274] width 63 height 17
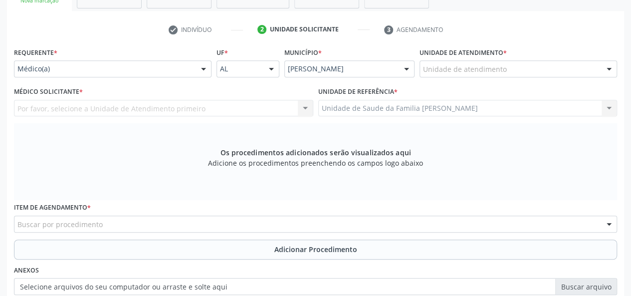
scroll to position [159, 0]
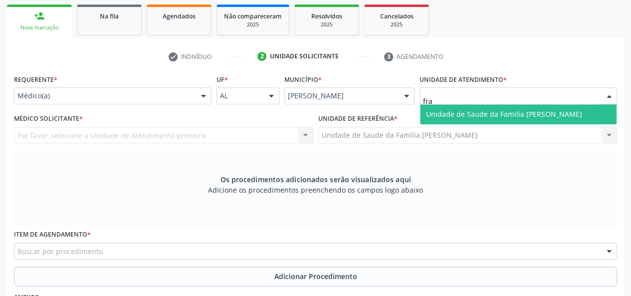
click at [460, 109] on span "Unidade de Saude da Familia [PERSON_NAME]" at bounding box center [504, 113] width 156 height 9
type input "fra"
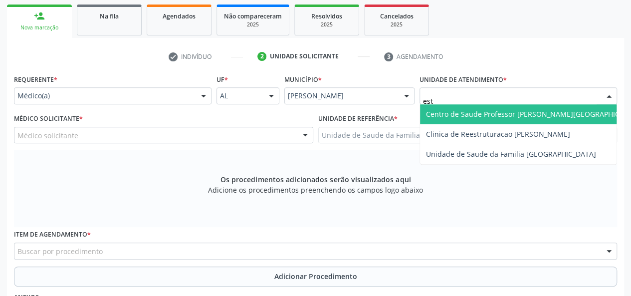
type input "esta"
click at [471, 107] on span "Centro de Saude Professor [PERSON_NAME][GEOGRAPHIC_DATA]" at bounding box center [534, 114] width 229 height 20
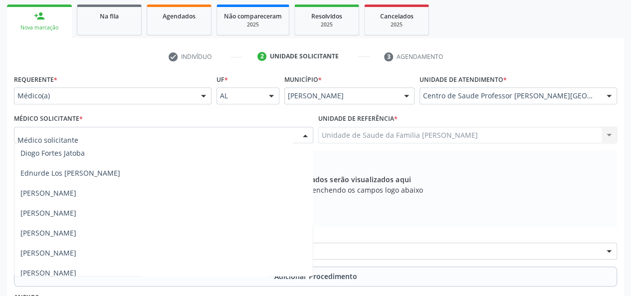
scroll to position [349, 0]
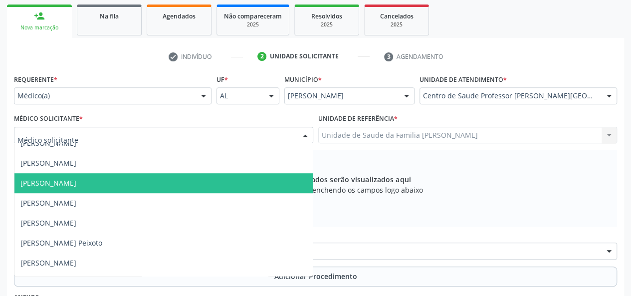
click at [81, 189] on span "[PERSON_NAME]" at bounding box center [163, 183] width 298 height 20
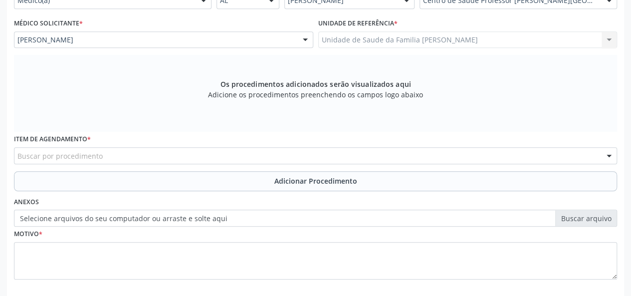
scroll to position [258, 0]
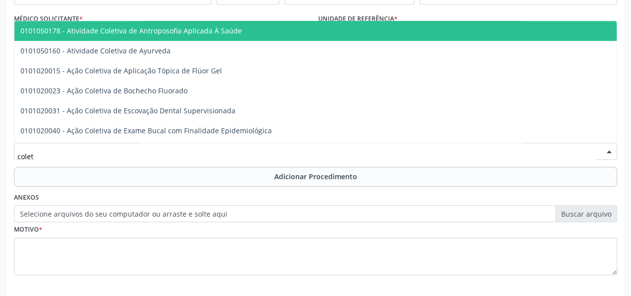
type input "coleta"
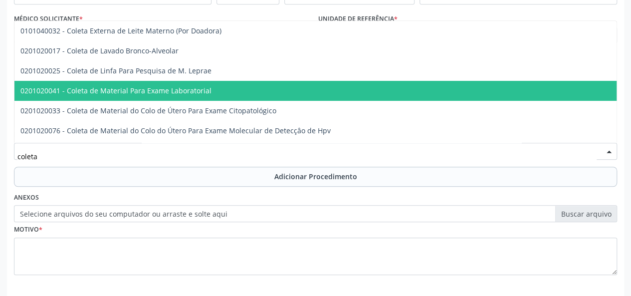
click at [114, 92] on span "0201020041 - Coleta de Material Para Exame Laboratorial" at bounding box center [115, 90] width 191 height 9
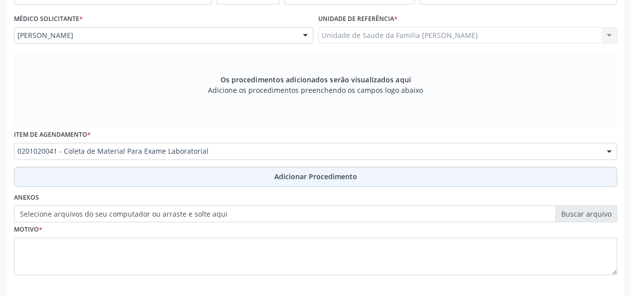
click at [289, 173] on span "Adicionar Procedimento" at bounding box center [315, 176] width 83 height 10
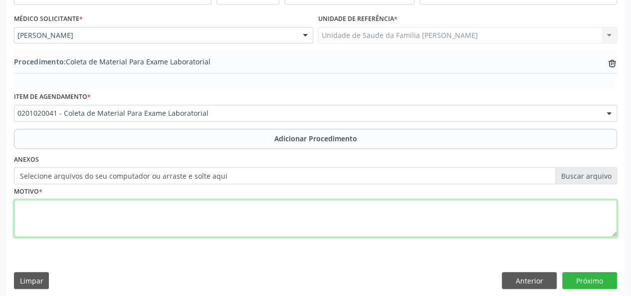
click at [30, 207] on textarea at bounding box center [315, 219] width 603 height 38
type textarea "Avaliacao"
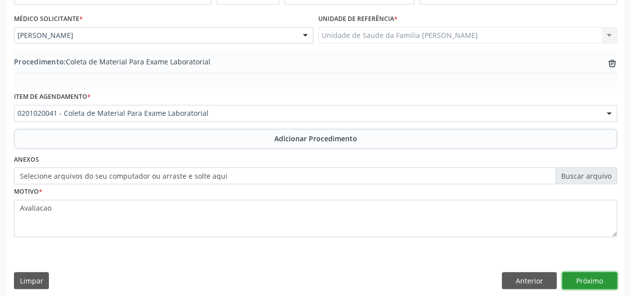
click at [597, 282] on button "Próximo" at bounding box center [589, 280] width 55 height 17
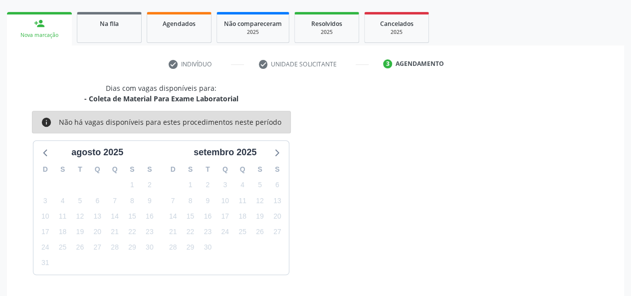
scroll to position [181, 0]
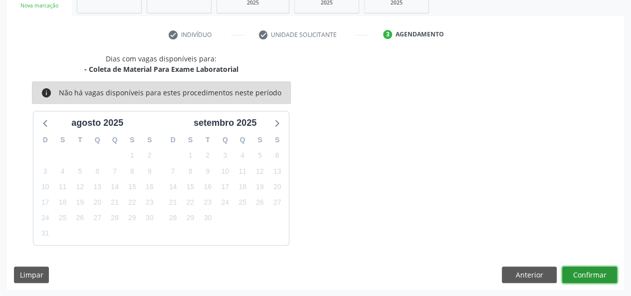
click at [599, 279] on button "Confirmar" at bounding box center [589, 274] width 55 height 17
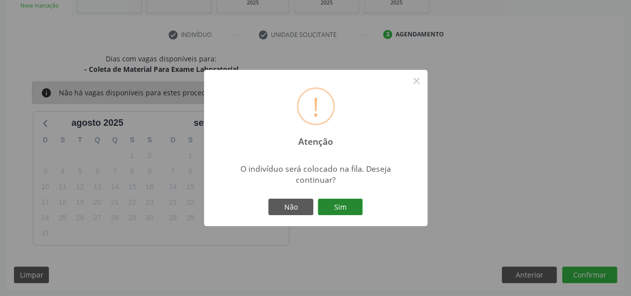
click at [341, 210] on button "Sim" at bounding box center [340, 207] width 45 height 17
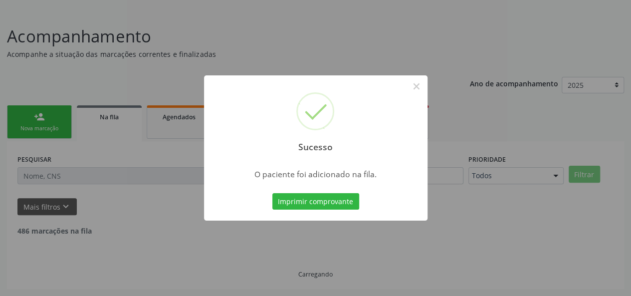
scroll to position [0, 0]
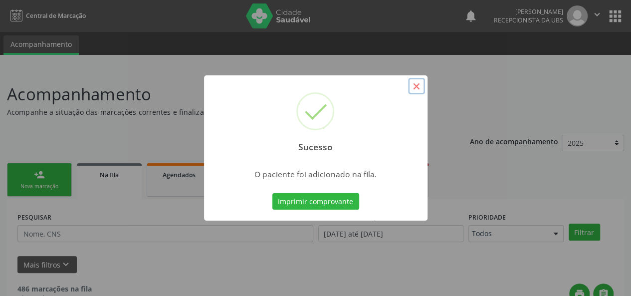
click at [416, 83] on button "×" at bounding box center [416, 86] width 17 height 17
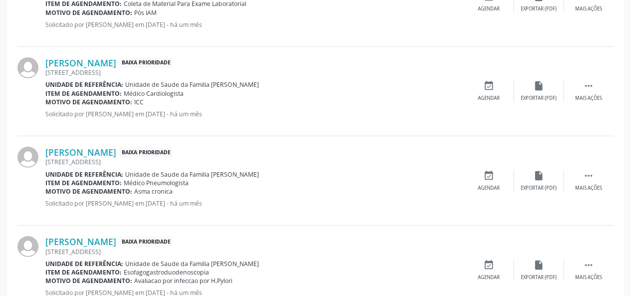
scroll to position [1408, 0]
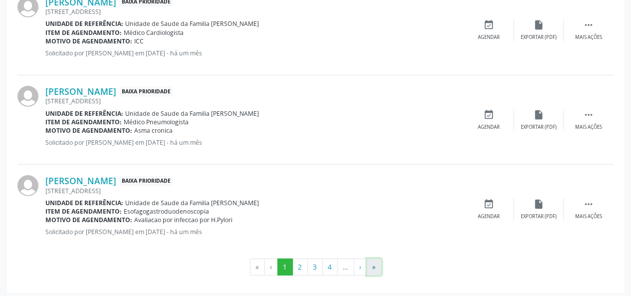
click at [375, 258] on button "»" at bounding box center [374, 266] width 15 height 17
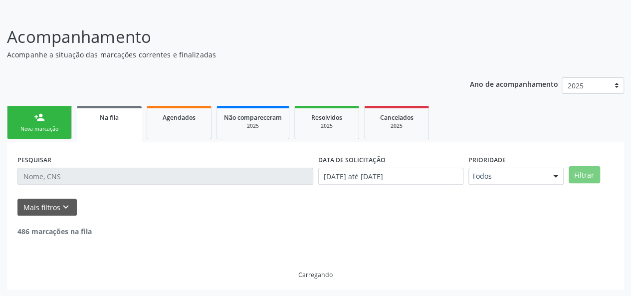
scroll to position [22, 0]
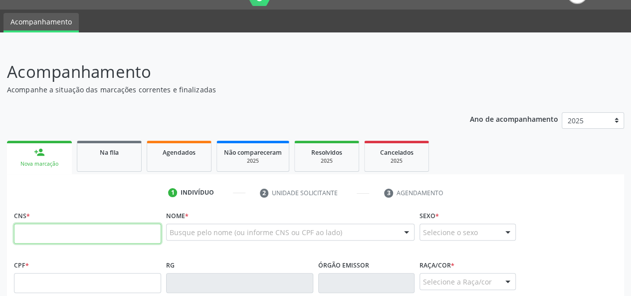
scroll to position [72, 0]
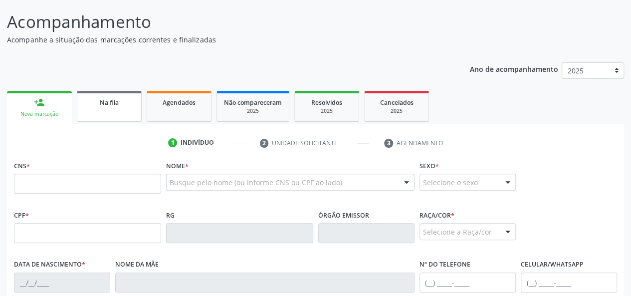
click at [129, 116] on link "Na fila" at bounding box center [109, 106] width 65 height 31
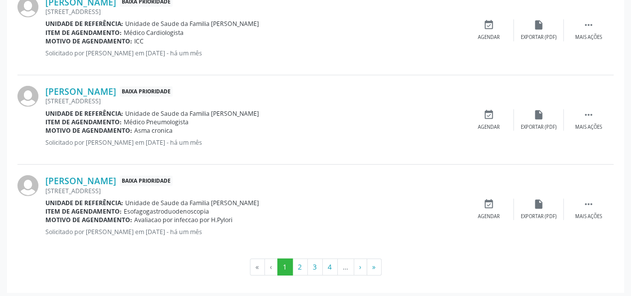
scroll to position [1408, 0]
click at [370, 261] on button "»" at bounding box center [374, 266] width 15 height 17
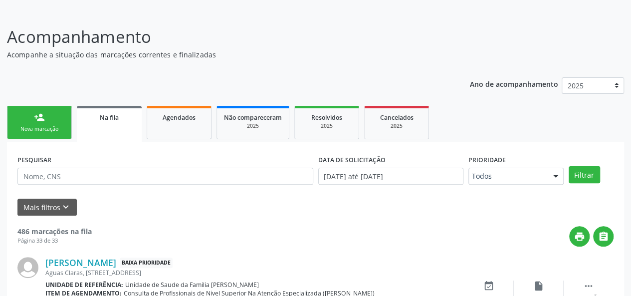
scroll to position [597, 0]
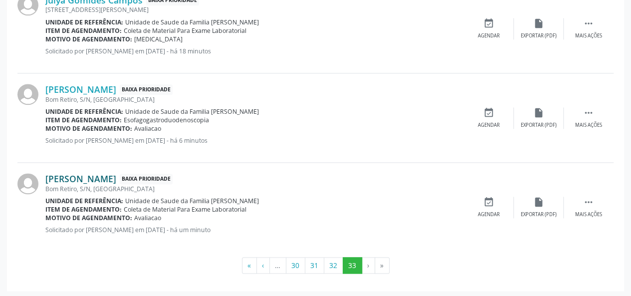
click at [116, 180] on link "[PERSON_NAME]" at bounding box center [80, 178] width 71 height 11
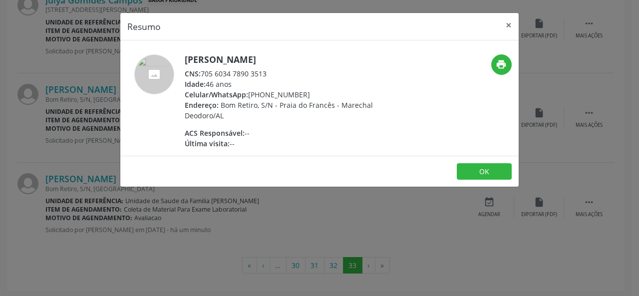
drag, startPoint x: 271, startPoint y: 74, endPoint x: 203, endPoint y: 74, distance: 68.4
click at [203, 74] on div "CNS: 705 6034 7890 3513" at bounding box center [282, 73] width 194 height 10
copy div "705 6034 7890 3513"
click at [509, 30] on button "×" at bounding box center [508, 25] width 20 height 24
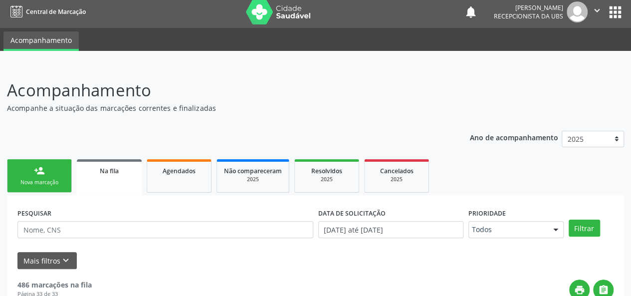
scroll to position [0, 0]
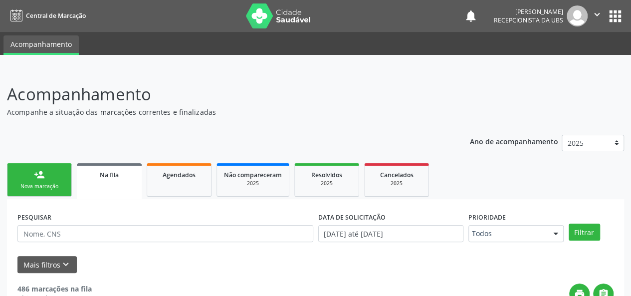
click at [31, 181] on link "person_add Nova marcação" at bounding box center [39, 179] width 65 height 33
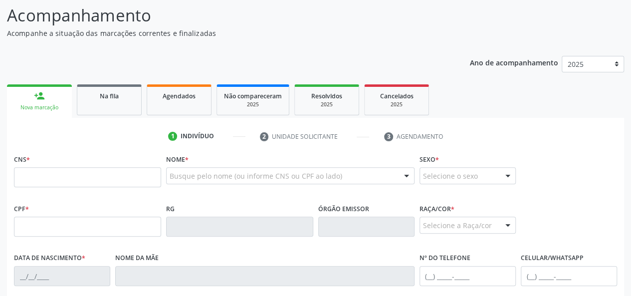
scroll to position [150, 0]
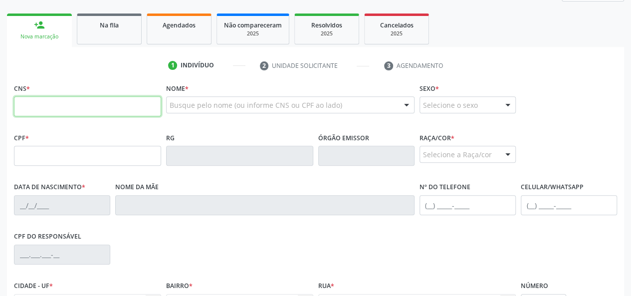
paste input "705 6034 7890 3513"
type input "705 6034 7890 3513"
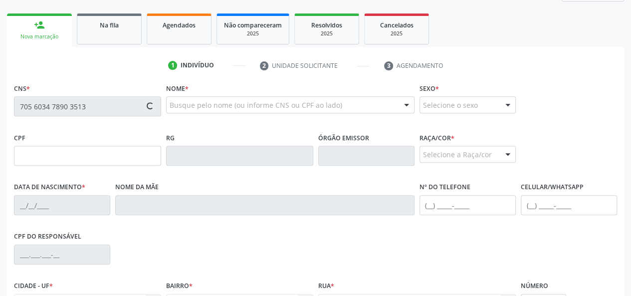
type input "[DATE]"
type input "[PERSON_NAME]"
type input "[PHONE_NUMBER]"
type input "S/N"
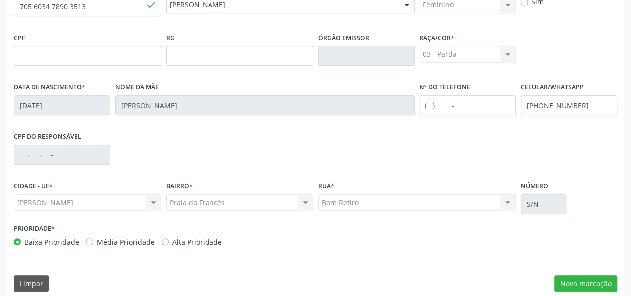
scroll to position [258, 0]
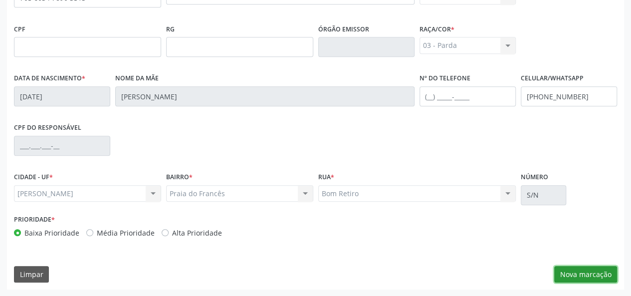
click at [574, 266] on button "Nova marcação" at bounding box center [585, 274] width 63 height 17
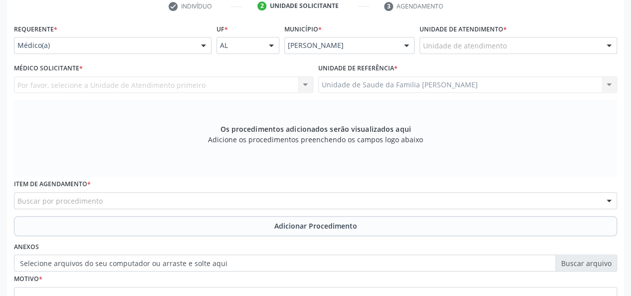
scroll to position [109, 0]
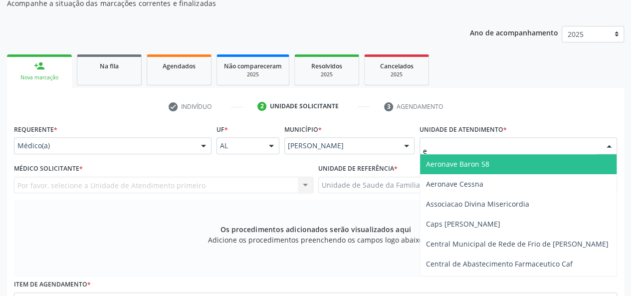
type input "es"
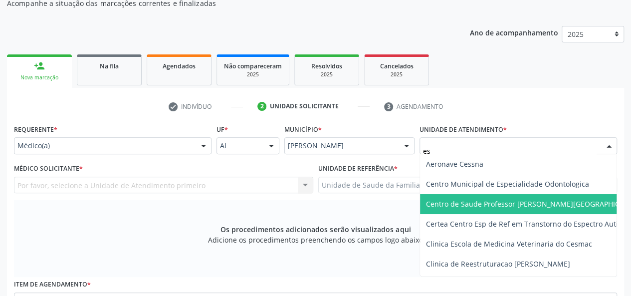
click at [480, 204] on span "Centro de Saude Professor [PERSON_NAME][GEOGRAPHIC_DATA]" at bounding box center [534, 203] width 217 height 9
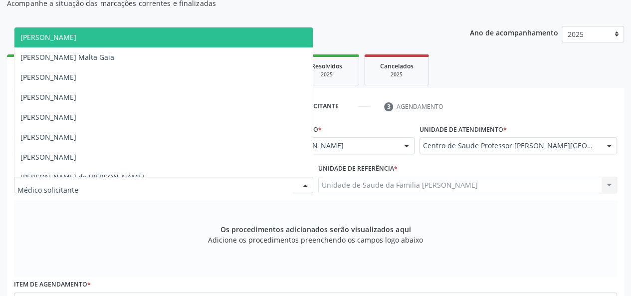
type input "f"
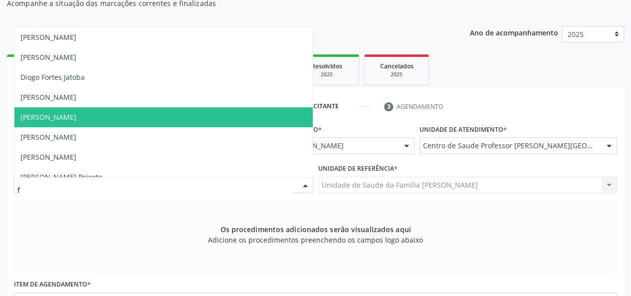
click at [75, 119] on span "[PERSON_NAME]" at bounding box center [48, 116] width 56 height 9
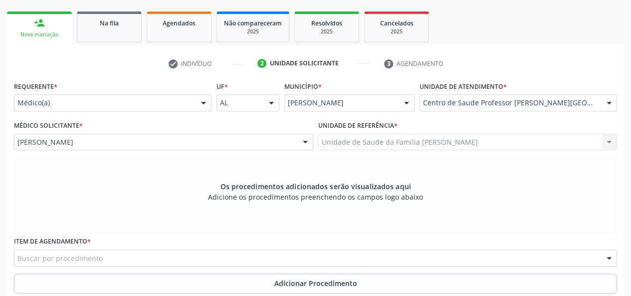
scroll to position [209, 0]
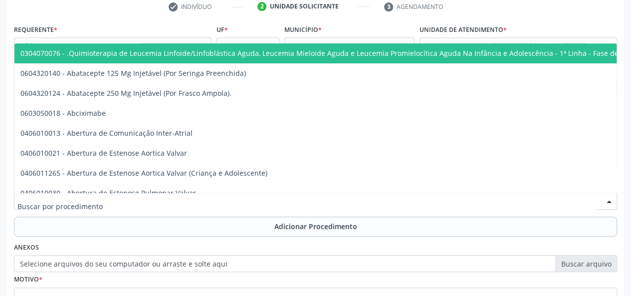
click at [225, 202] on div at bounding box center [315, 201] width 603 height 17
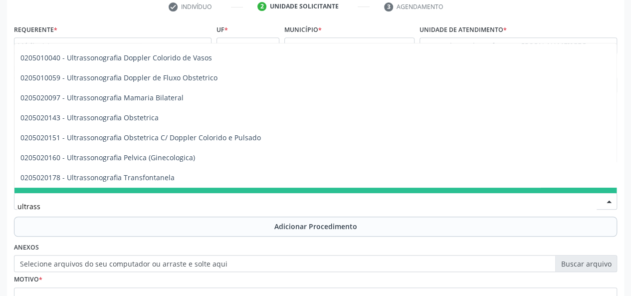
scroll to position [150, 0]
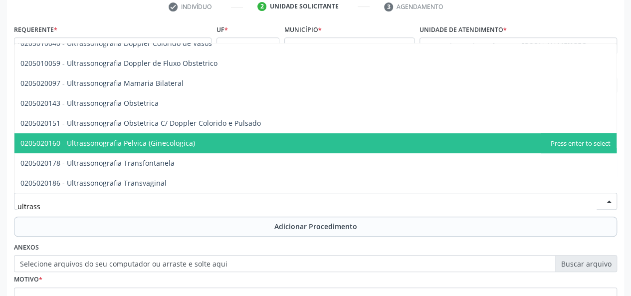
click at [188, 140] on span "0205020160 - Ultrassonografia Pelvica (Ginecologica)" at bounding box center [107, 142] width 175 height 9
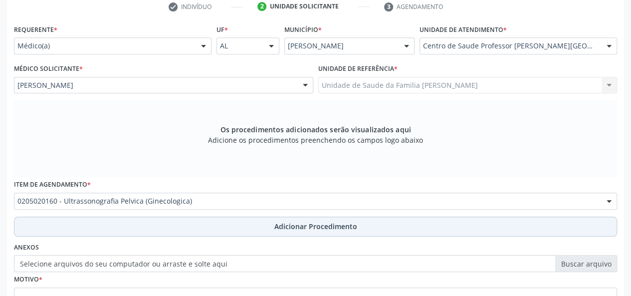
click at [313, 220] on button "Adicionar Procedimento" at bounding box center [315, 227] width 603 height 20
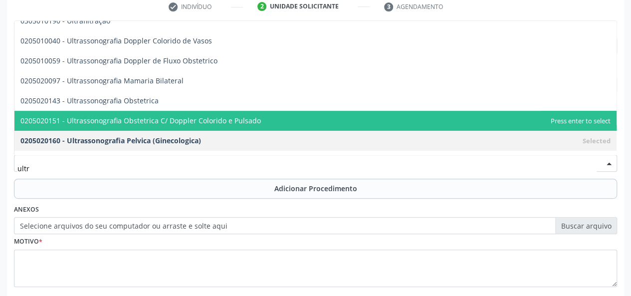
type input "ultra"
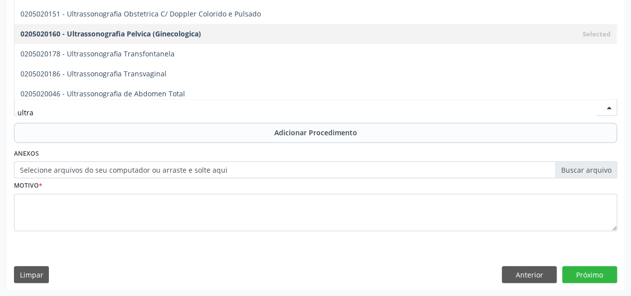
scroll to position [185, 0]
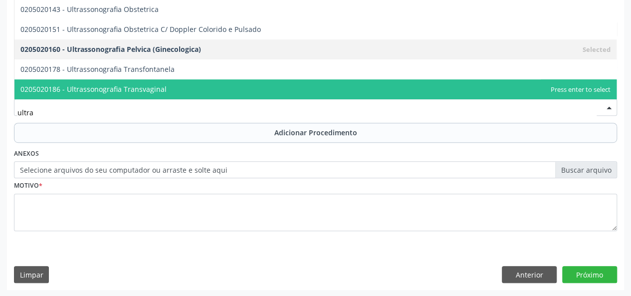
click at [228, 81] on span "0205020186 - Ultrassonografia Transvaginal" at bounding box center [315, 89] width 602 height 20
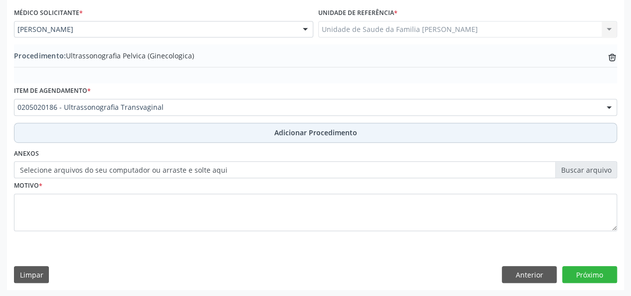
click at [318, 132] on span "Adicionar Procedimento" at bounding box center [315, 132] width 83 height 10
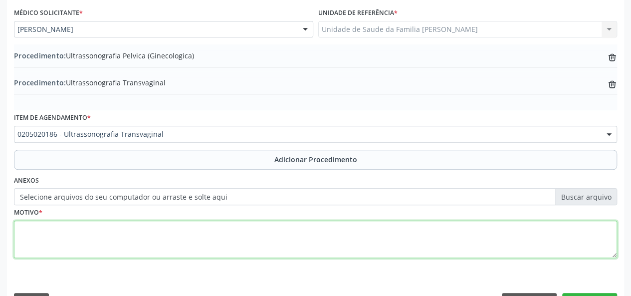
click at [40, 234] on textarea at bounding box center [315, 240] width 603 height 38
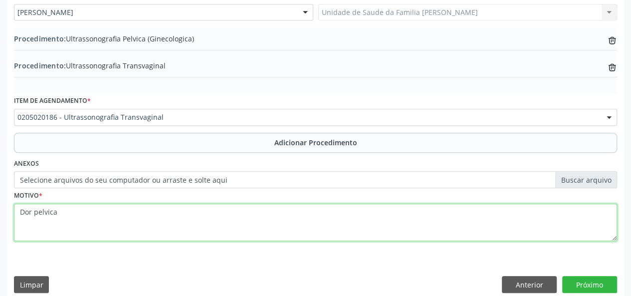
scroll to position [291, 0]
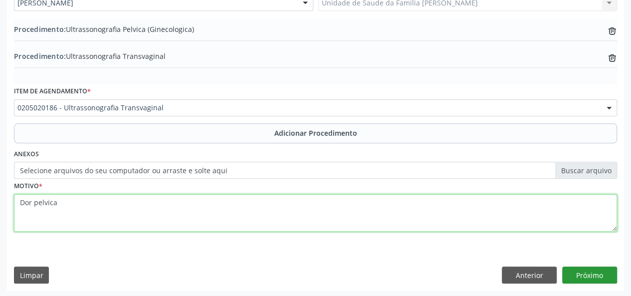
type textarea "Dor pelvica"
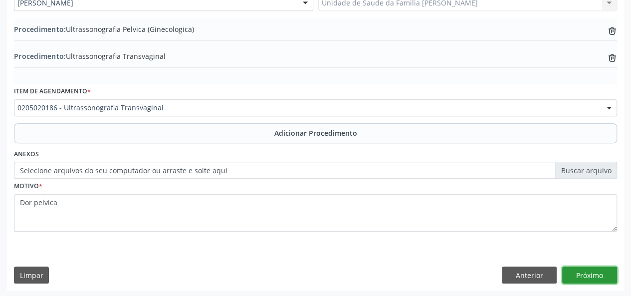
click at [613, 274] on button "Próximo" at bounding box center [589, 274] width 55 height 17
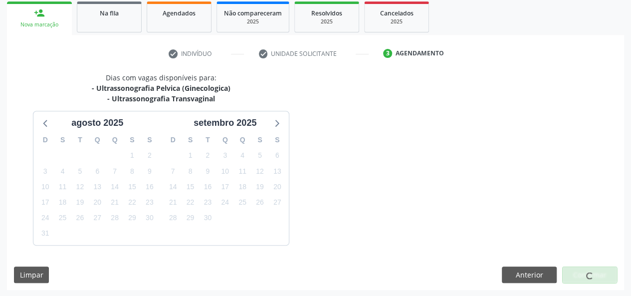
scroll to position [191, 0]
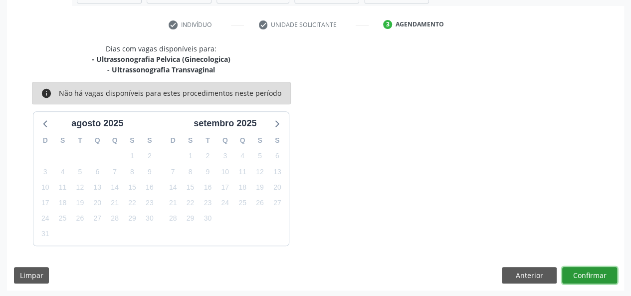
click at [598, 271] on button "Confirmar" at bounding box center [589, 275] width 55 height 17
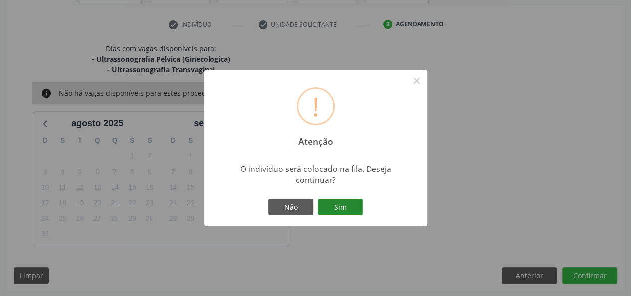
click at [354, 206] on button "Sim" at bounding box center [340, 207] width 45 height 17
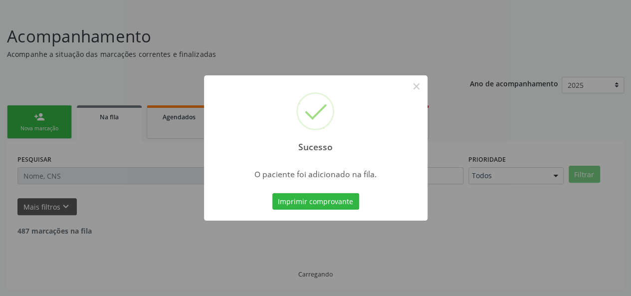
scroll to position [47, 0]
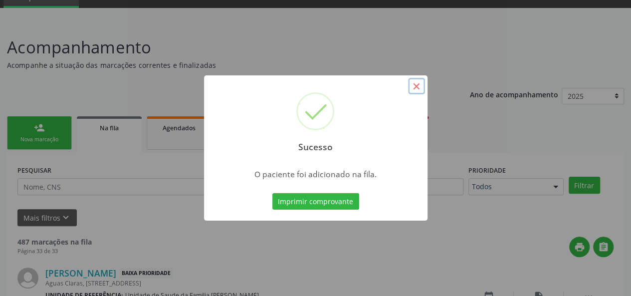
click at [418, 78] on button "×" at bounding box center [416, 86] width 17 height 17
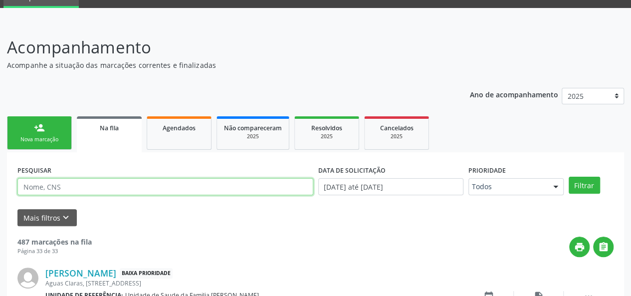
click at [75, 189] on input "text" at bounding box center [165, 186] width 296 height 17
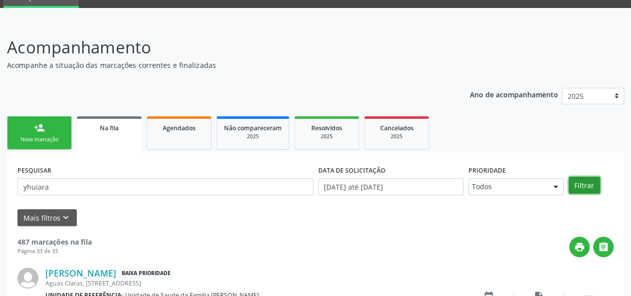
click at [591, 185] on button "Filtrar" at bounding box center [584, 185] width 31 height 17
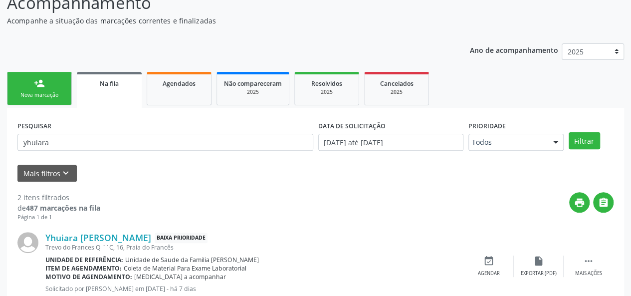
scroll to position [197, 0]
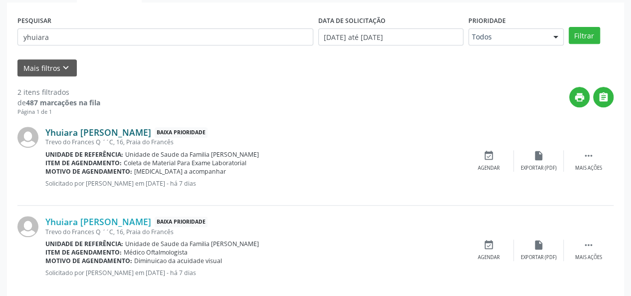
click at [151, 133] on link "Yhuiara [PERSON_NAME]" at bounding box center [98, 132] width 106 height 11
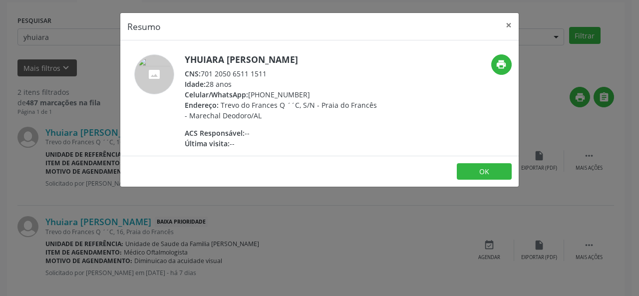
drag, startPoint x: 276, startPoint y: 74, endPoint x: 203, endPoint y: 74, distance: 73.8
click at [203, 74] on div "CNS: 701 2050 6511 1511" at bounding box center [282, 73] width 194 height 10
copy div "701 2050 6511 1511"
click at [507, 19] on button "×" at bounding box center [508, 25] width 20 height 24
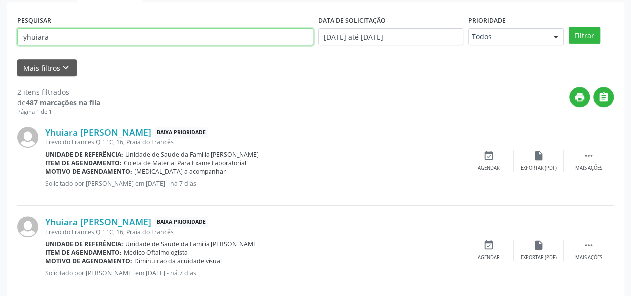
drag, startPoint x: 68, startPoint y: 43, endPoint x: 28, endPoint y: 39, distance: 40.2
click at [28, 39] on input "yhuiara" at bounding box center [165, 36] width 296 height 17
type input "y"
paste input "701 2050 6511 1511"
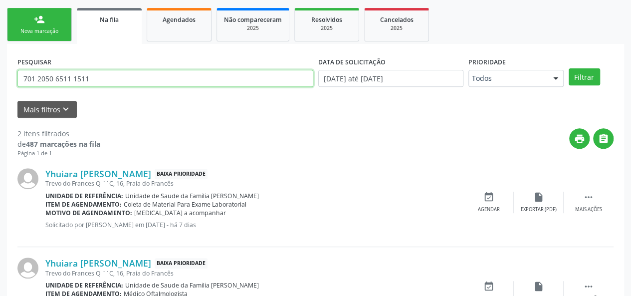
scroll to position [97, 0]
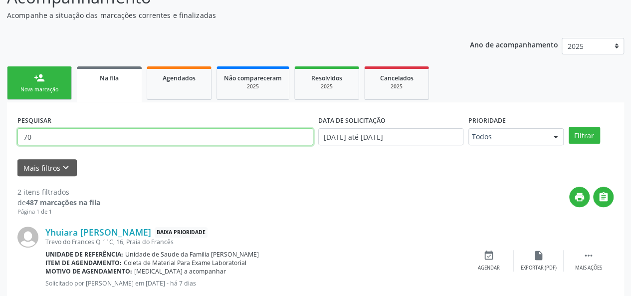
type input "7"
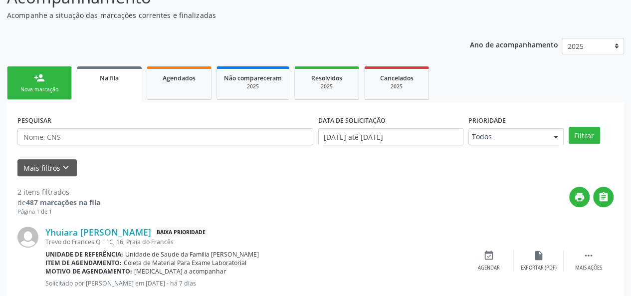
click at [46, 85] on link "person_add Nova marcação" at bounding box center [39, 82] width 65 height 33
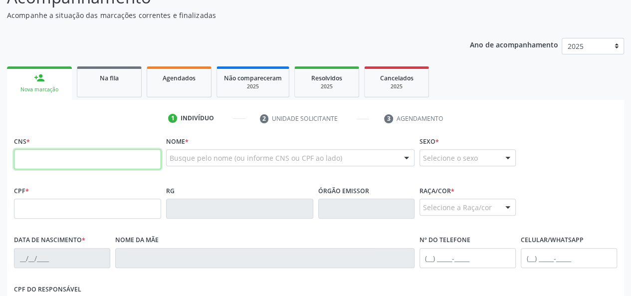
paste input "701 2050 6511 1511"
type input "701 2050 6511 1511"
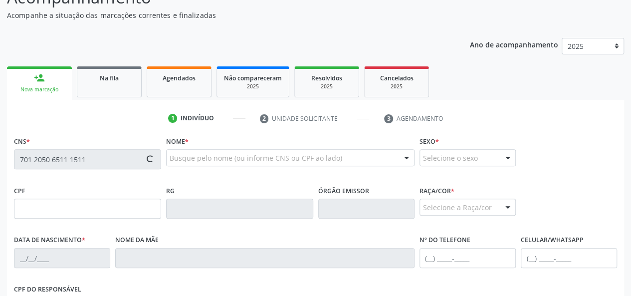
type input "028.067.012-52"
type input "[DATE]"
type input "[PERSON_NAME]"
type input "[PHONE_NUMBER]"
type input "16"
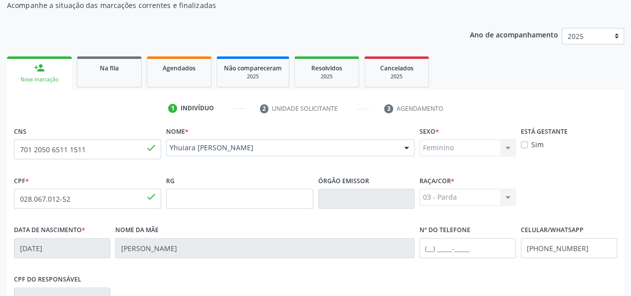
scroll to position [246, 0]
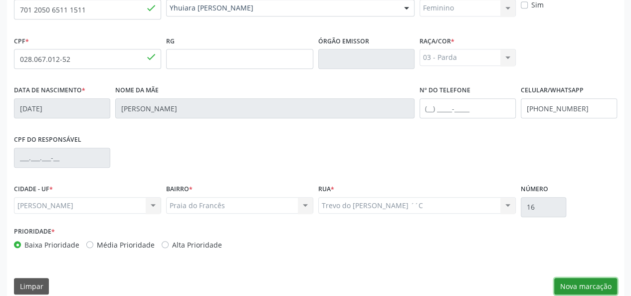
drag, startPoint x: 610, startPoint y: 283, endPoint x: 584, endPoint y: 283, distance: 26.0
click at [607, 285] on button "Nova marcação" at bounding box center [585, 286] width 63 height 17
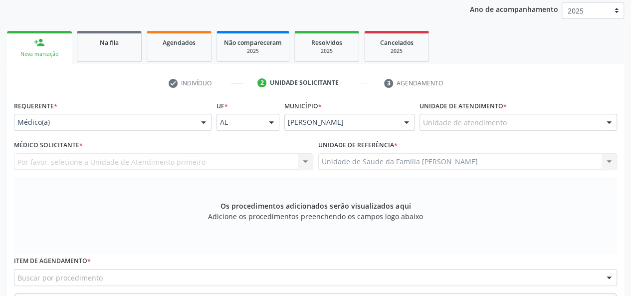
scroll to position [97, 0]
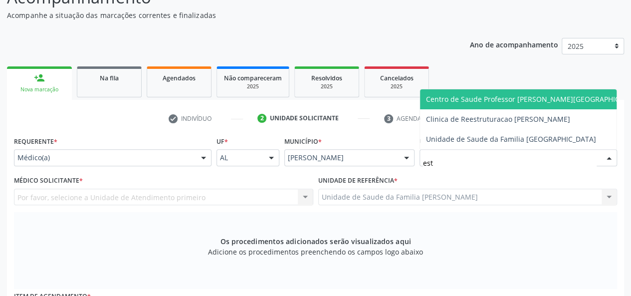
type input "esta"
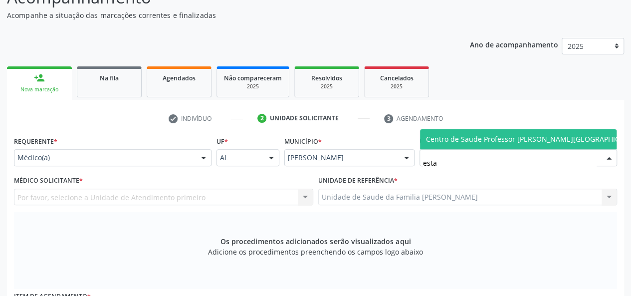
click at [450, 140] on span "Centro de Saude Professor [PERSON_NAME][GEOGRAPHIC_DATA]" at bounding box center [534, 138] width 217 height 9
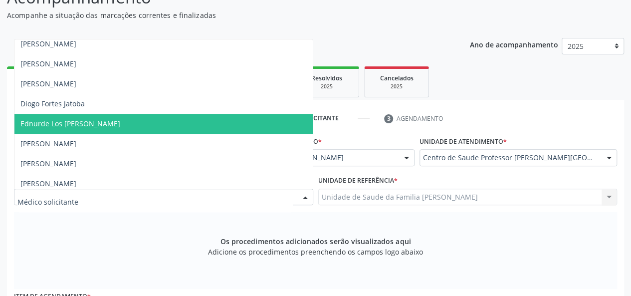
scroll to position [349, 0]
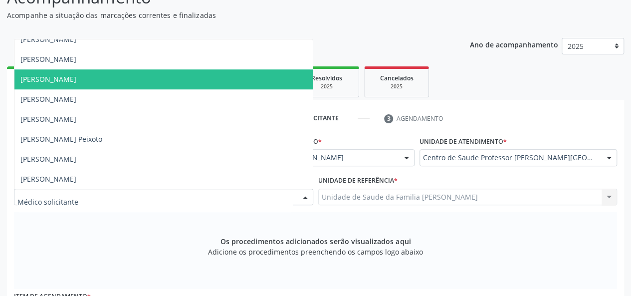
click at [76, 81] on span "[PERSON_NAME]" at bounding box center [48, 78] width 56 height 9
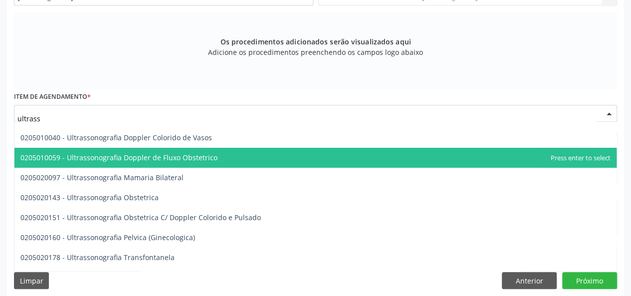
scroll to position [150, 0]
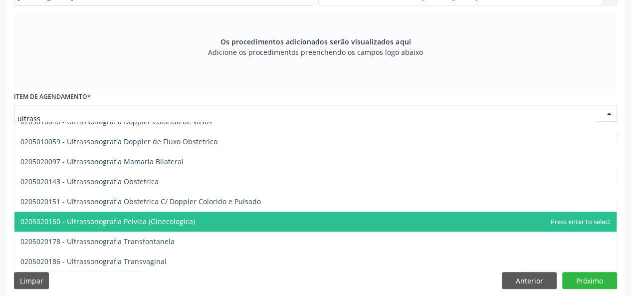
click at [184, 218] on span "0205020160 - Ultrassonografia Pelvica (Ginecologica)" at bounding box center [107, 221] width 175 height 9
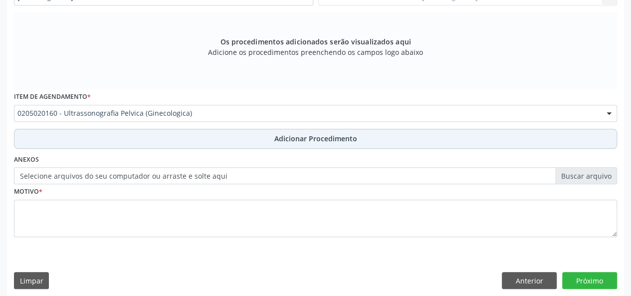
click at [345, 134] on span "Adicionar Procedimento" at bounding box center [315, 138] width 83 height 10
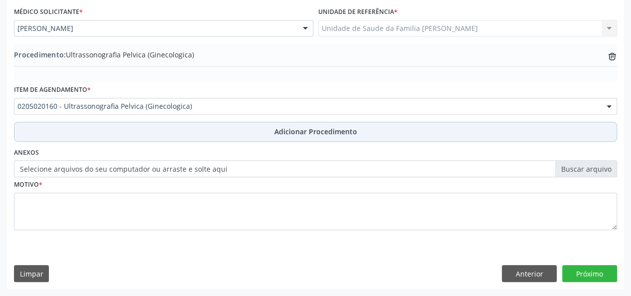
scroll to position [264, 0]
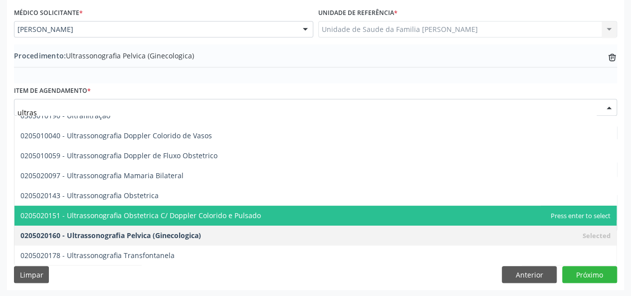
type input "ultrass"
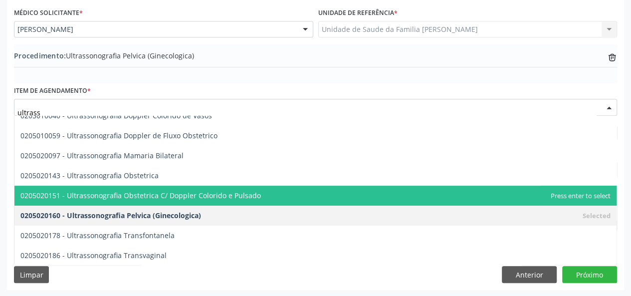
scroll to position [200, 0]
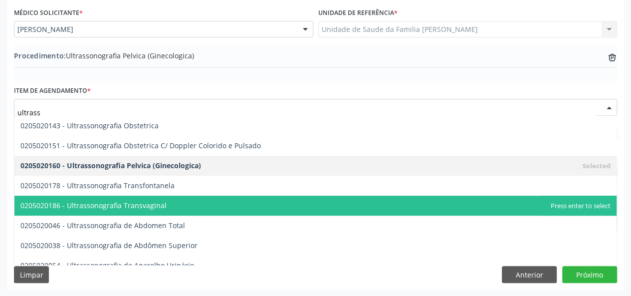
click at [208, 199] on span "0205020186 - Ultrassonografia Transvaginal" at bounding box center [315, 206] width 602 height 20
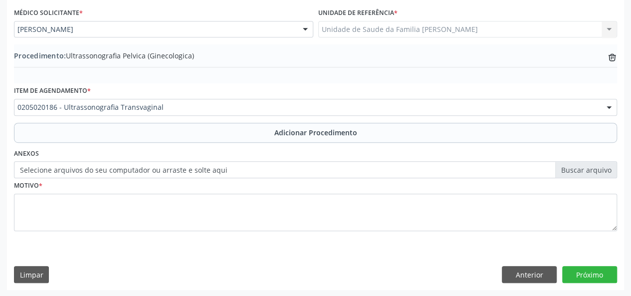
drag, startPoint x: 332, startPoint y: 135, endPoint x: 326, endPoint y: 141, distance: 8.5
click at [331, 135] on span "Adicionar Procedimento" at bounding box center [315, 132] width 83 height 10
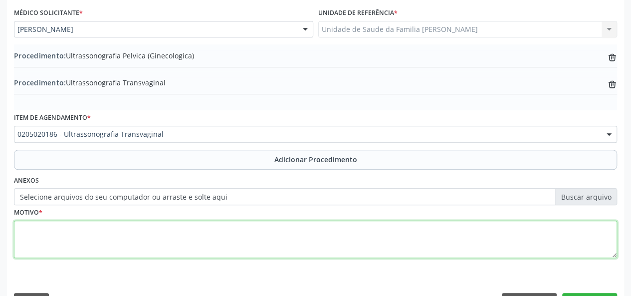
click at [30, 226] on textarea at bounding box center [315, 240] width 603 height 38
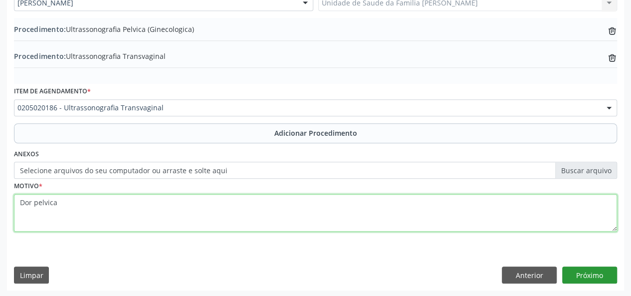
type textarea "Dor pelvica"
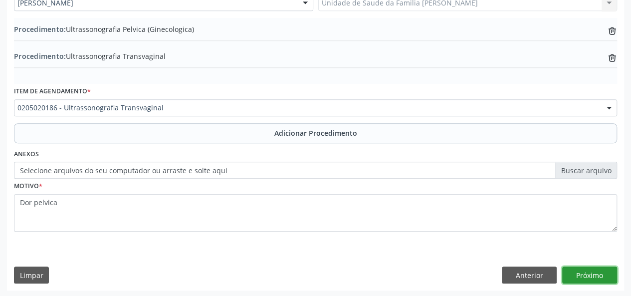
click at [596, 272] on button "Próximo" at bounding box center [589, 274] width 55 height 17
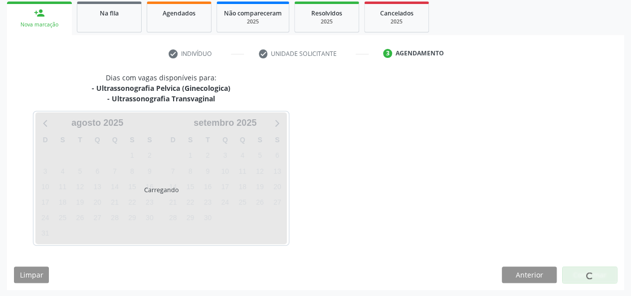
scroll to position [191, 0]
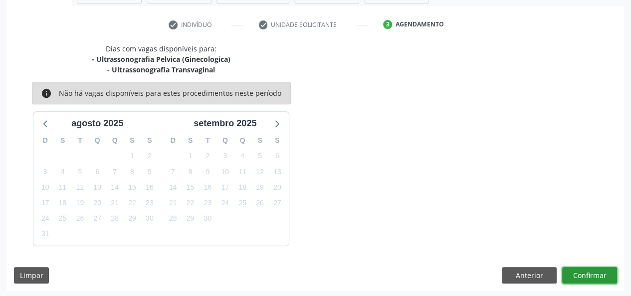
click at [598, 278] on button "Confirmar" at bounding box center [589, 275] width 55 height 17
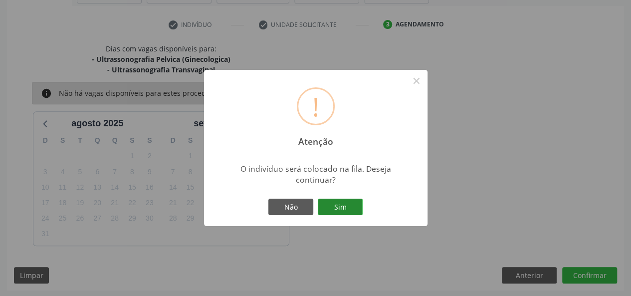
click at [340, 213] on button "Sim" at bounding box center [340, 207] width 45 height 17
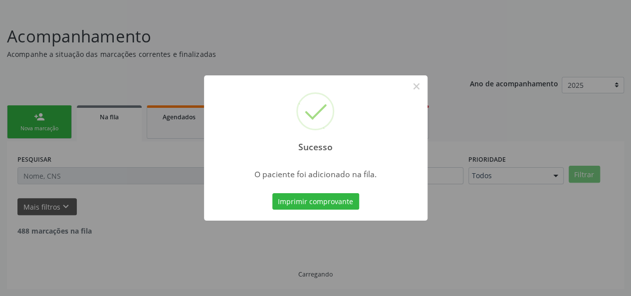
scroll to position [47, 0]
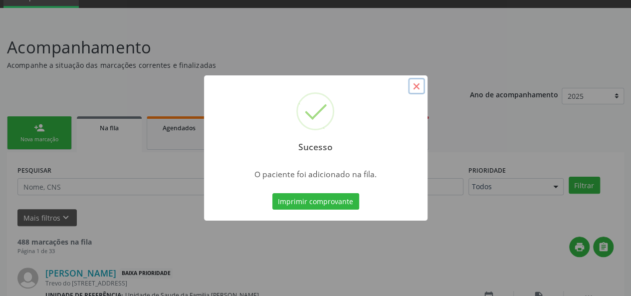
click at [421, 81] on button "×" at bounding box center [416, 86] width 17 height 17
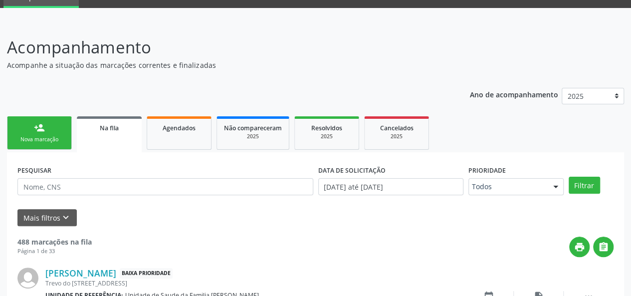
click at [30, 135] on link "person_add Nova marcação" at bounding box center [39, 132] width 65 height 33
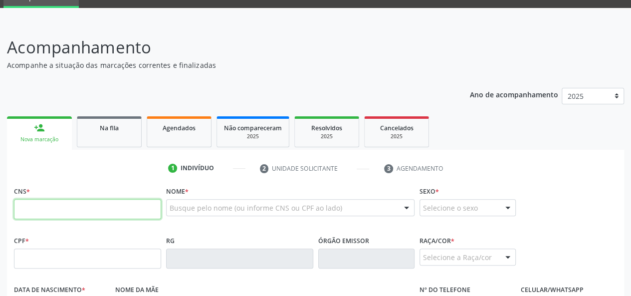
click at [38, 205] on input "text" at bounding box center [87, 209] width 147 height 20
type input "704 6081 7702 7028"
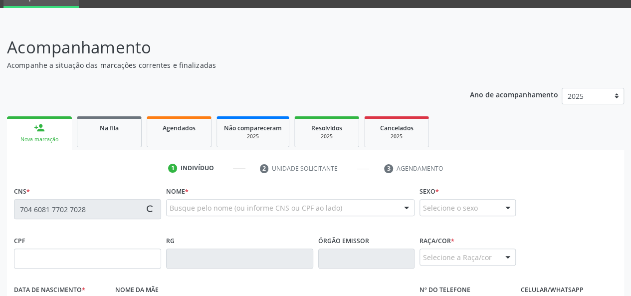
type input "835.539.404-68"
type input "[DATE]"
type input "[PERSON_NAME]"
type input "[PHONE_NUMBER]"
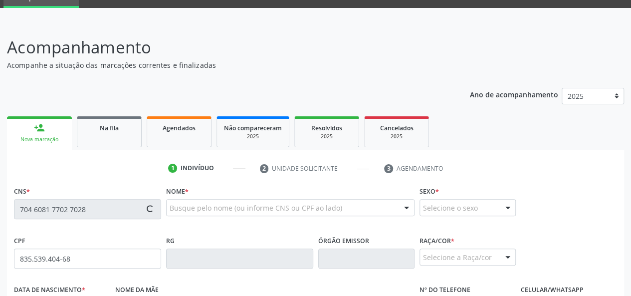
type input "12"
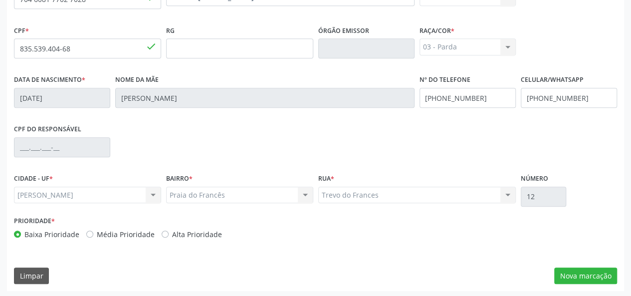
scroll to position [258, 0]
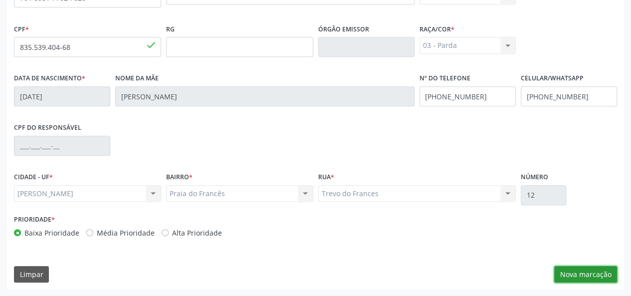
click at [606, 276] on button "Nova marcação" at bounding box center [585, 274] width 63 height 17
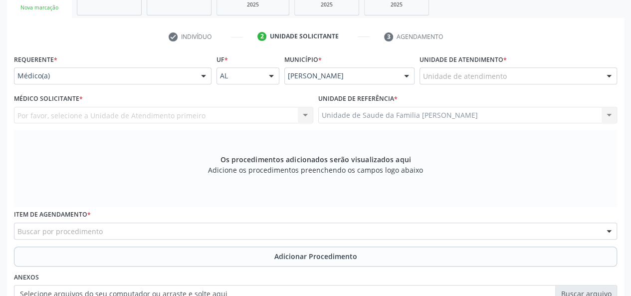
scroll to position [109, 0]
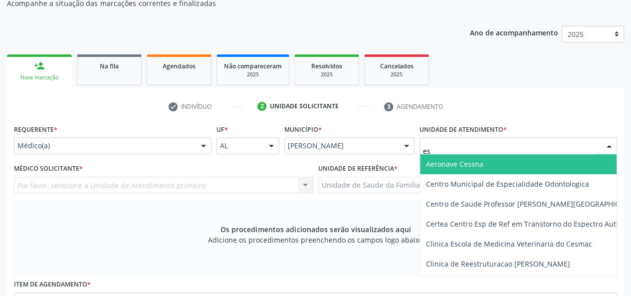
type input "est"
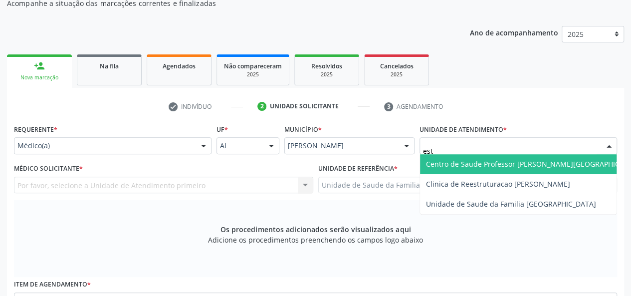
click at [466, 172] on span "Centro de Saude Professor [PERSON_NAME][GEOGRAPHIC_DATA]" at bounding box center [534, 164] width 229 height 20
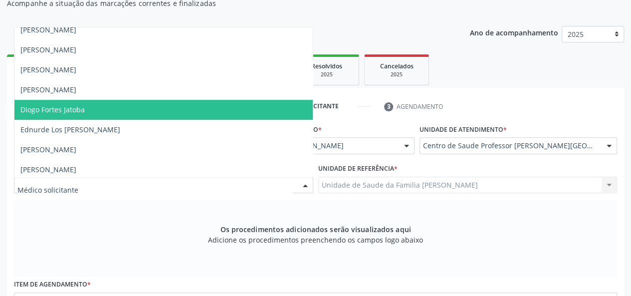
scroll to position [249, 0]
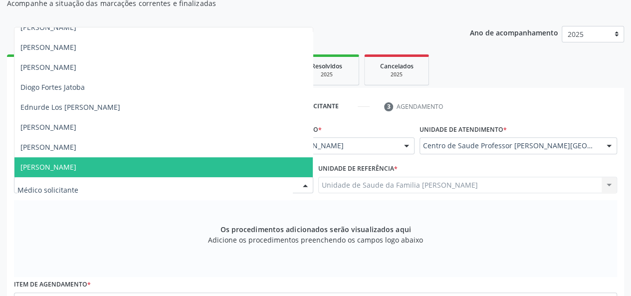
click at [76, 162] on span "[PERSON_NAME]" at bounding box center [48, 166] width 56 height 9
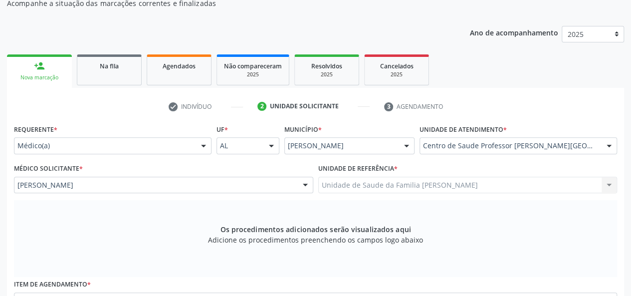
scroll to position [302, 0]
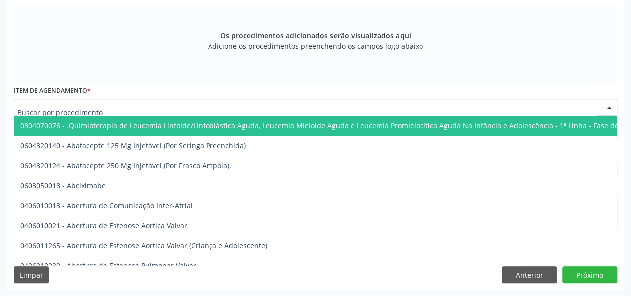
click at [104, 107] on div at bounding box center [315, 107] width 603 height 17
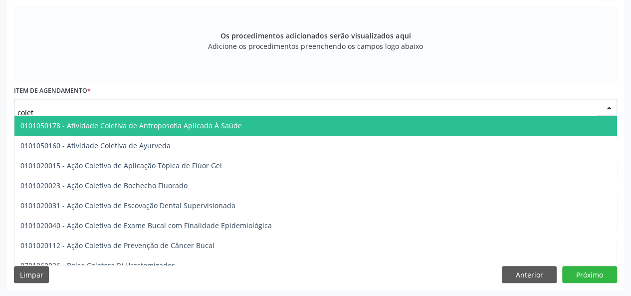
type input "coleta"
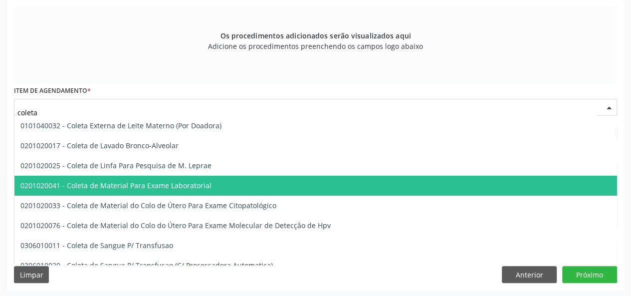
click at [152, 176] on span "0201020041 - Coleta de Material Para Exame Laboratorial" at bounding box center [374, 186] width 720 height 20
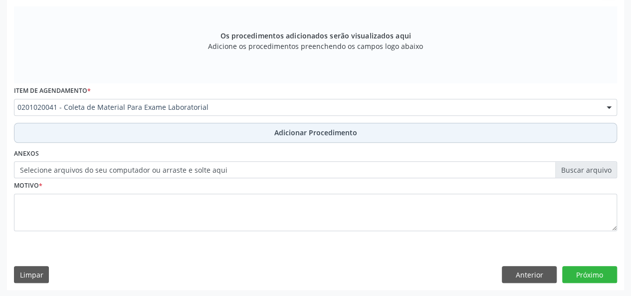
click at [289, 130] on span "Adicionar Procedimento" at bounding box center [315, 132] width 83 height 10
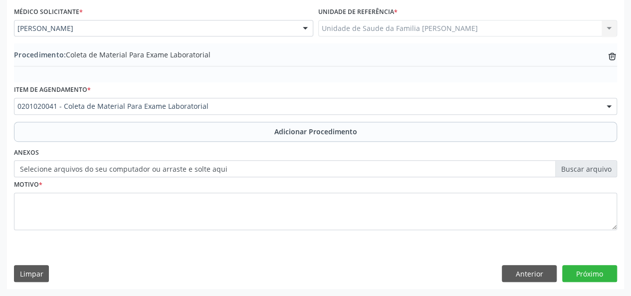
scroll to position [264, 0]
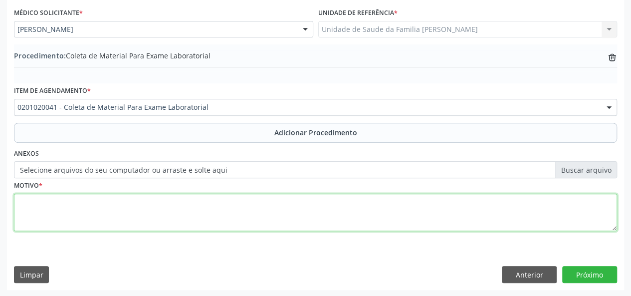
click at [32, 203] on textarea at bounding box center [315, 213] width 603 height 38
type textarea "I"
click at [22, 200] on textarea "IITU ?" at bounding box center [315, 213] width 603 height 38
type textarea "ITU ?"
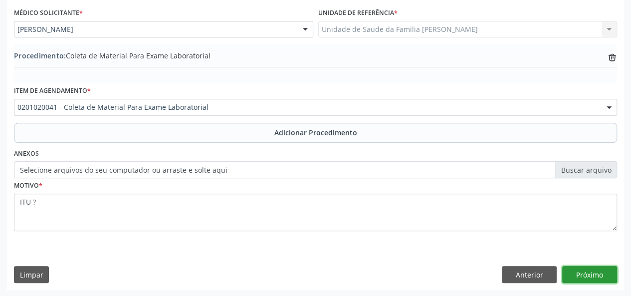
click at [593, 271] on button "Próximo" at bounding box center [589, 274] width 55 height 17
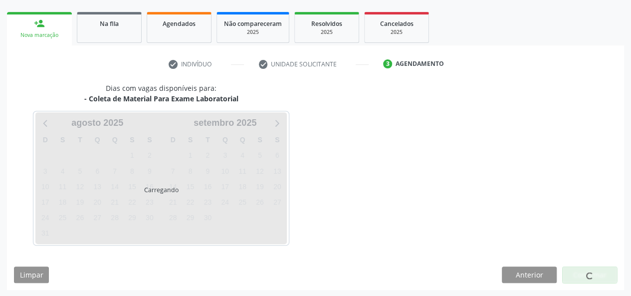
scroll to position [181, 0]
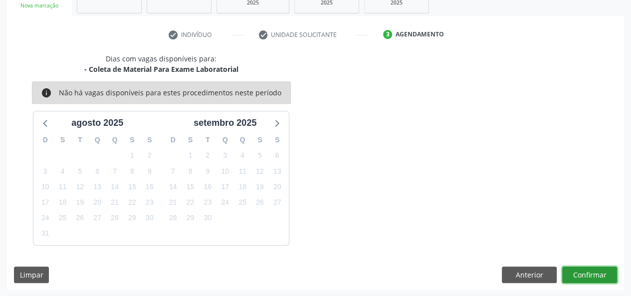
click at [606, 271] on button "Confirmar" at bounding box center [589, 274] width 55 height 17
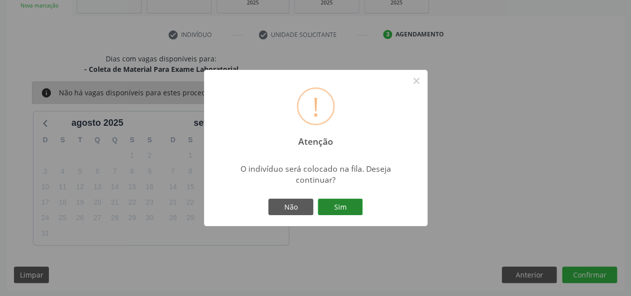
click at [331, 202] on button "Sim" at bounding box center [340, 207] width 45 height 17
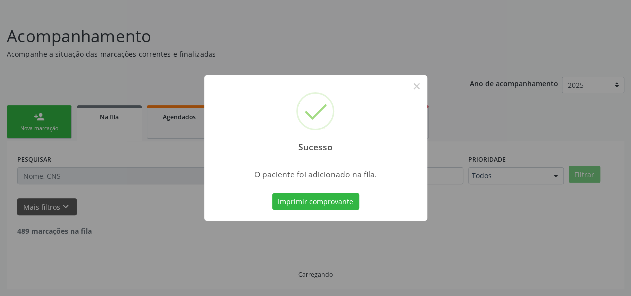
scroll to position [47, 0]
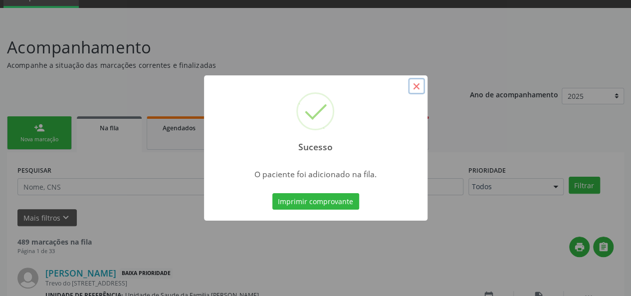
click at [418, 86] on button "×" at bounding box center [416, 86] width 17 height 17
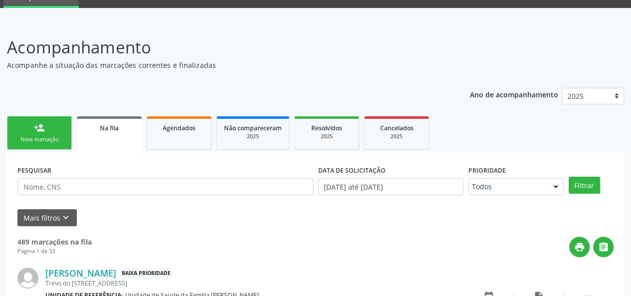
click at [52, 130] on link "person_add Nova marcação" at bounding box center [39, 132] width 65 height 33
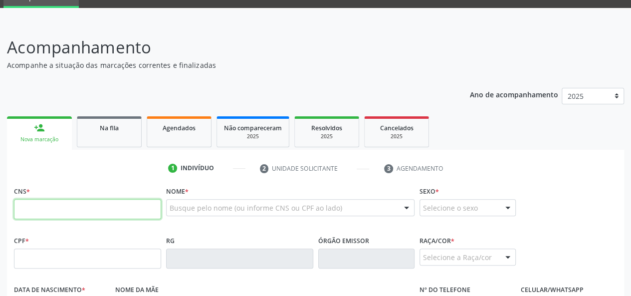
click at [25, 210] on input "text" at bounding box center [87, 209] width 147 height 20
type input "703 4024 2988 1700"
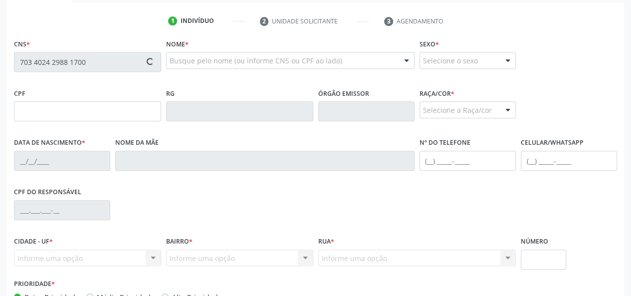
scroll to position [197, 0]
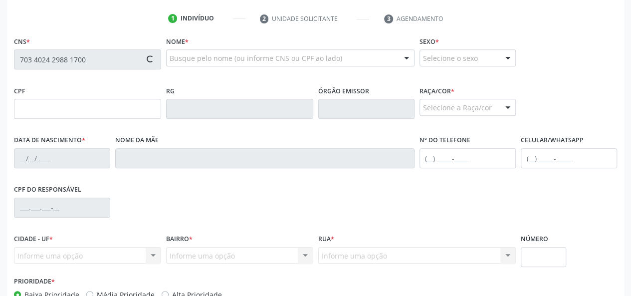
type input "290.048.198-86"
type input "[DATE]"
type input "[PERSON_NAME]"
type input "[PHONE_NUMBER]"
type input "S/N"
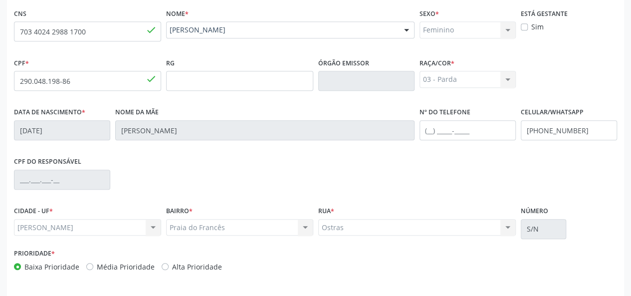
scroll to position [258, 0]
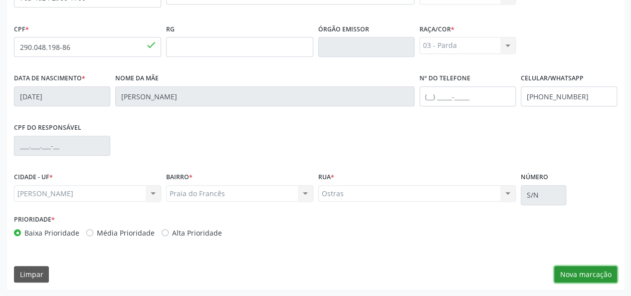
click at [582, 278] on button "Nova marcação" at bounding box center [585, 274] width 63 height 17
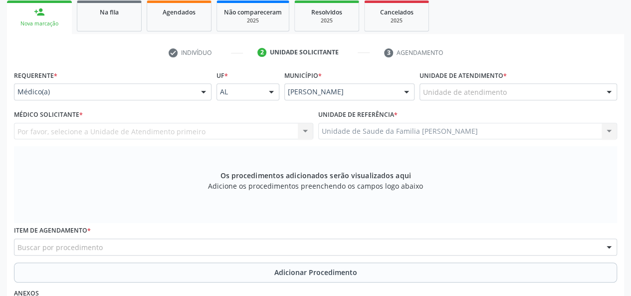
scroll to position [159, 0]
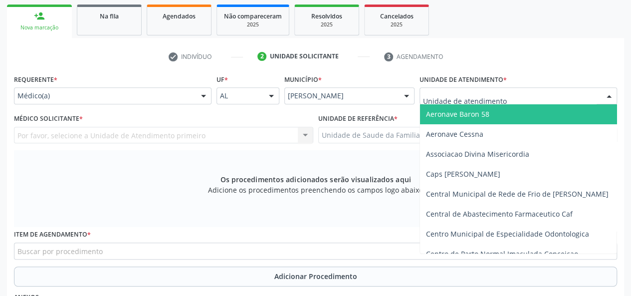
type input "f"
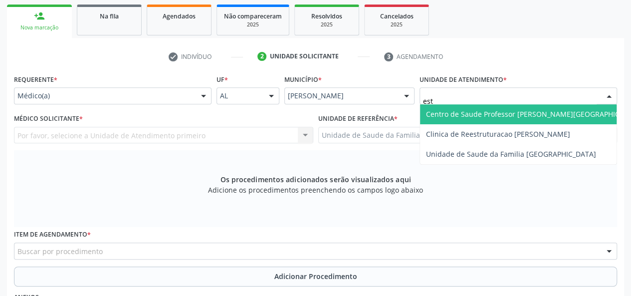
type input "esta"
click at [501, 115] on span "Centro de Saude Professor [PERSON_NAME][GEOGRAPHIC_DATA]" at bounding box center [534, 113] width 217 height 9
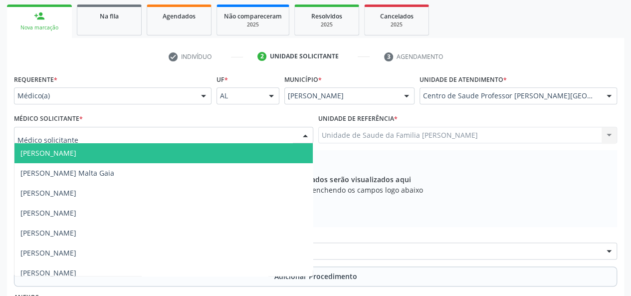
click at [82, 134] on div at bounding box center [163, 135] width 299 height 17
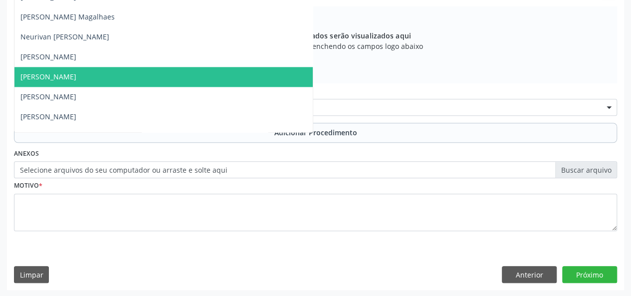
scroll to position [676, 0]
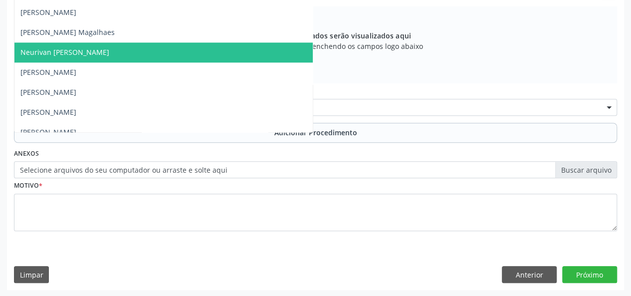
click at [91, 54] on span "Neurivan [PERSON_NAME]" at bounding box center [64, 51] width 89 height 9
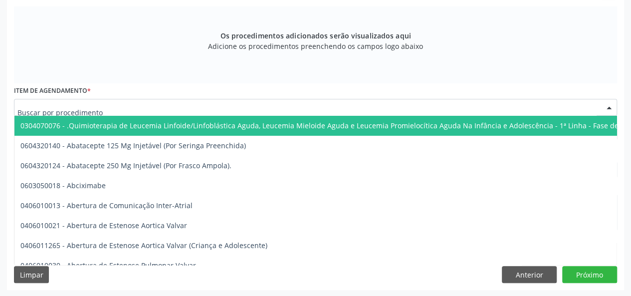
click at [287, 106] on div at bounding box center [315, 107] width 603 height 17
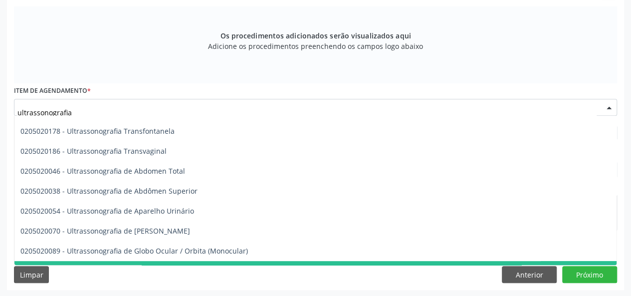
scroll to position [170, 0]
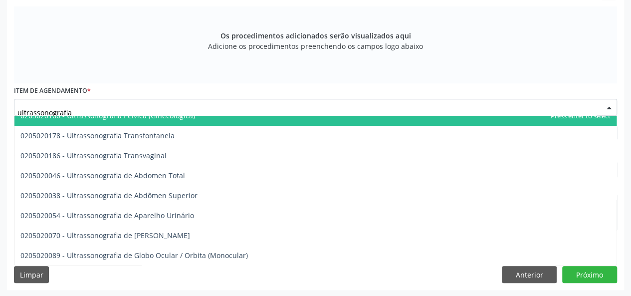
click at [100, 107] on input "ultrassonografia" at bounding box center [306, 112] width 579 height 20
type input "u"
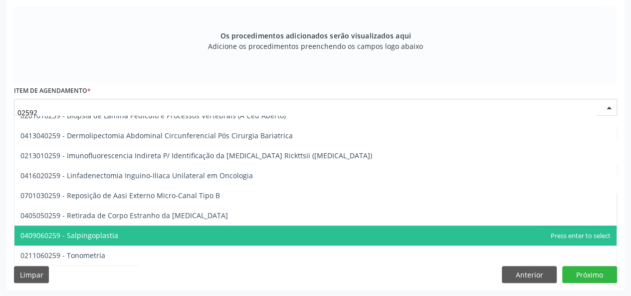
scroll to position [0, 0]
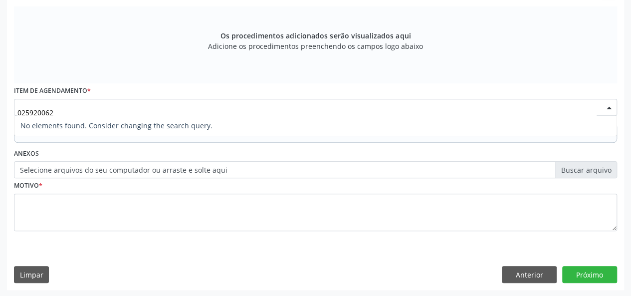
click at [27, 114] on input "025920062" at bounding box center [306, 112] width 579 height 20
click at [39, 111] on input "0205920062" at bounding box center [306, 112] width 579 height 20
type input "0205020062"
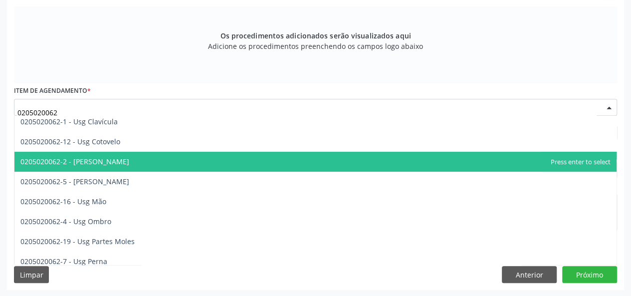
scroll to position [100, 0]
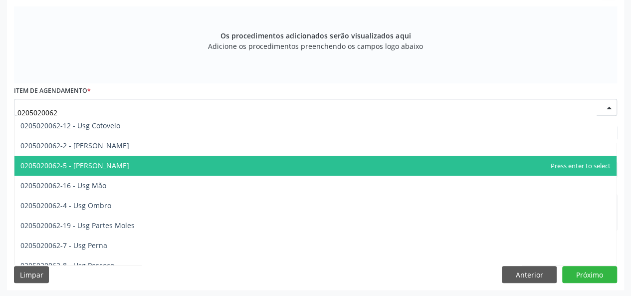
click at [97, 169] on span "0205020062-5 - [PERSON_NAME]" at bounding box center [74, 165] width 109 height 9
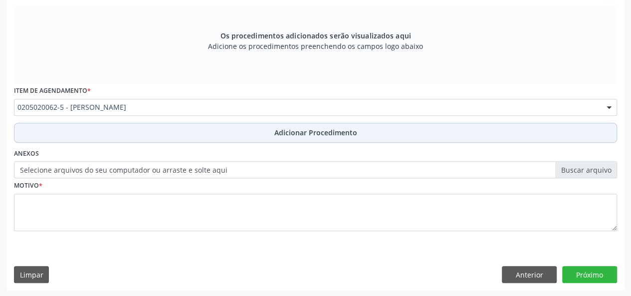
click at [322, 132] on span "Adicionar Procedimento" at bounding box center [315, 132] width 83 height 10
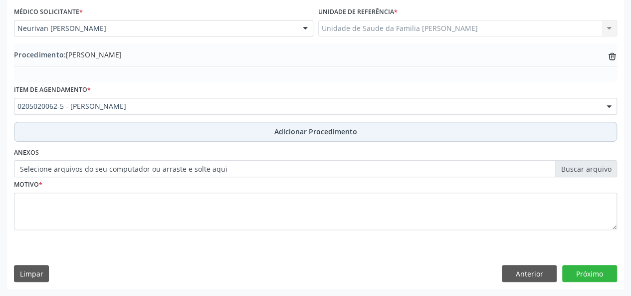
scroll to position [264, 0]
click at [282, 130] on span "Adicionar Procedimento" at bounding box center [315, 132] width 83 height 10
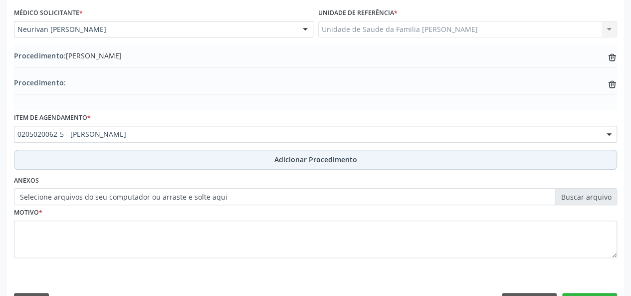
scroll to position [291, 0]
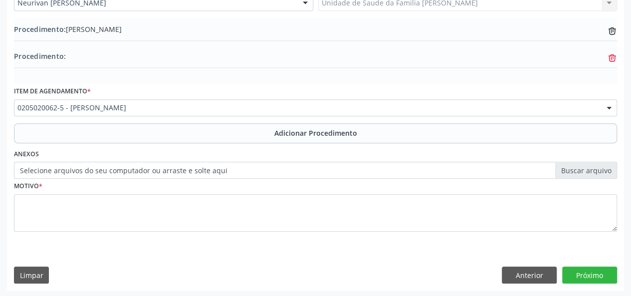
click at [613, 36] on icon "trash-outline icon" at bounding box center [612, 31] width 10 height 10
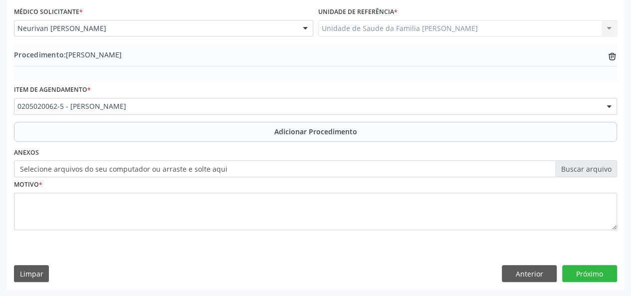
scroll to position [264, 0]
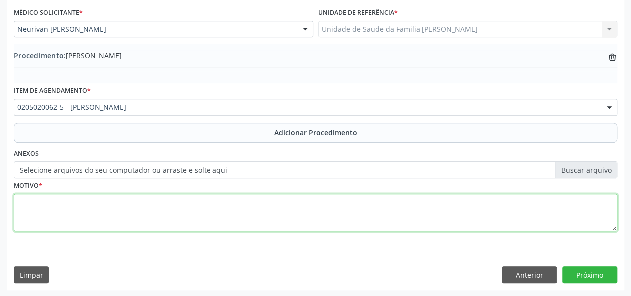
click at [40, 207] on textarea at bounding box center [315, 213] width 603 height 38
type textarea "Avaliacao"
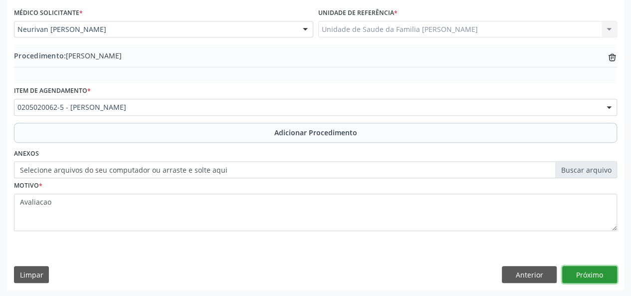
click at [587, 268] on button "Próximo" at bounding box center [589, 274] width 55 height 17
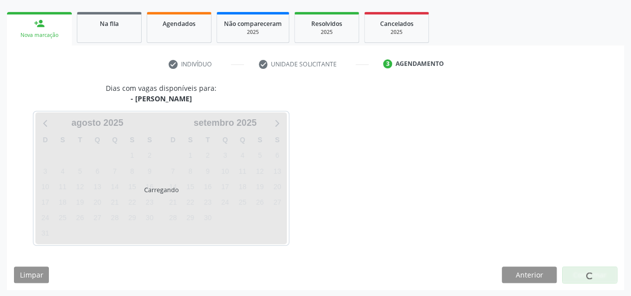
scroll to position [181, 0]
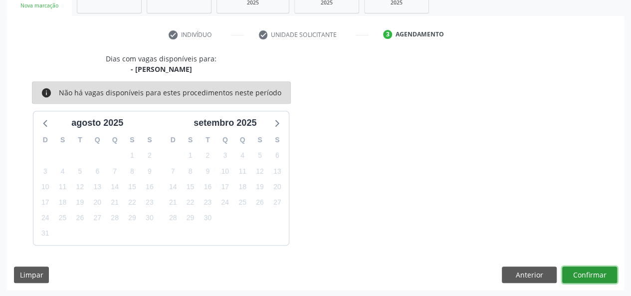
click at [582, 278] on button "Confirmar" at bounding box center [589, 274] width 55 height 17
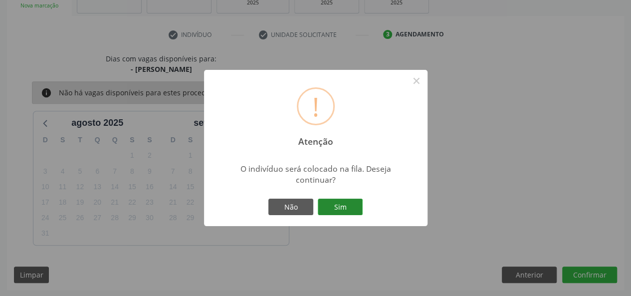
click at [349, 212] on button "Sim" at bounding box center [340, 207] width 45 height 17
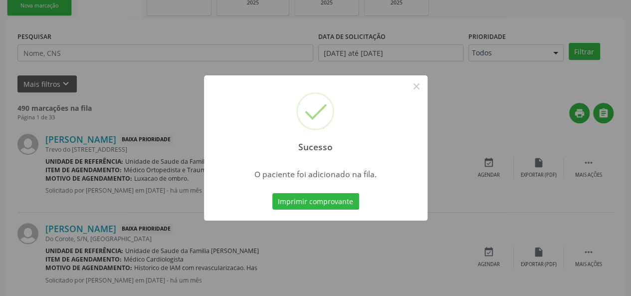
scroll to position [47, 0]
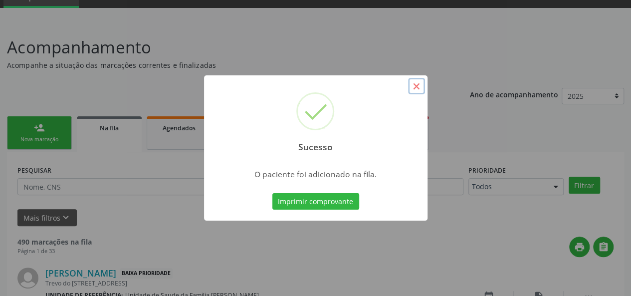
click at [415, 85] on button "×" at bounding box center [416, 86] width 17 height 17
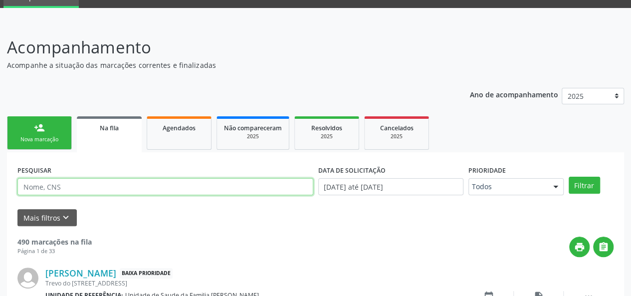
click at [56, 181] on input "text" at bounding box center [165, 186] width 296 height 17
type input "706909112654839"
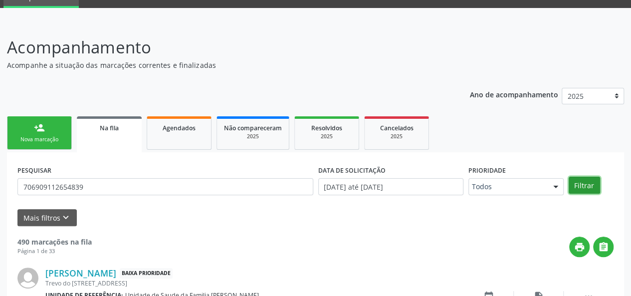
click at [591, 188] on button "Filtrar" at bounding box center [584, 185] width 31 height 17
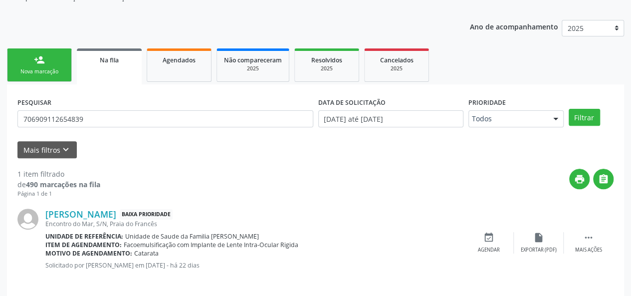
scroll to position [123, 0]
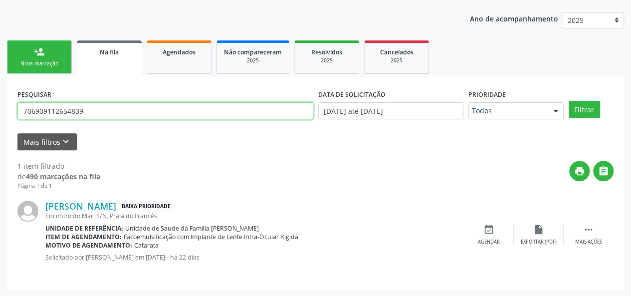
drag, startPoint x: 126, startPoint y: 106, endPoint x: 0, endPoint y: 108, distance: 126.3
click at [0, 108] on div "Acompanhamento Acompanhe a situação das marcações correntes e finalizadas Relat…" at bounding box center [315, 121] width 631 height 350
paste input "706003351116040"
type input "706003351116040"
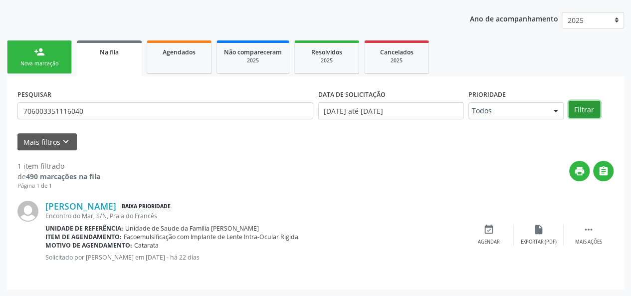
click at [581, 108] on button "Filtrar" at bounding box center [584, 109] width 31 height 17
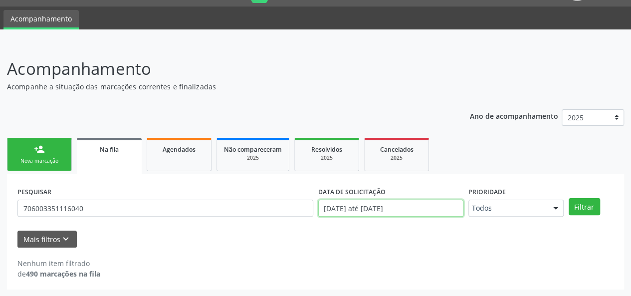
scroll to position [88, 0]
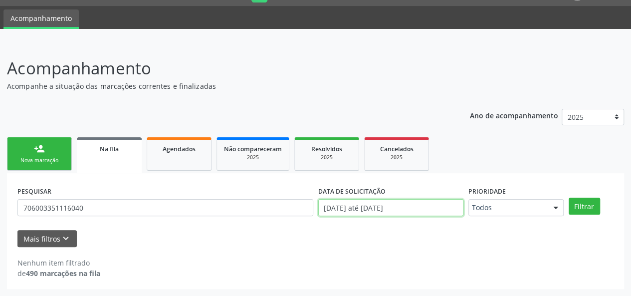
click at [396, 208] on body "Central de Marcação notifications [PERSON_NAME] Recepcionista da UBS  Configur…" at bounding box center [315, 122] width 631 height 296
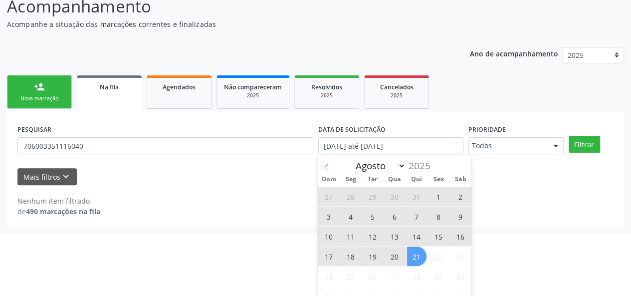
click at [329, 167] on icon at bounding box center [326, 167] width 7 height 7
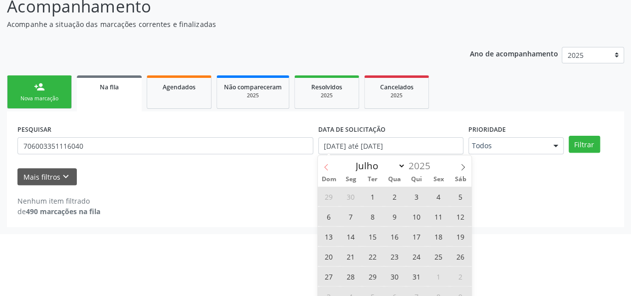
click at [329, 167] on icon at bounding box center [326, 167] width 7 height 7
click at [460, 164] on icon at bounding box center [463, 167] width 7 height 7
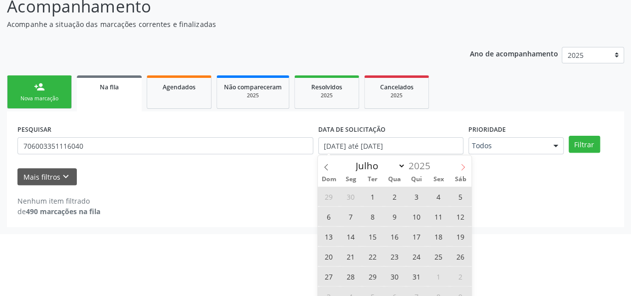
select select "7"
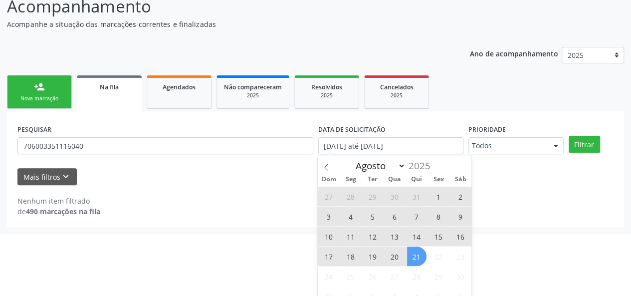
click at [460, 163] on div "Janeiro Fevereiro Março Abril Maio Junho Julho [DATE]" at bounding box center [395, 163] width 154 height 17
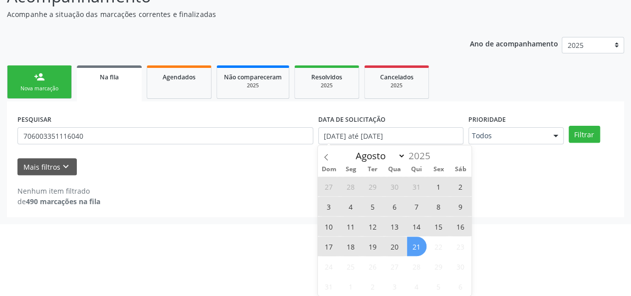
click at [438, 181] on span "1" at bounding box center [438, 186] width 19 height 19
type input "[DATE]"
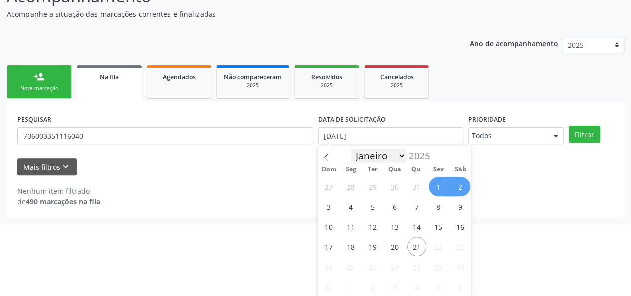
click at [400, 155] on select "Janeiro Fevereiro Março Abril Maio Junho Julho Agosto" at bounding box center [378, 156] width 55 height 14
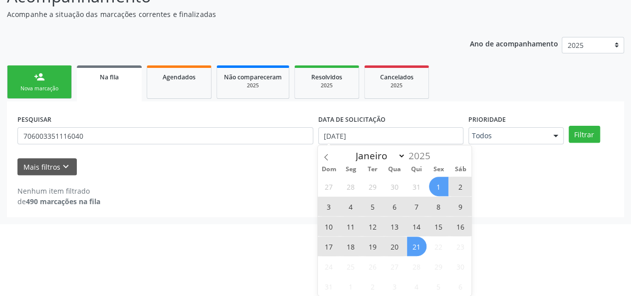
click at [415, 244] on span "21" at bounding box center [416, 246] width 19 height 19
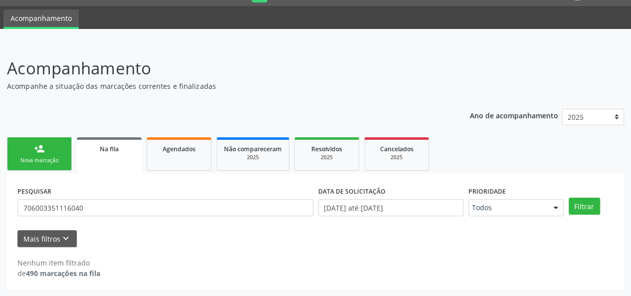
scroll to position [25, 0]
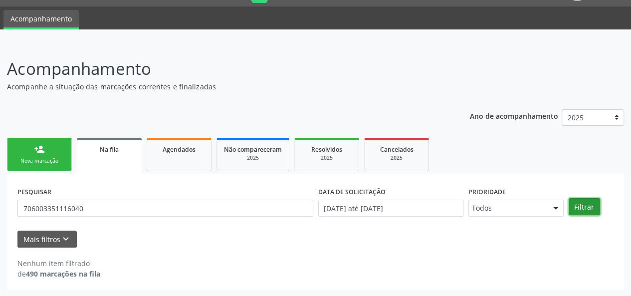
click at [589, 209] on button "Filtrar" at bounding box center [584, 206] width 31 height 17
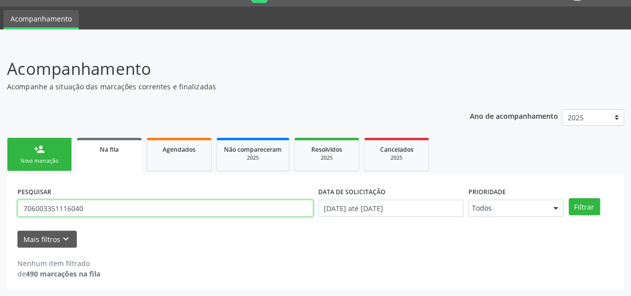
drag, startPoint x: 74, startPoint y: 204, endPoint x: 0, endPoint y: 191, distance: 75.0
click at [0, 192] on div "Acompanhamento Acompanhe a situação das marcações correntes e finalizadas Relat…" at bounding box center [315, 169] width 631 height 253
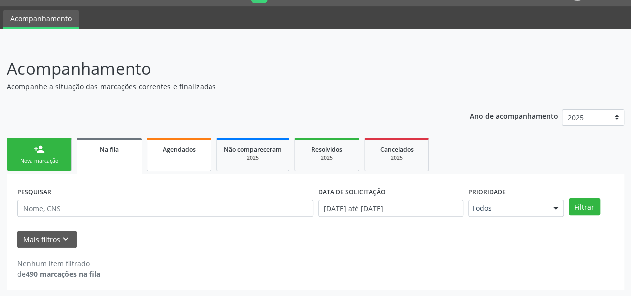
click at [173, 156] on link "Agendados" at bounding box center [179, 154] width 65 height 33
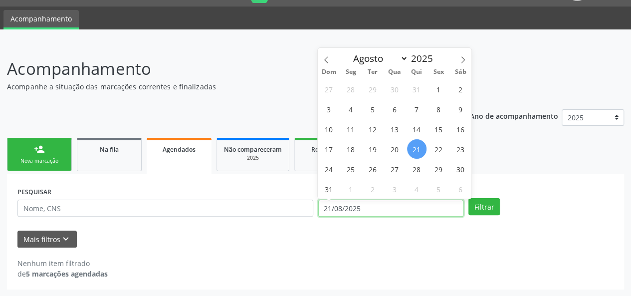
click at [362, 201] on input "21/08/2025" at bounding box center [390, 208] width 145 height 17
click at [432, 89] on span "1" at bounding box center [438, 88] width 19 height 19
type input "[DATE]"
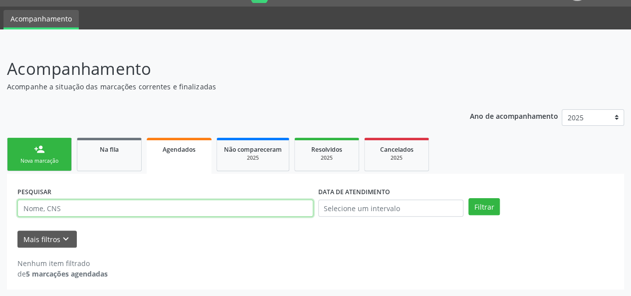
click at [53, 211] on input "text" at bounding box center [165, 208] width 296 height 17
paste input "[PERSON_NAME]"
type input "[PERSON_NAME]"
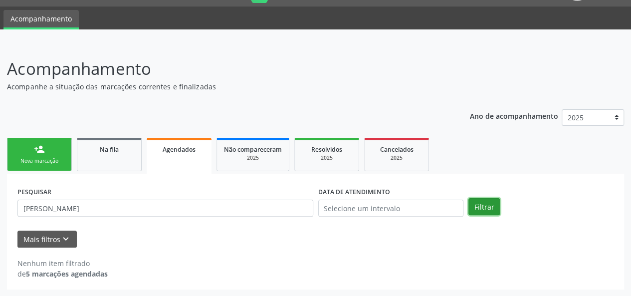
click at [482, 205] on button "Filtrar" at bounding box center [484, 206] width 31 height 17
click at [120, 147] on div "Na fila" at bounding box center [109, 149] width 50 height 10
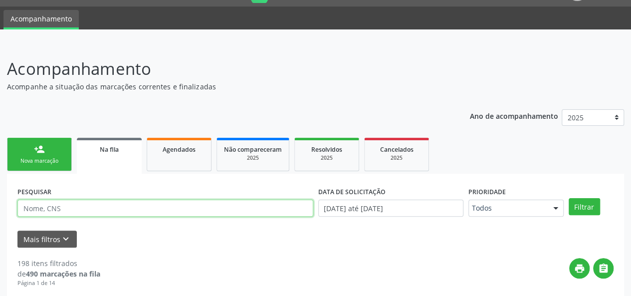
paste input "[PERSON_NAME]"
type input "[PERSON_NAME]"
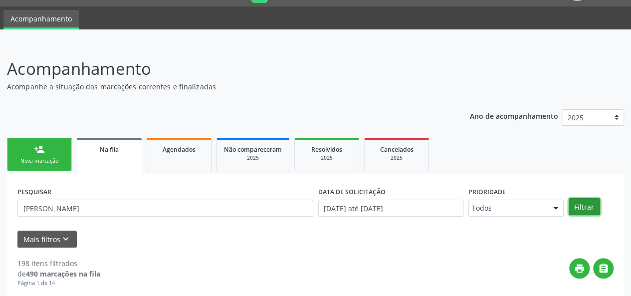
click at [587, 204] on button "Filtrar" at bounding box center [584, 206] width 31 height 17
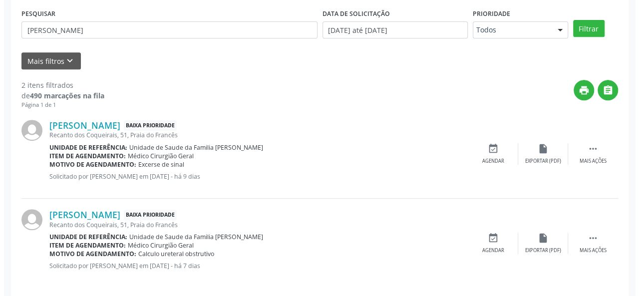
scroll to position [212, 0]
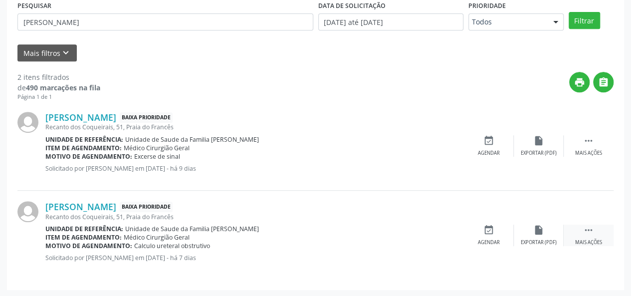
click at [587, 235] on div " Mais ações" at bounding box center [589, 235] width 50 height 21
click at [496, 235] on div "cancel Cancelar" at bounding box center [489, 235] width 50 height 21
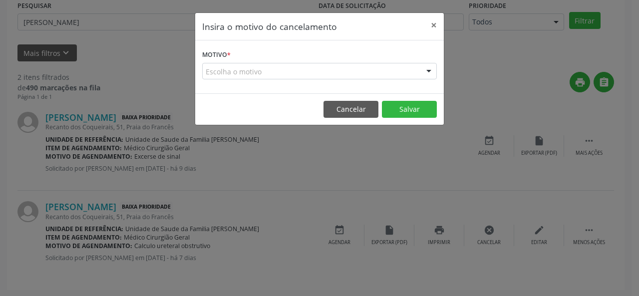
click at [252, 73] on div "Escolha o motivo" at bounding box center [319, 71] width 235 height 17
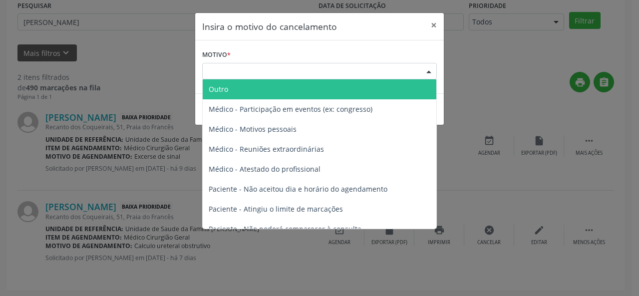
click at [236, 80] on span "Outro" at bounding box center [320, 89] width 234 height 20
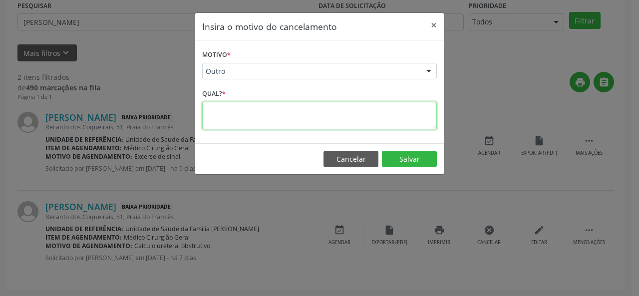
click at [215, 118] on textarea at bounding box center [319, 115] width 235 height 27
type textarea "Duplicidade"
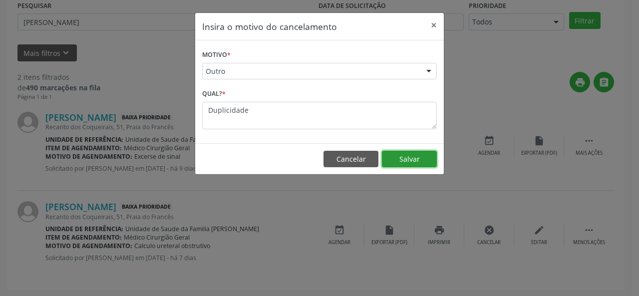
click at [427, 156] on button "Salvar" at bounding box center [409, 159] width 55 height 17
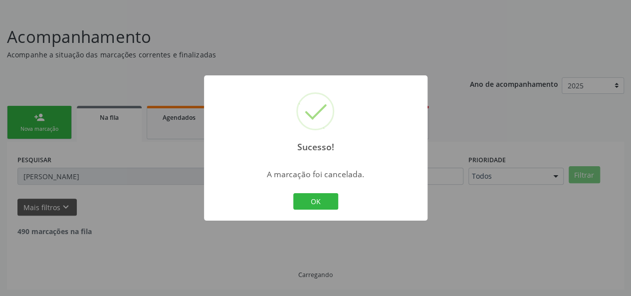
scroll to position [123, 0]
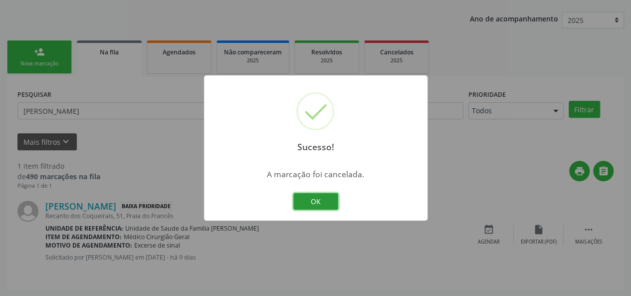
drag, startPoint x: 316, startPoint y: 204, endPoint x: 291, endPoint y: 155, distance: 54.5
click at [316, 203] on button "OK" at bounding box center [315, 201] width 45 height 17
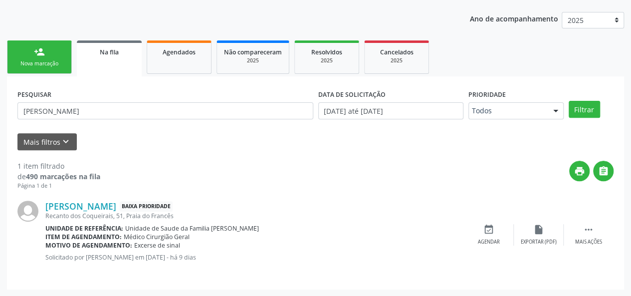
scroll to position [0, 0]
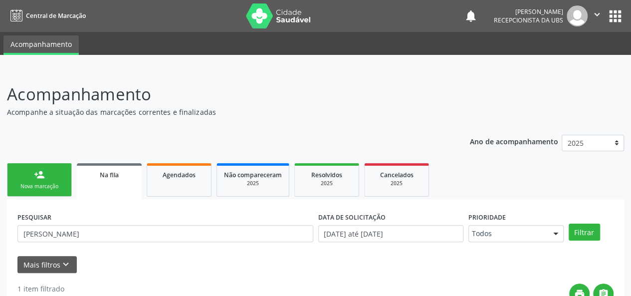
click at [568, 14] on img at bounding box center [577, 15] width 21 height 21
click at [597, 14] on icon "" at bounding box center [597, 14] width 11 height 11
click at [559, 65] on link "Sair" at bounding box center [571, 61] width 69 height 14
